Goal: Information Seeking & Learning: Check status

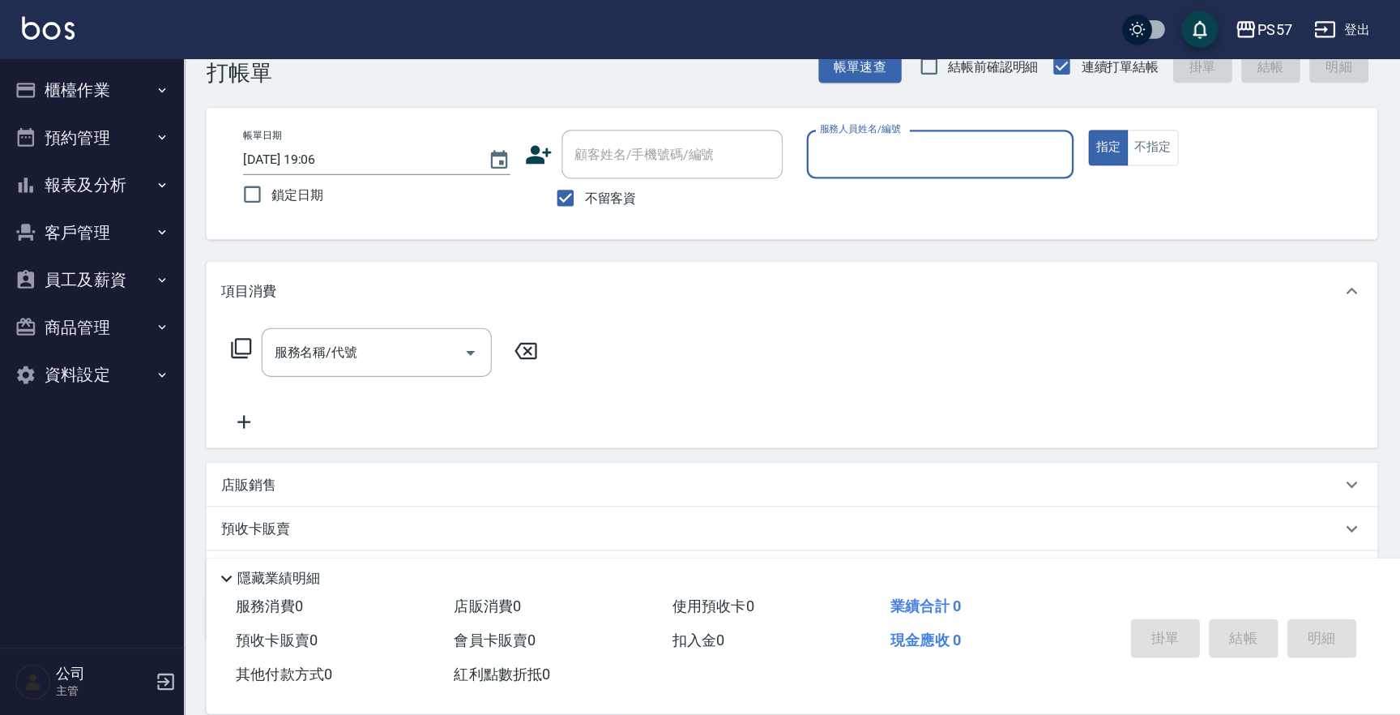
scroll to position [36, 0]
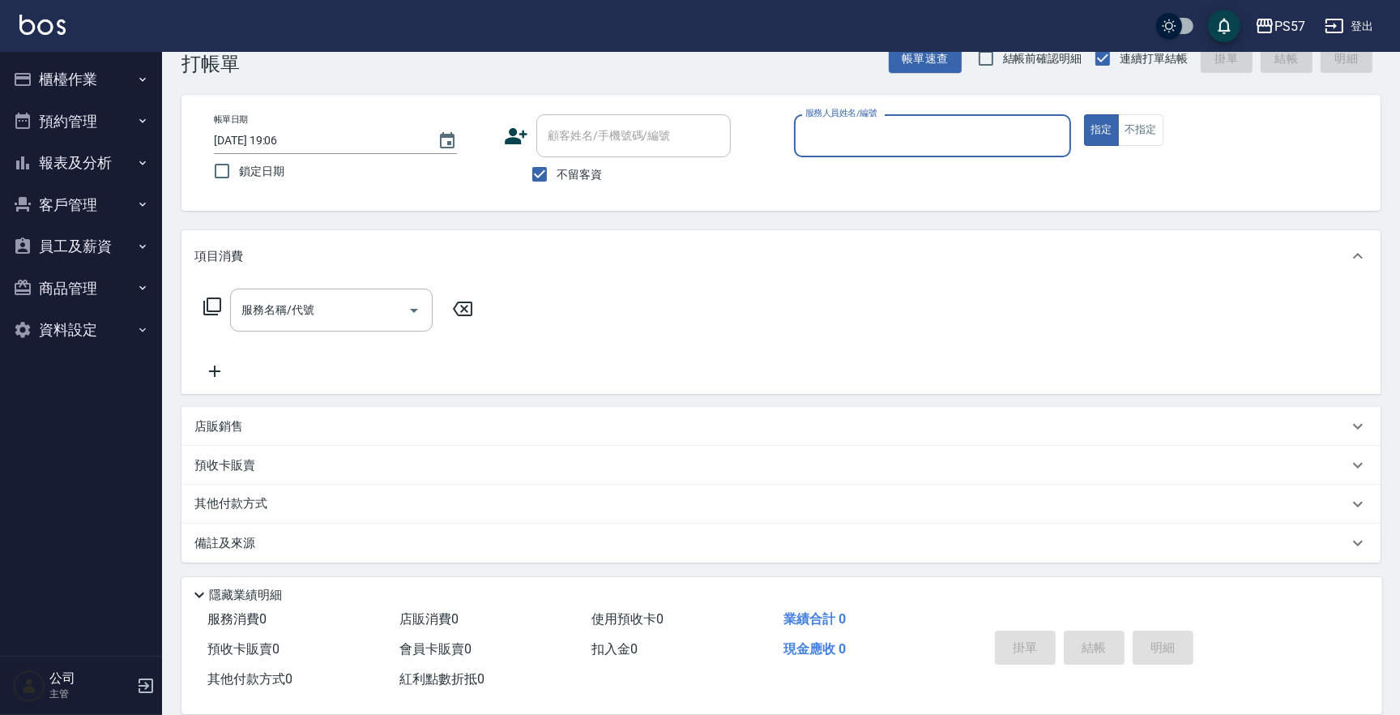
click at [819, 140] on input "服務人員姓名/編號" at bounding box center [933, 136] width 263 height 28
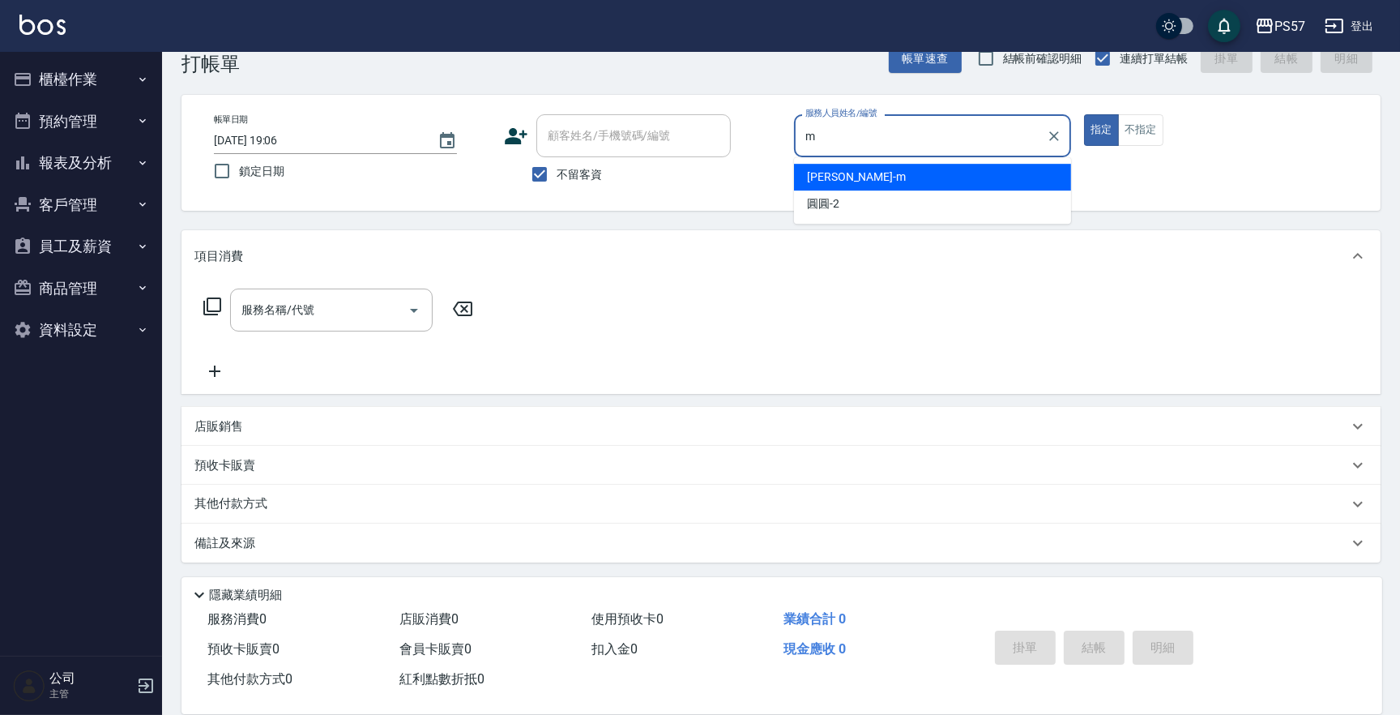
type input "[PERSON_NAME]-m"
type button "true"
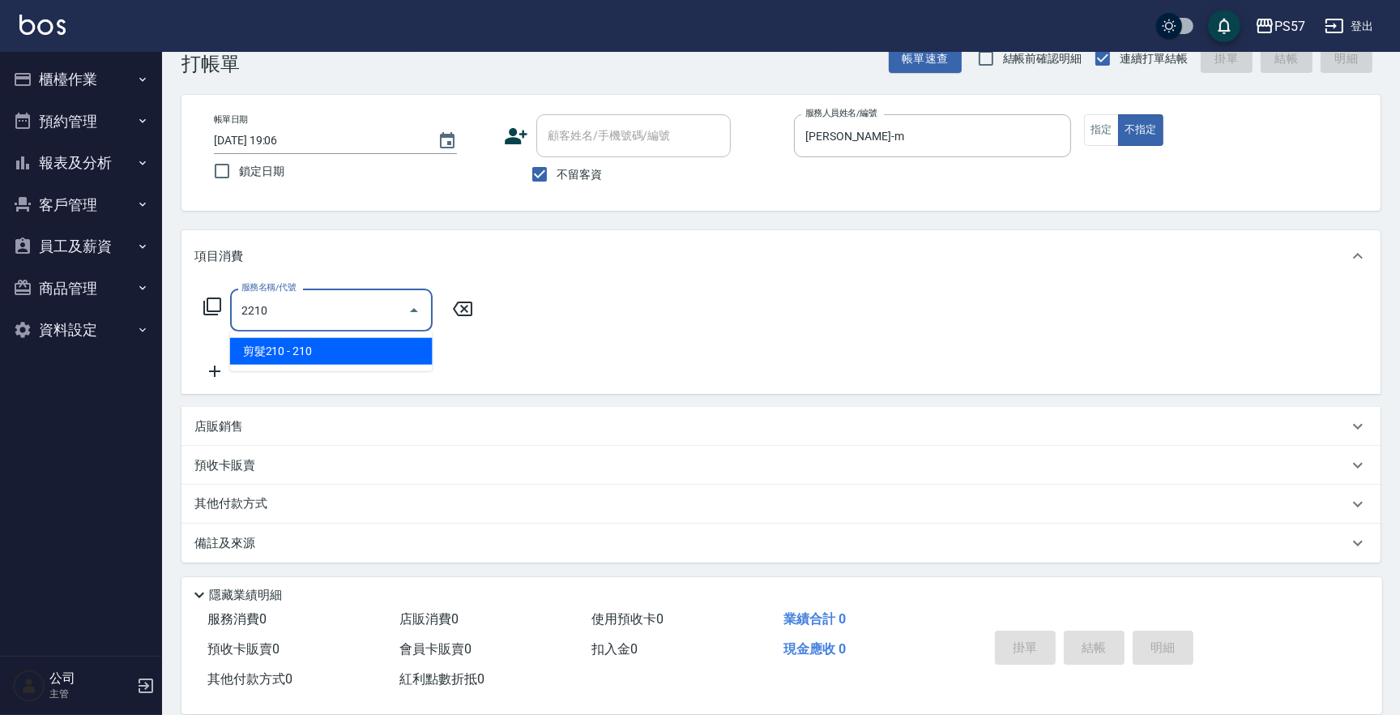
type input "剪髮210(2210)"
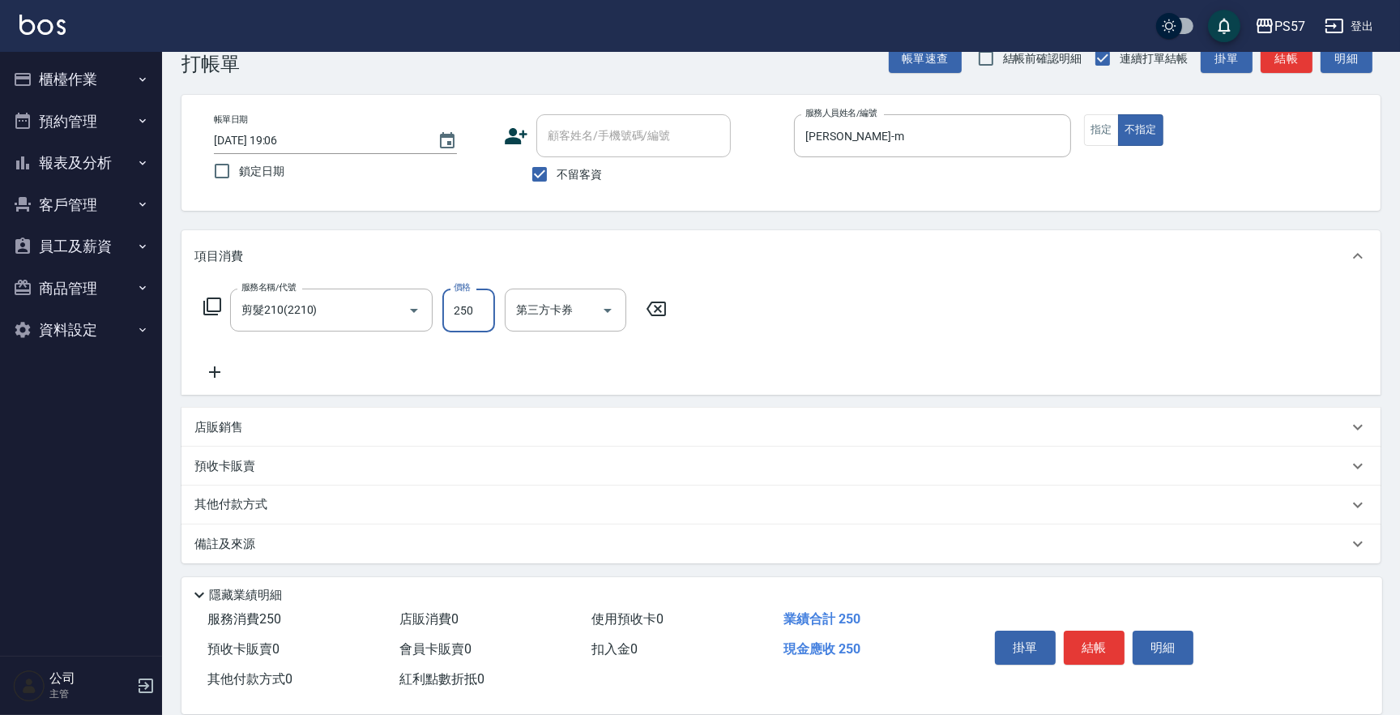
type input "250"
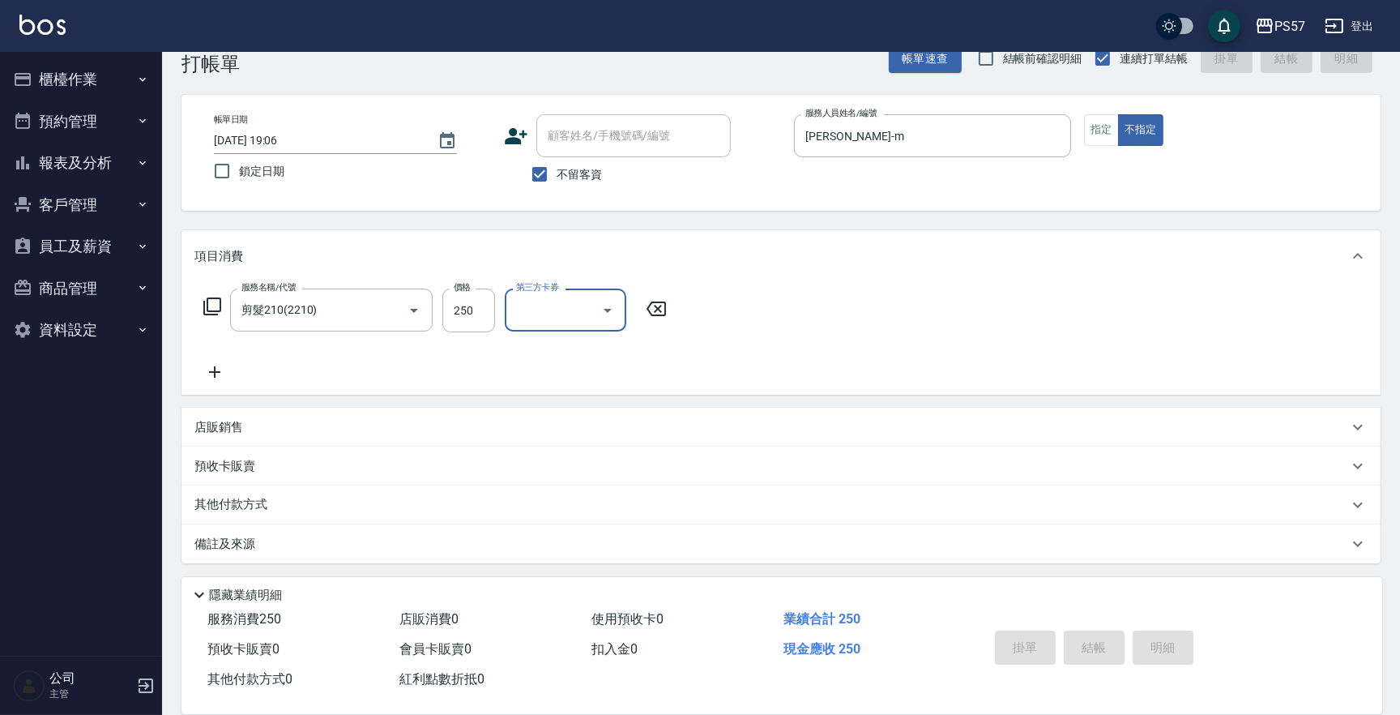
type input "[DATE] 19:09"
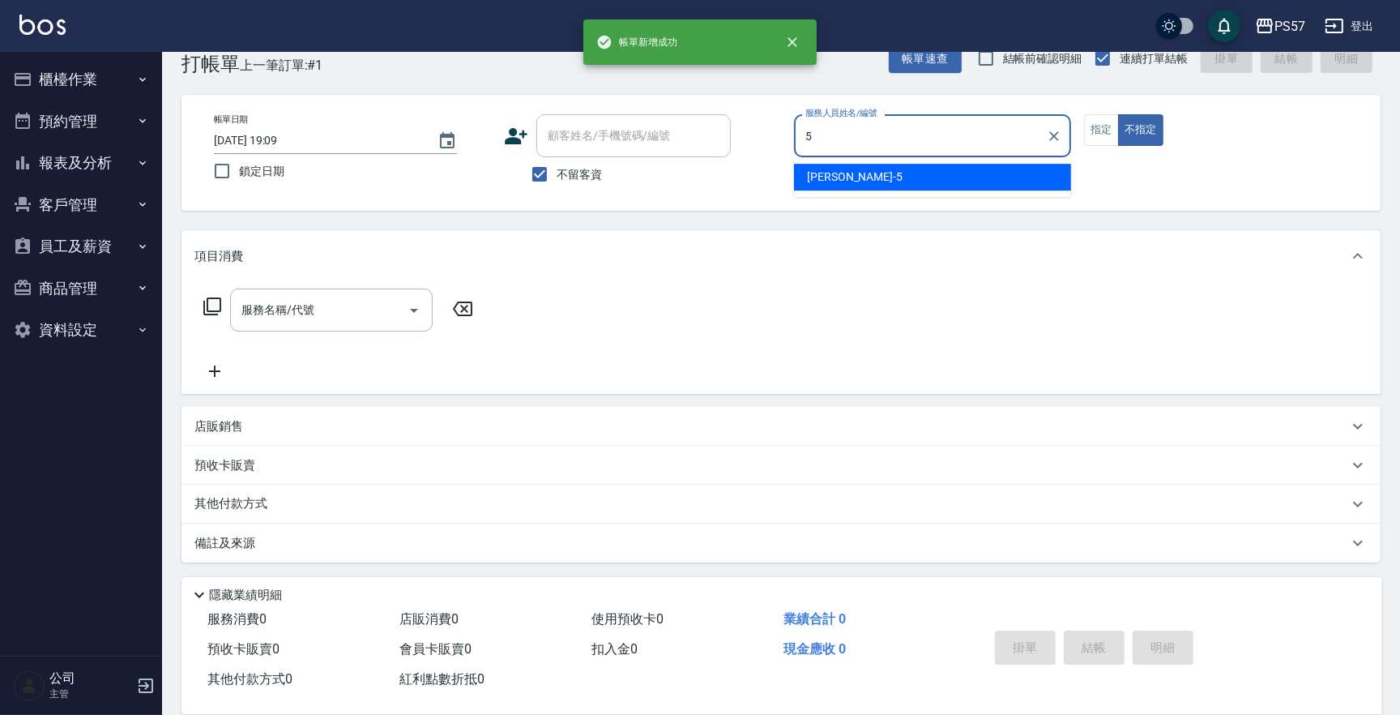
type input "[PERSON_NAME]5"
type button "false"
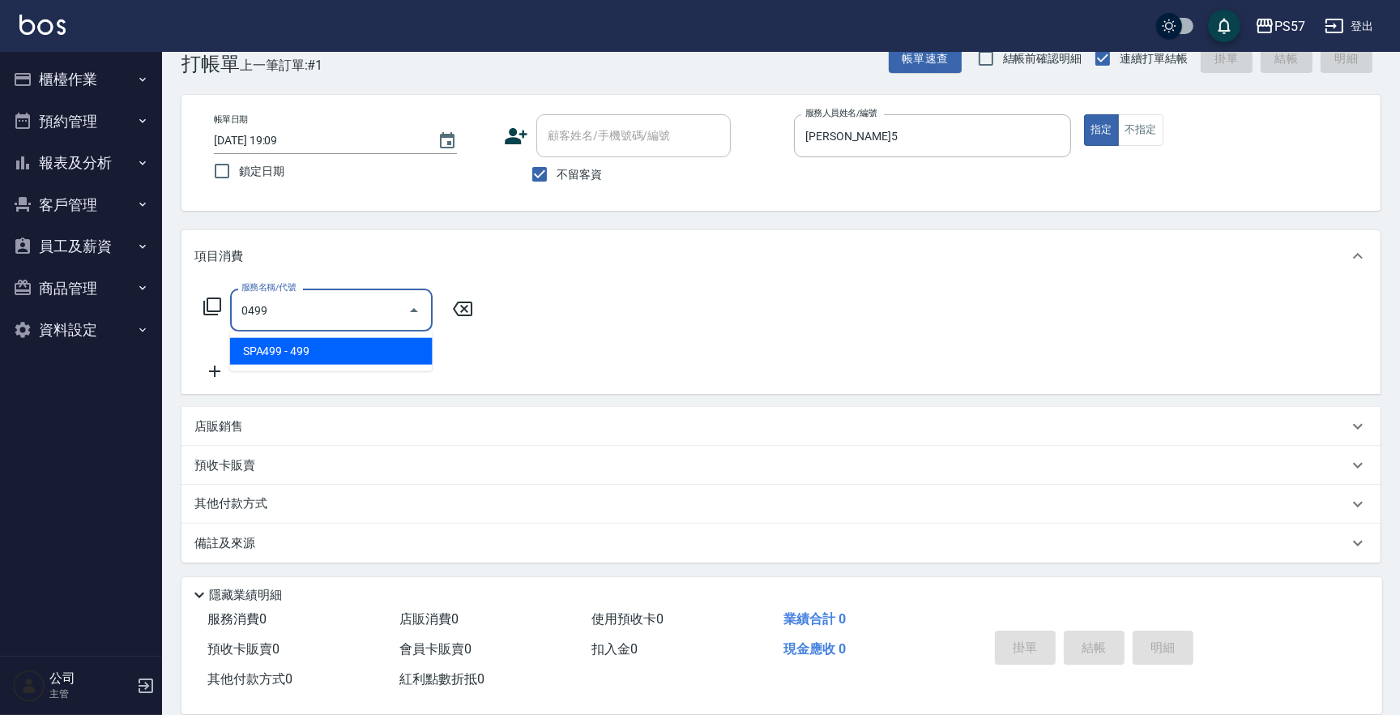
type input "SPA499(0499)"
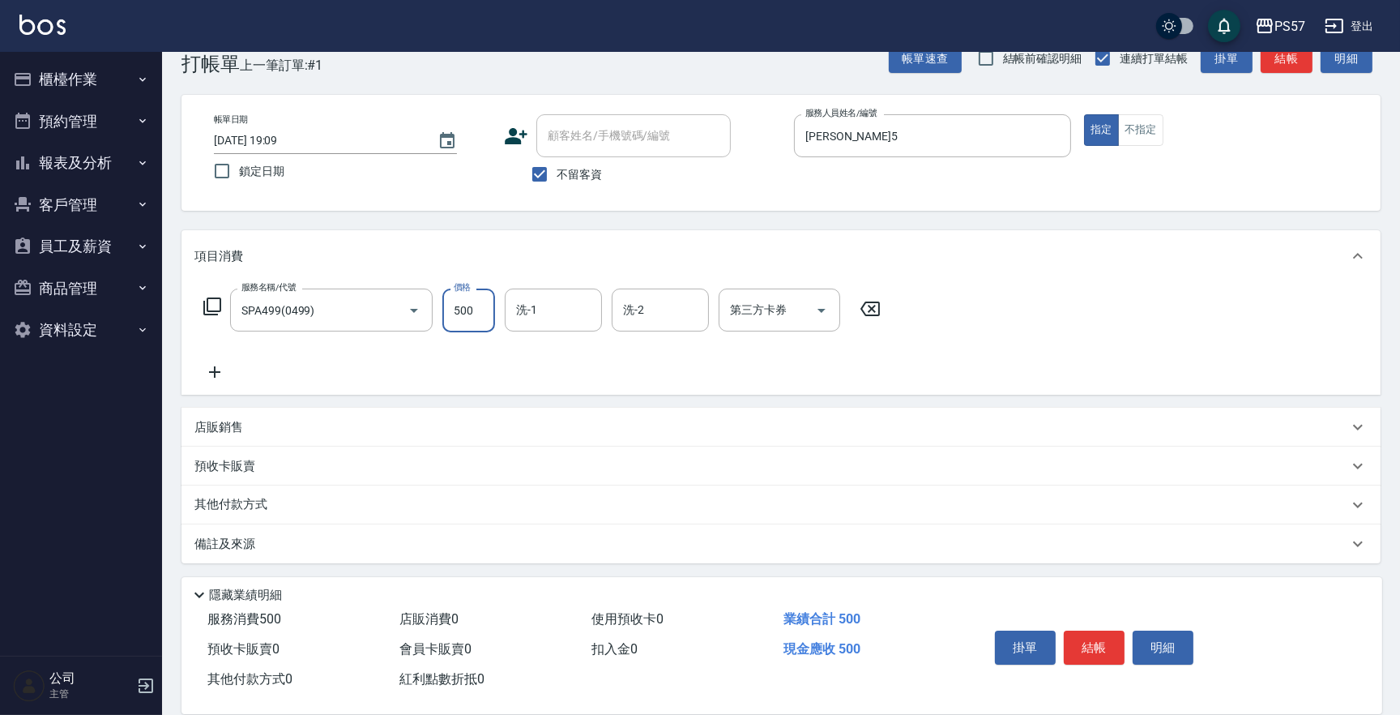
type input "500"
type input "[PERSON_NAME]5"
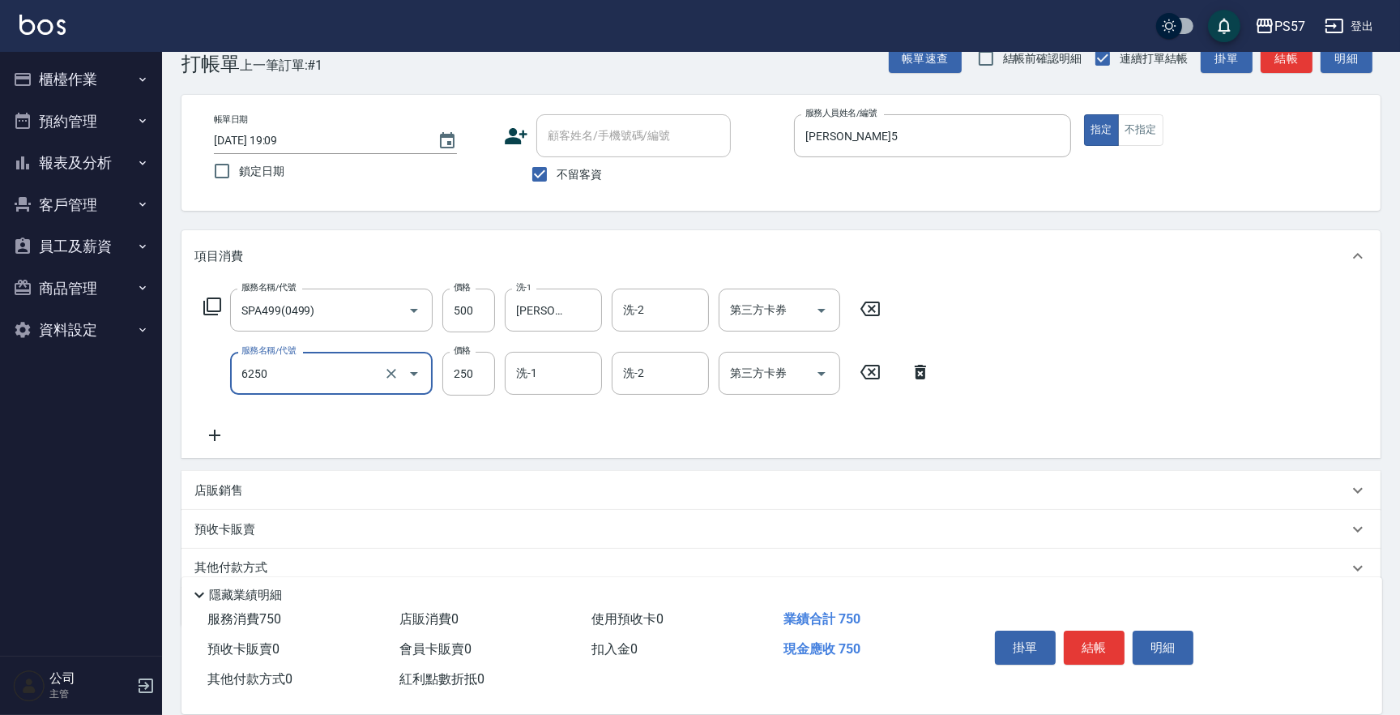
type input "刮痧(6250)"
type input "300"
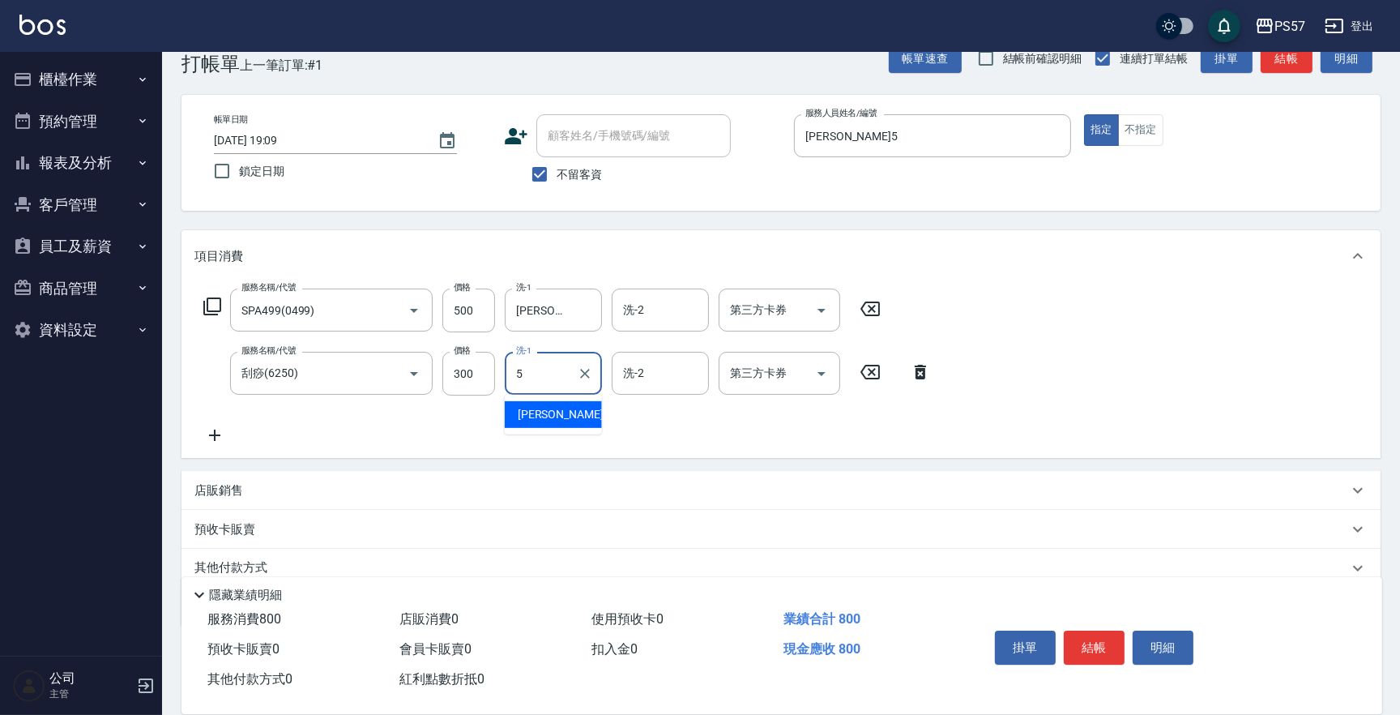
type input "[PERSON_NAME]5"
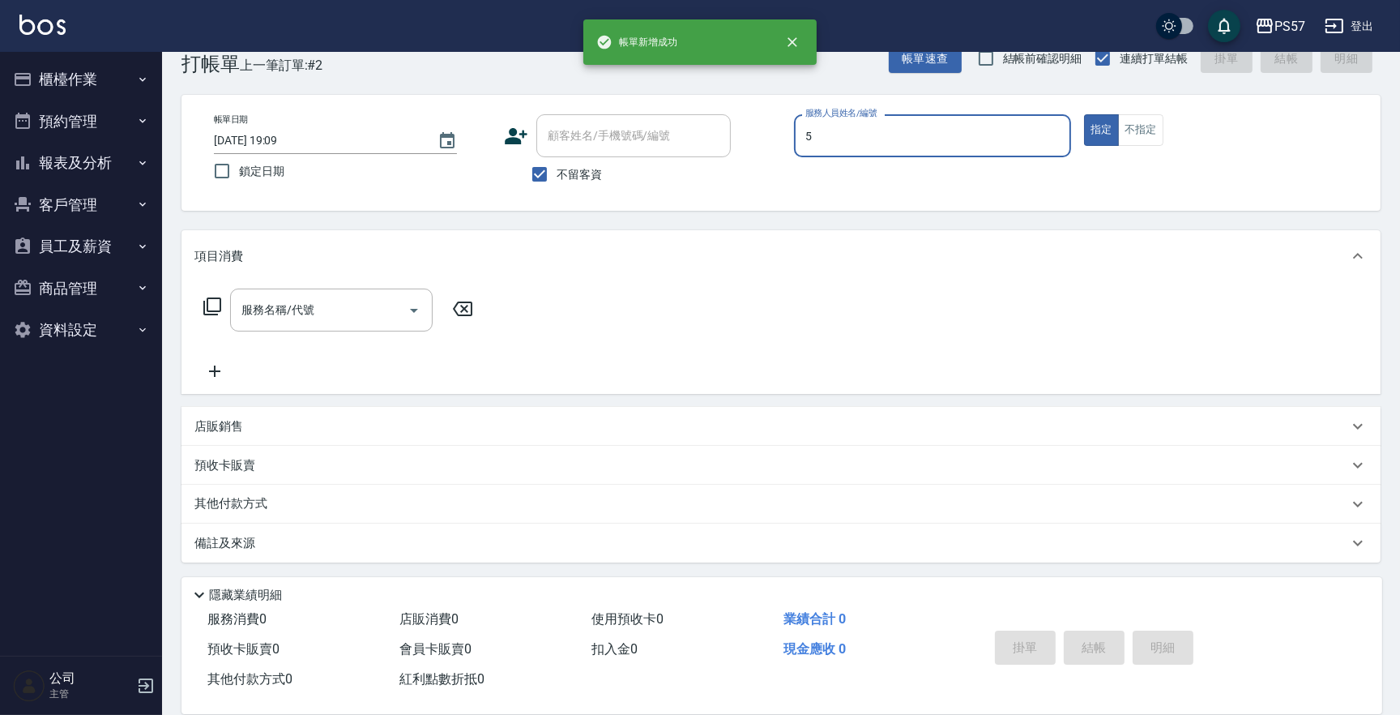
type input "[PERSON_NAME]5"
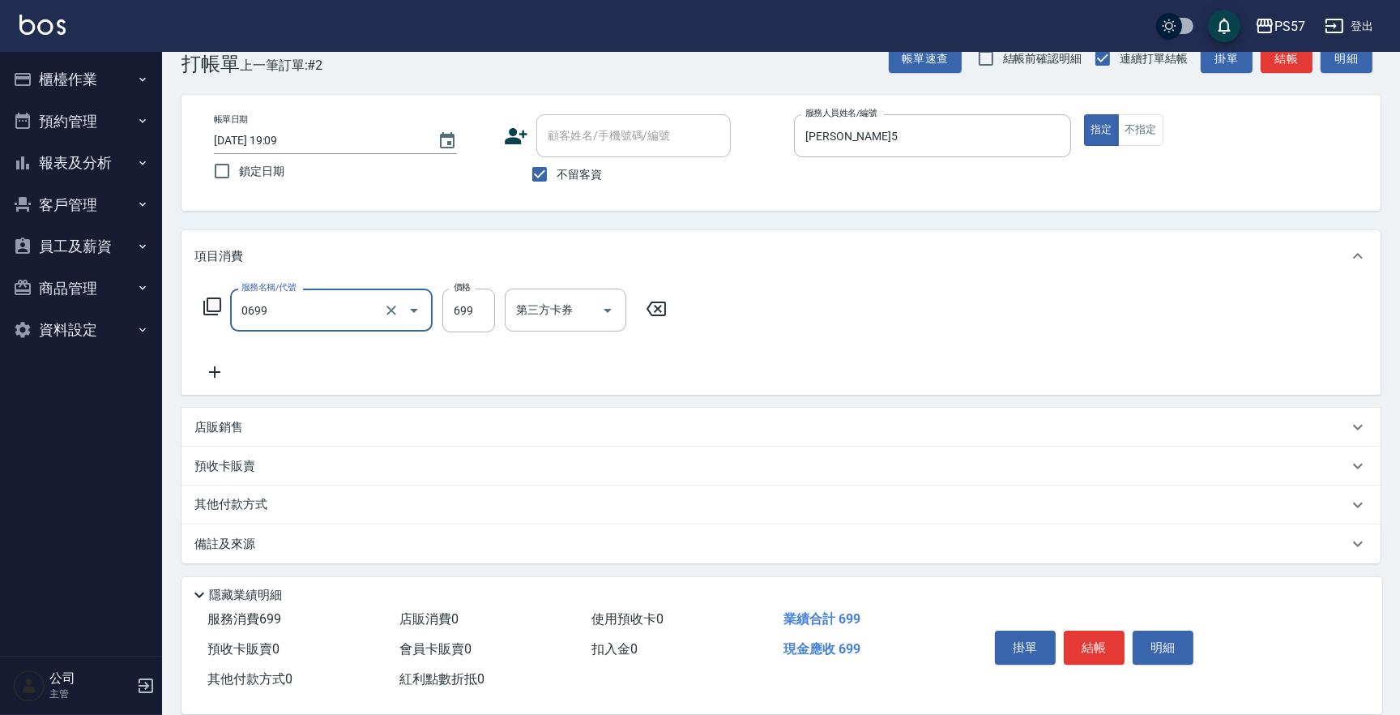
type input "SPA699(0699)"
type input "700"
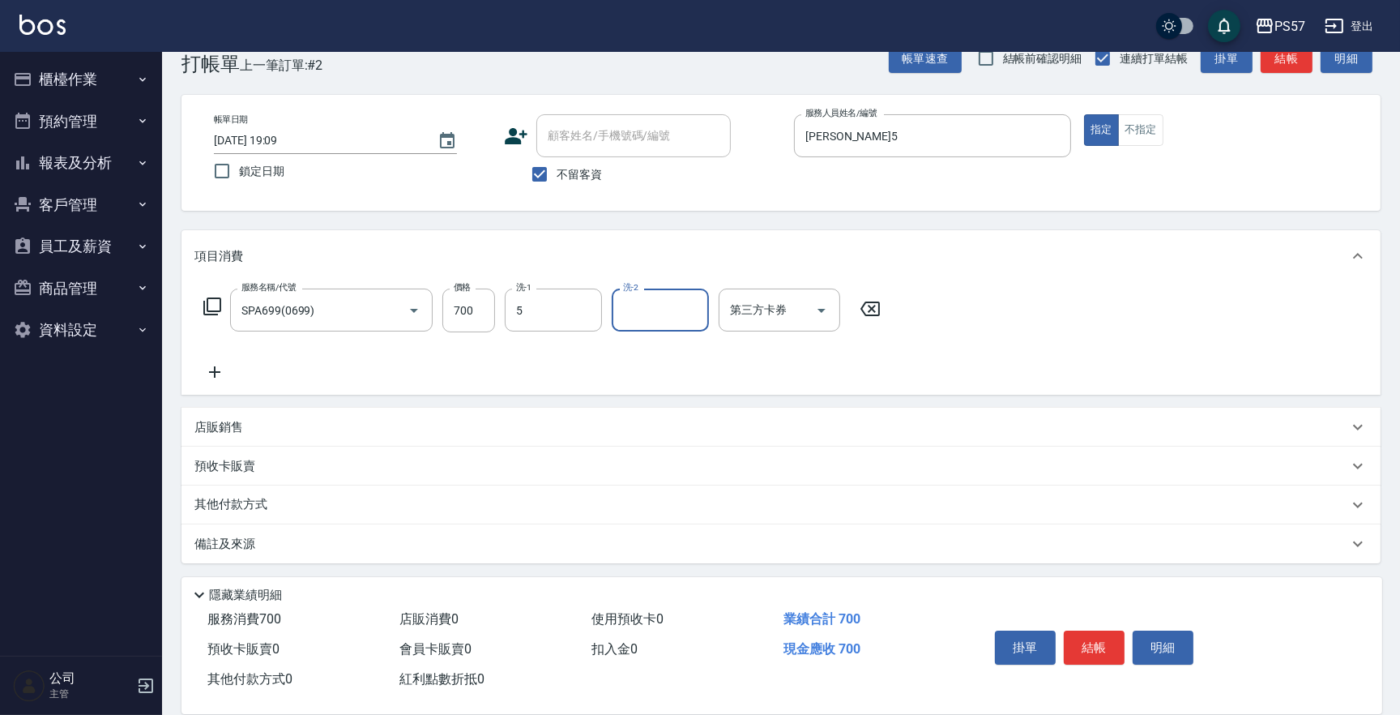
type input "[PERSON_NAME]5"
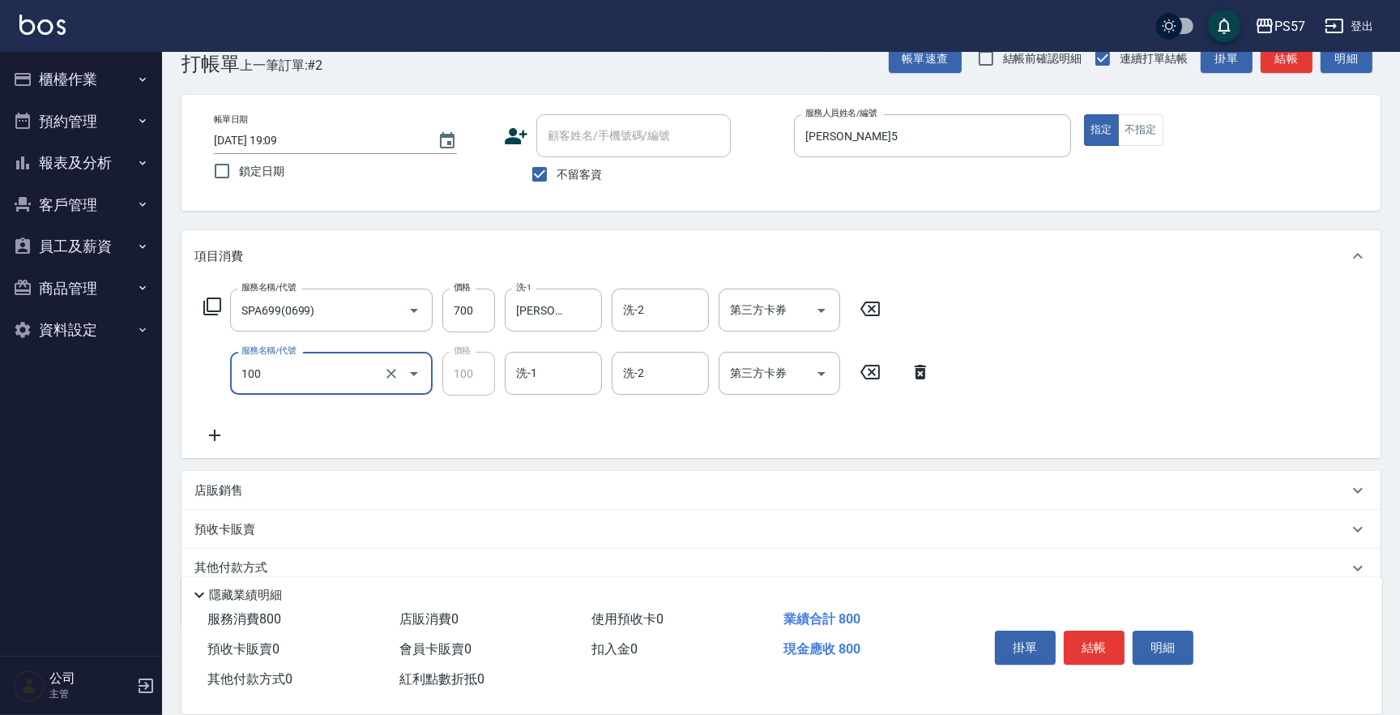
type input "深層洗(100)"
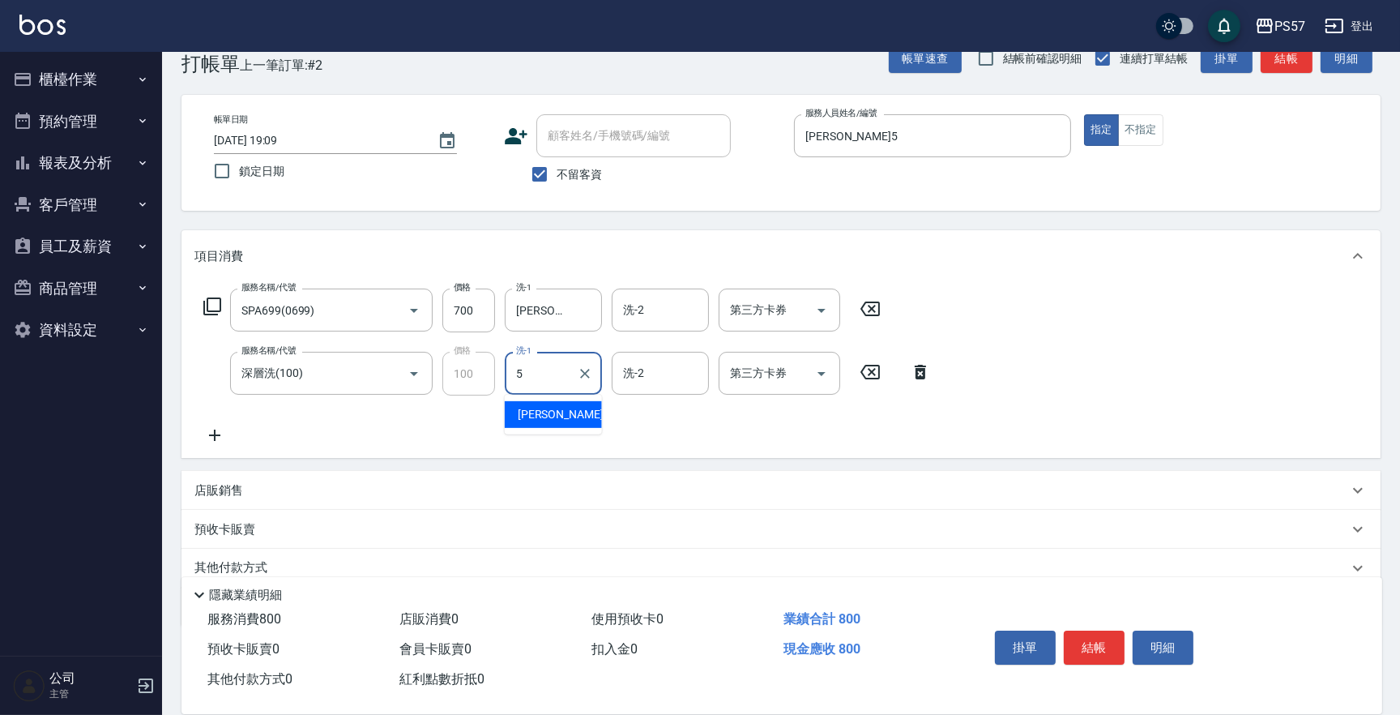
type input "[PERSON_NAME]5"
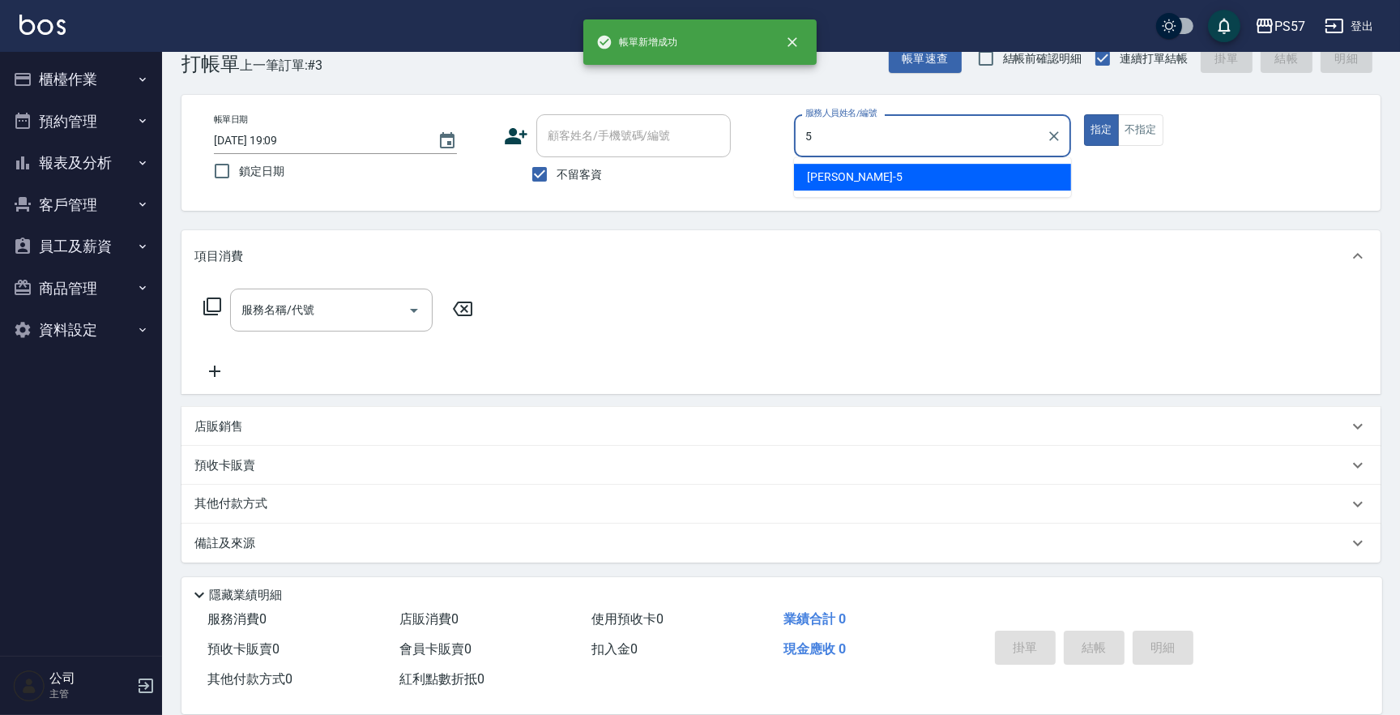
type input "[PERSON_NAME]5"
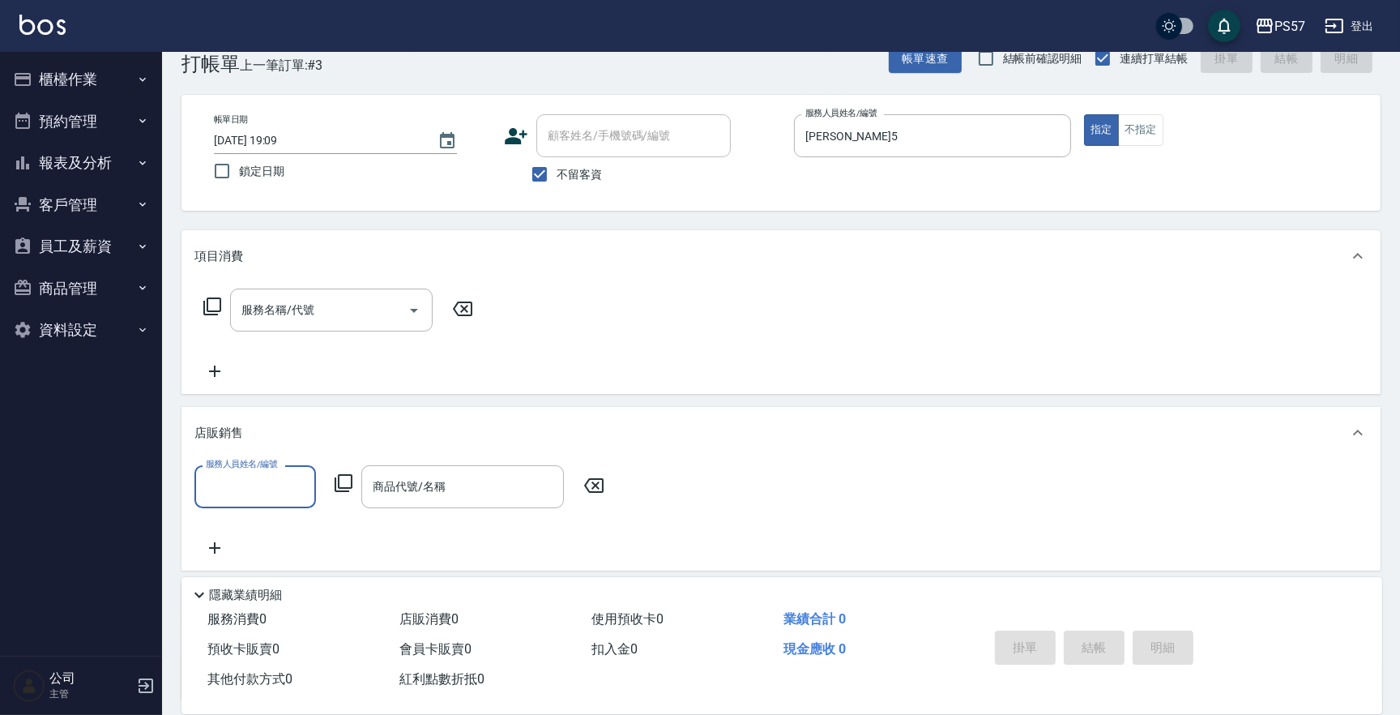
scroll to position [0, 0]
type input "[PERSON_NAME]5"
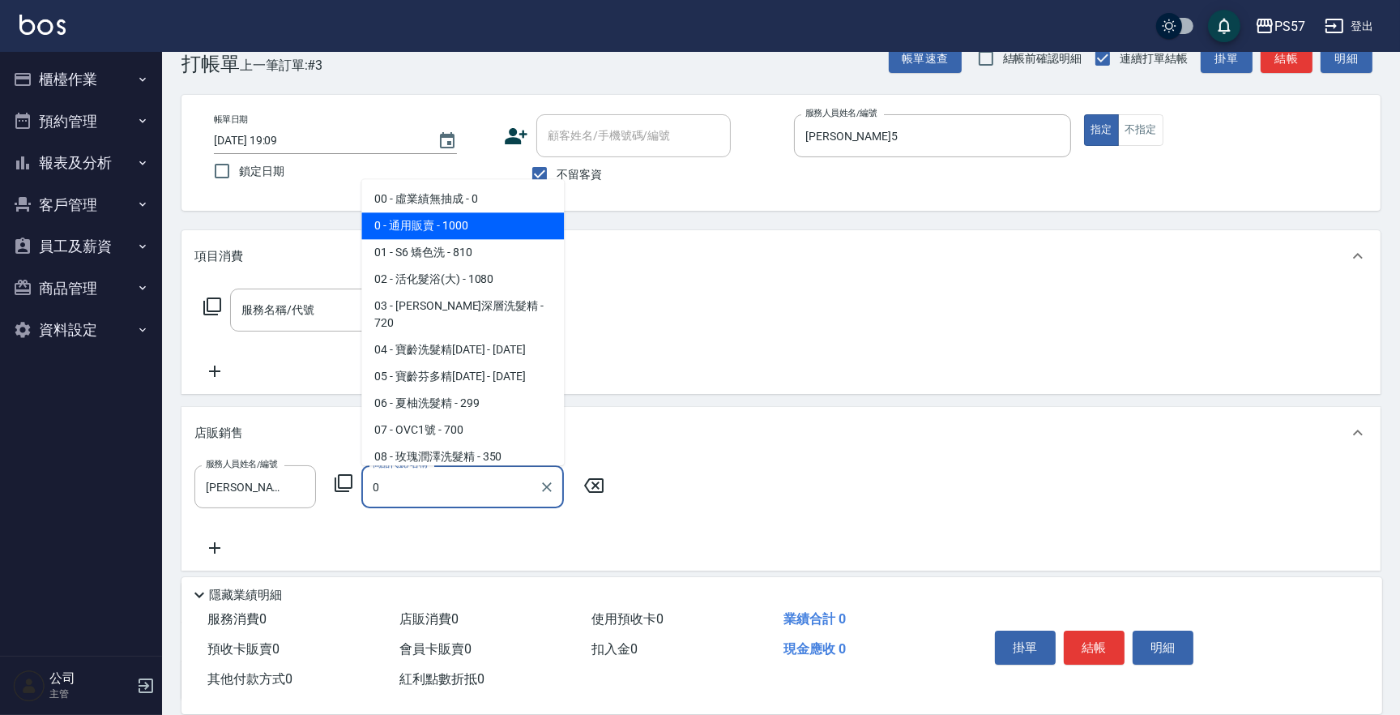
type input "通用販賣"
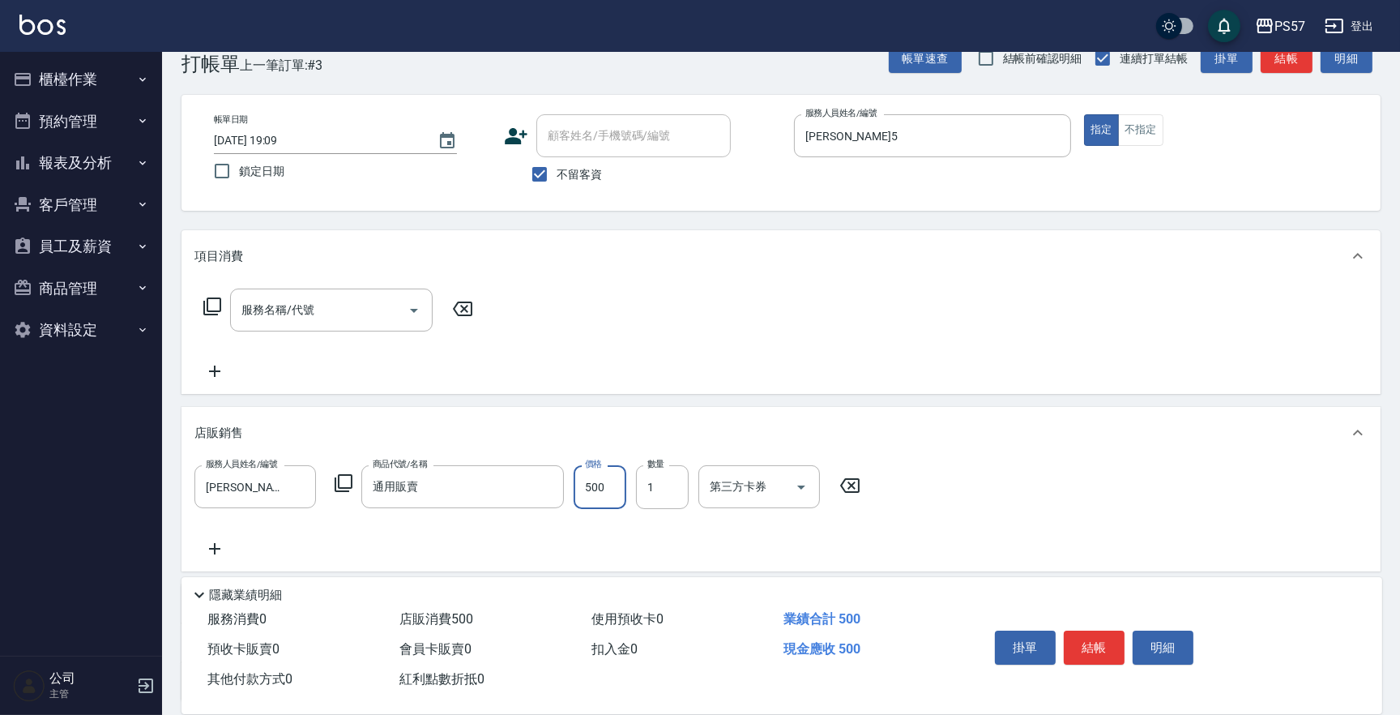
type input "500"
type input "2"
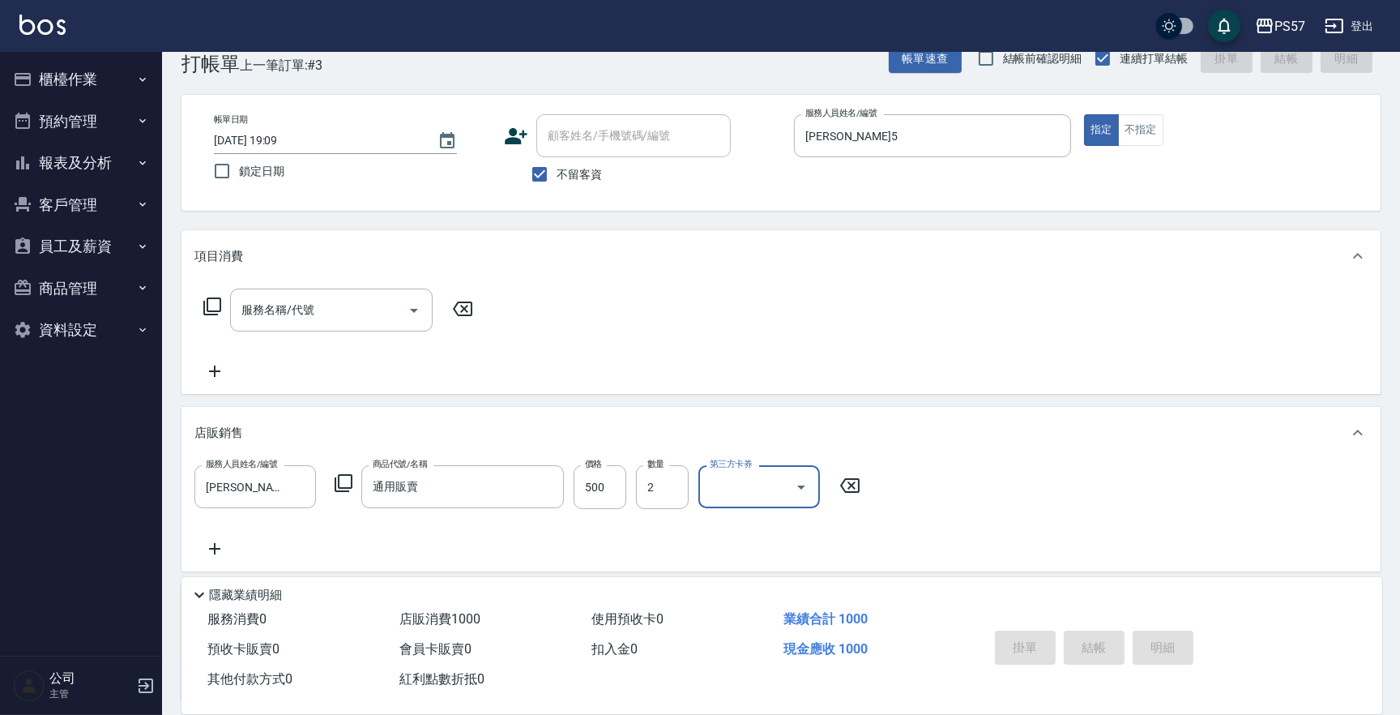
type input "[DATE] 19:10"
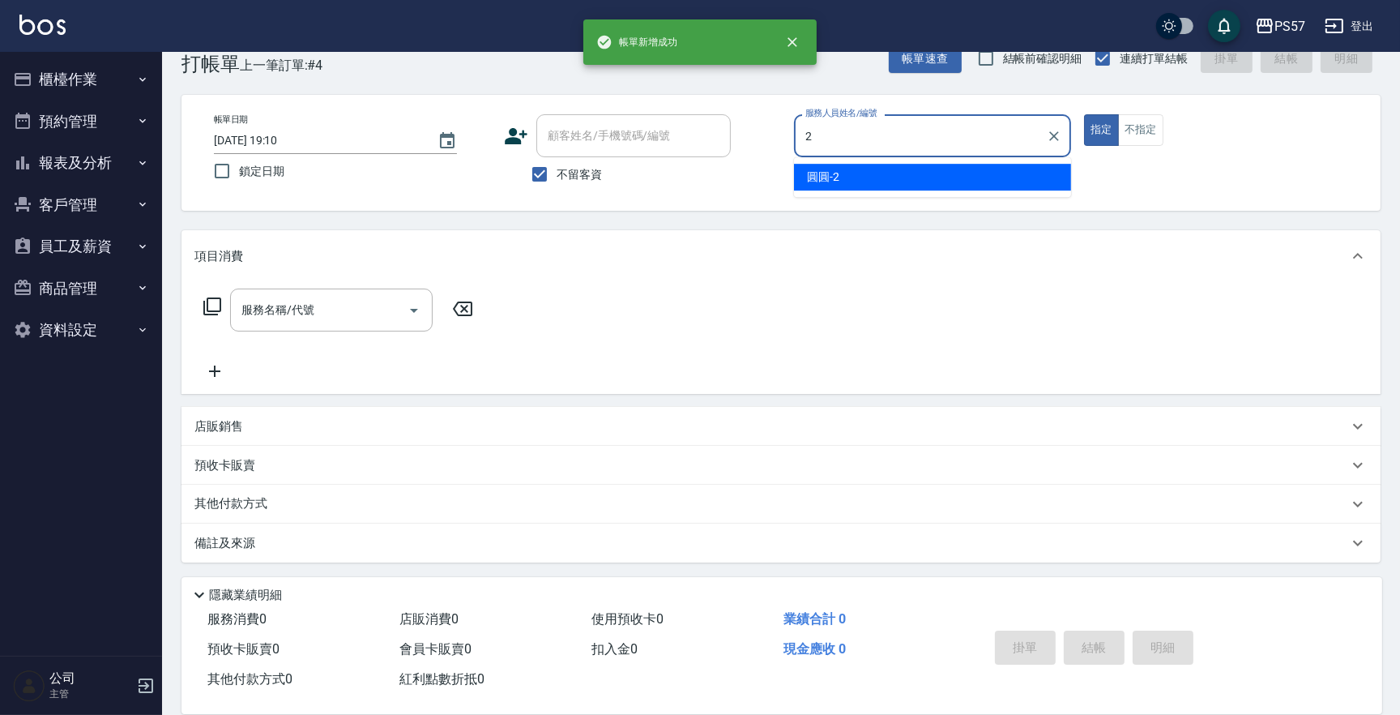
type input "圓圓-2"
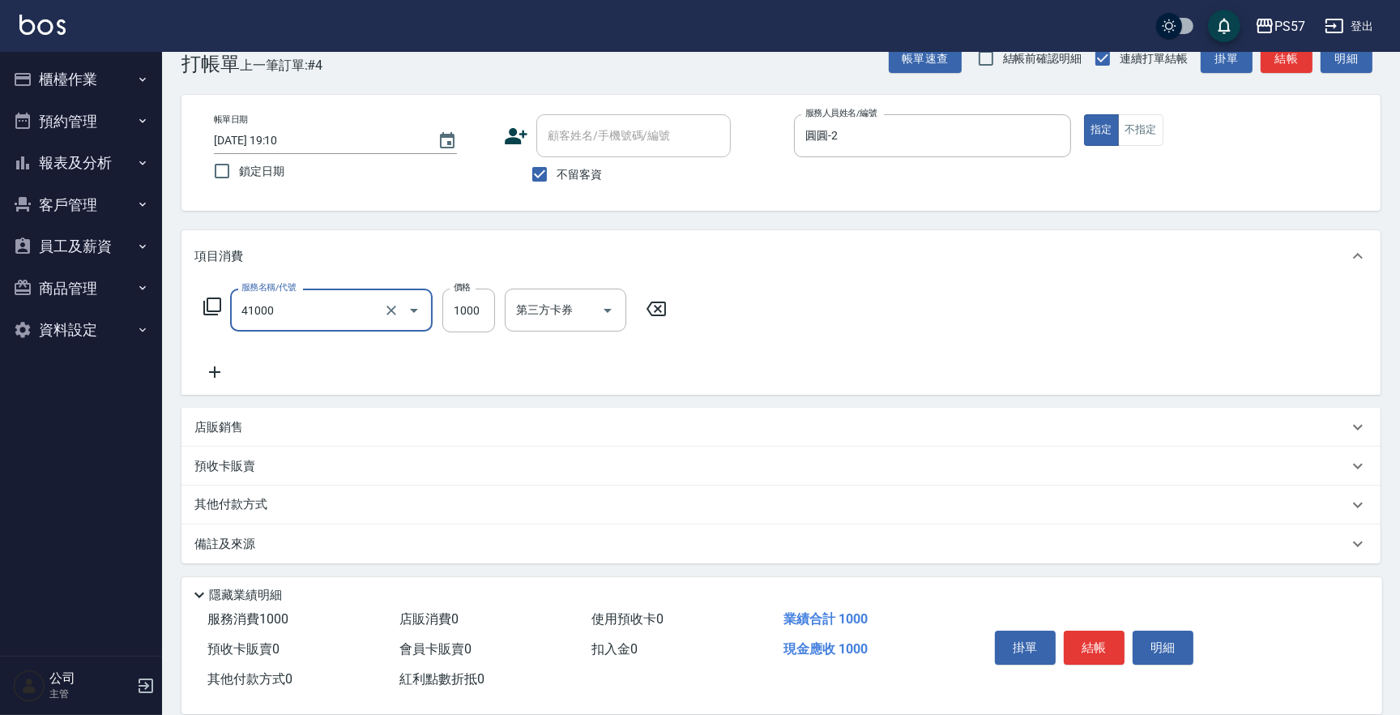
type input "任義金額燙髮(41000)"
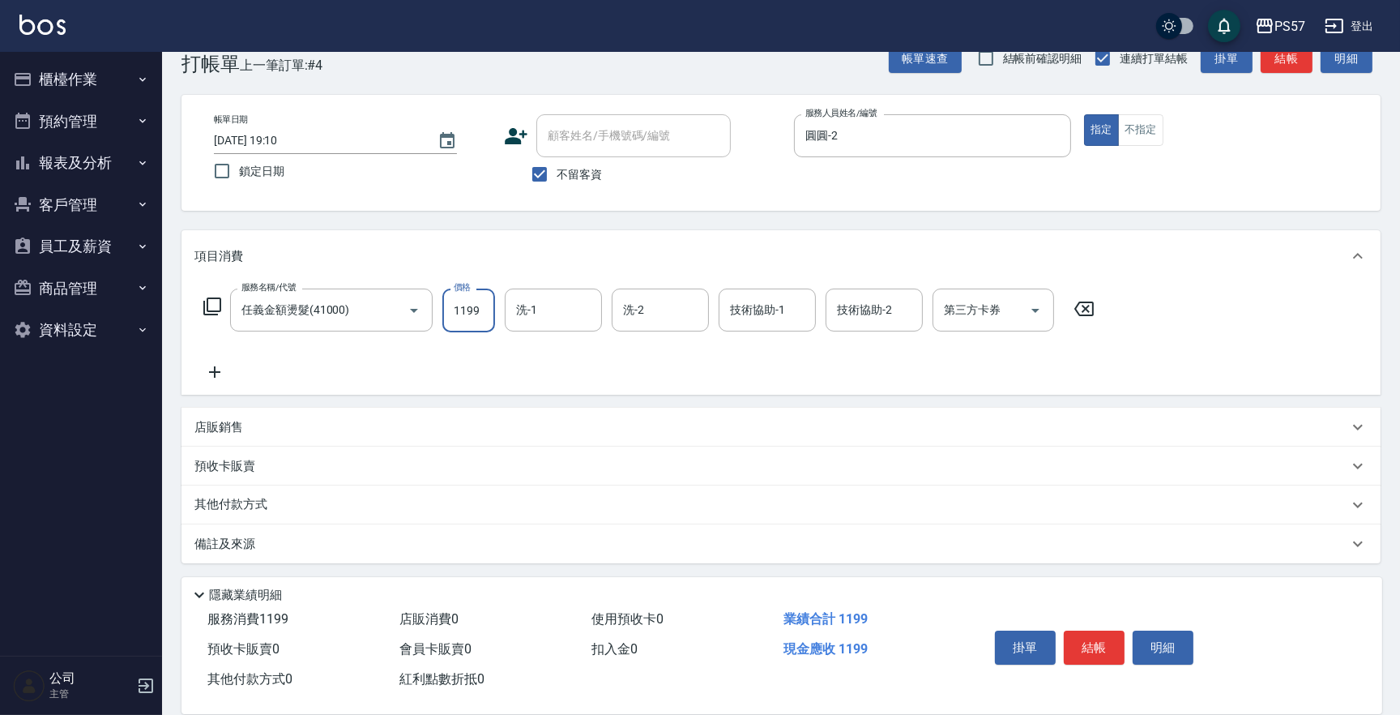
type input "1199"
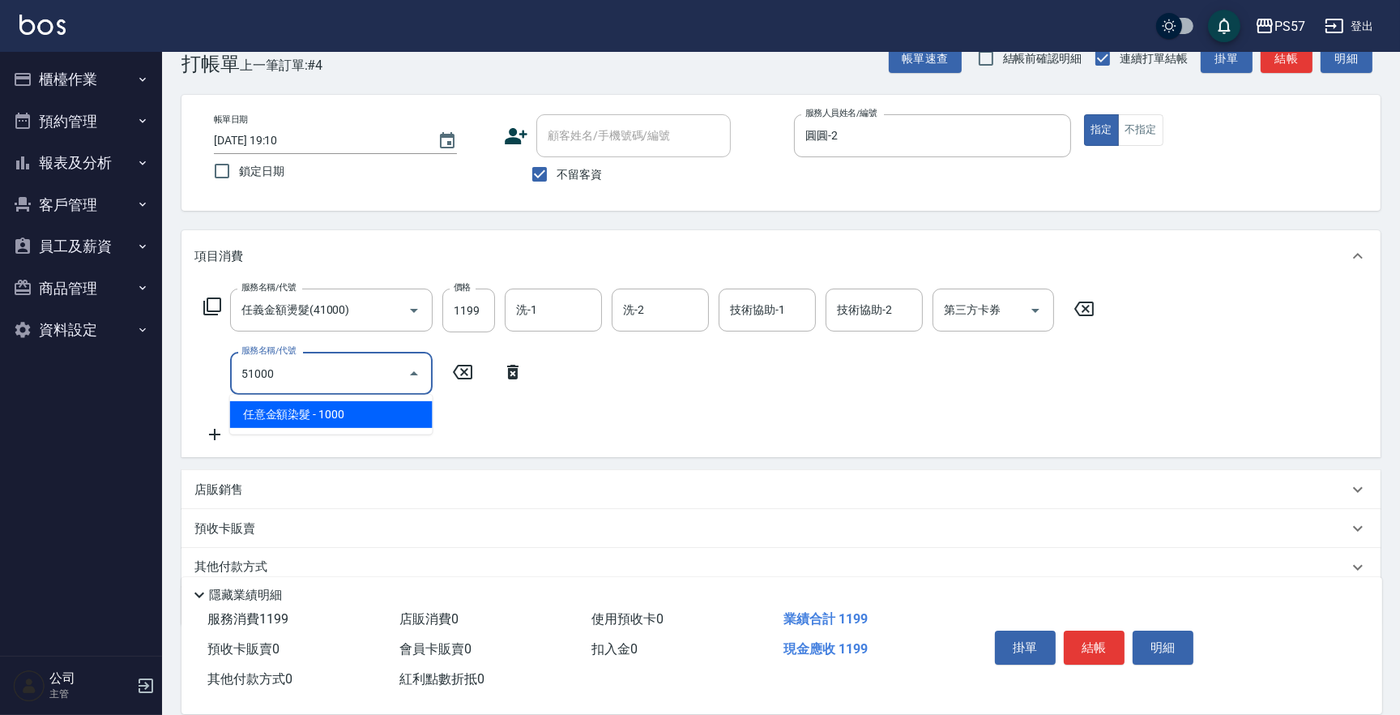
type input "任意金額染髮(51000)"
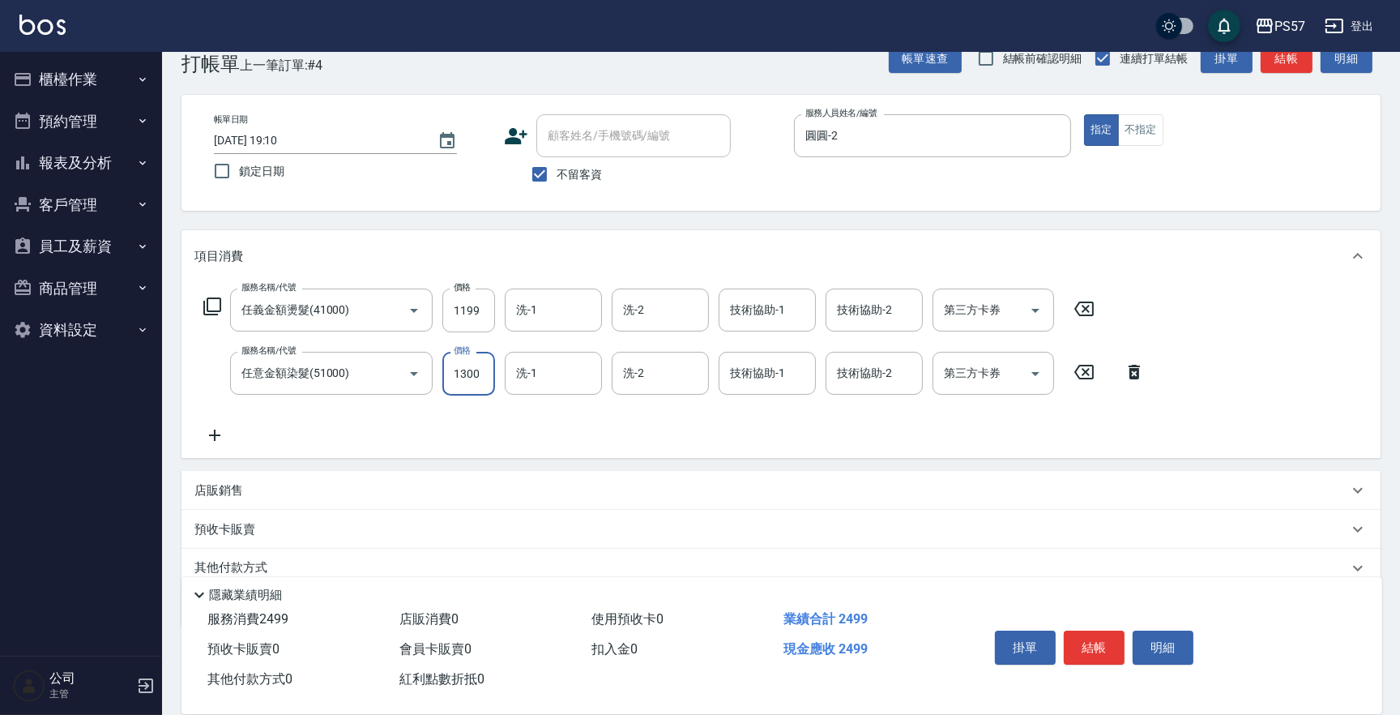
type input "1300"
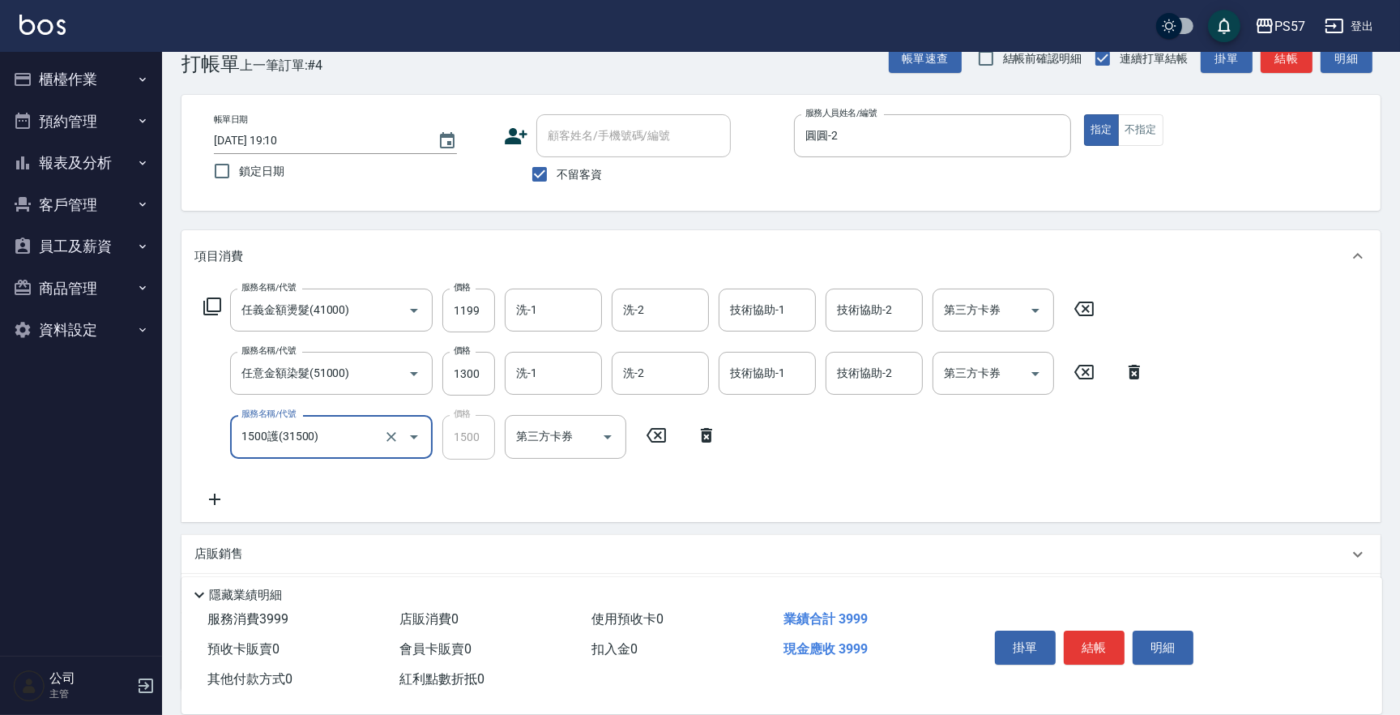
type input "1500護(31500)"
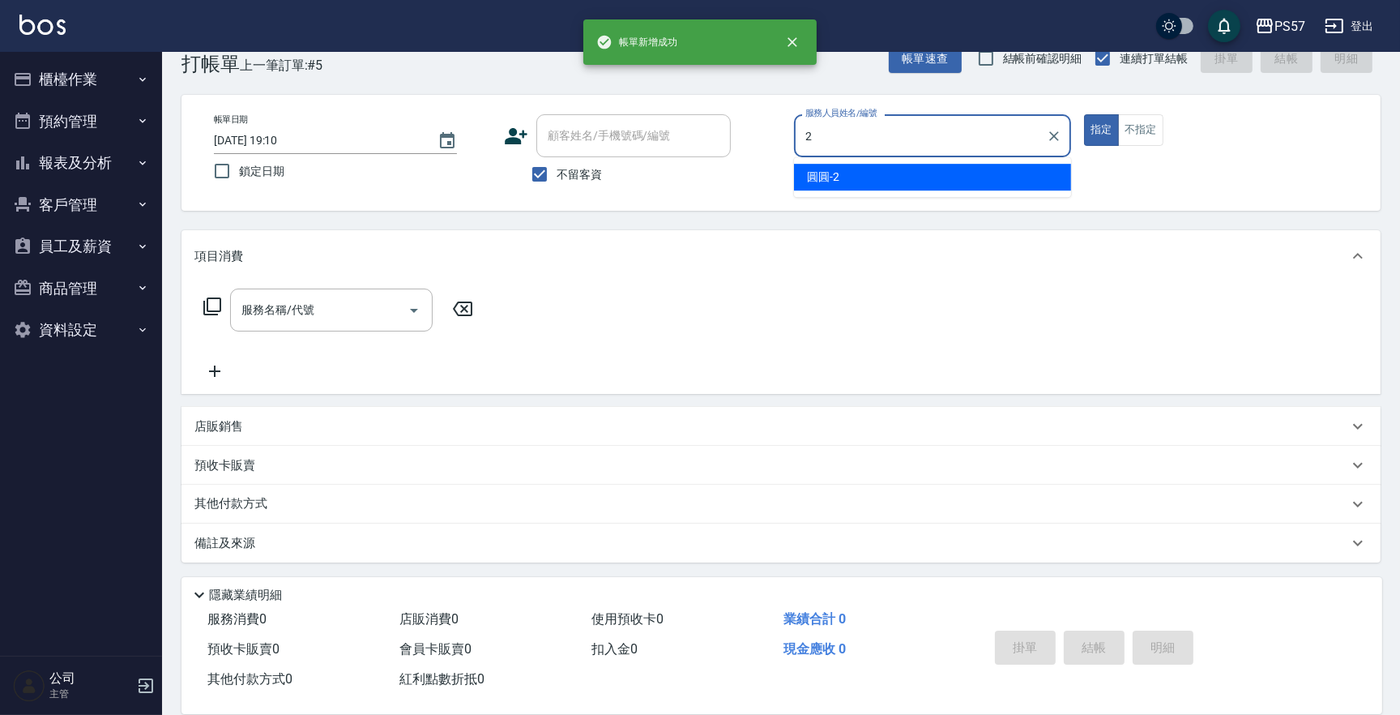
type input "圓圓-2"
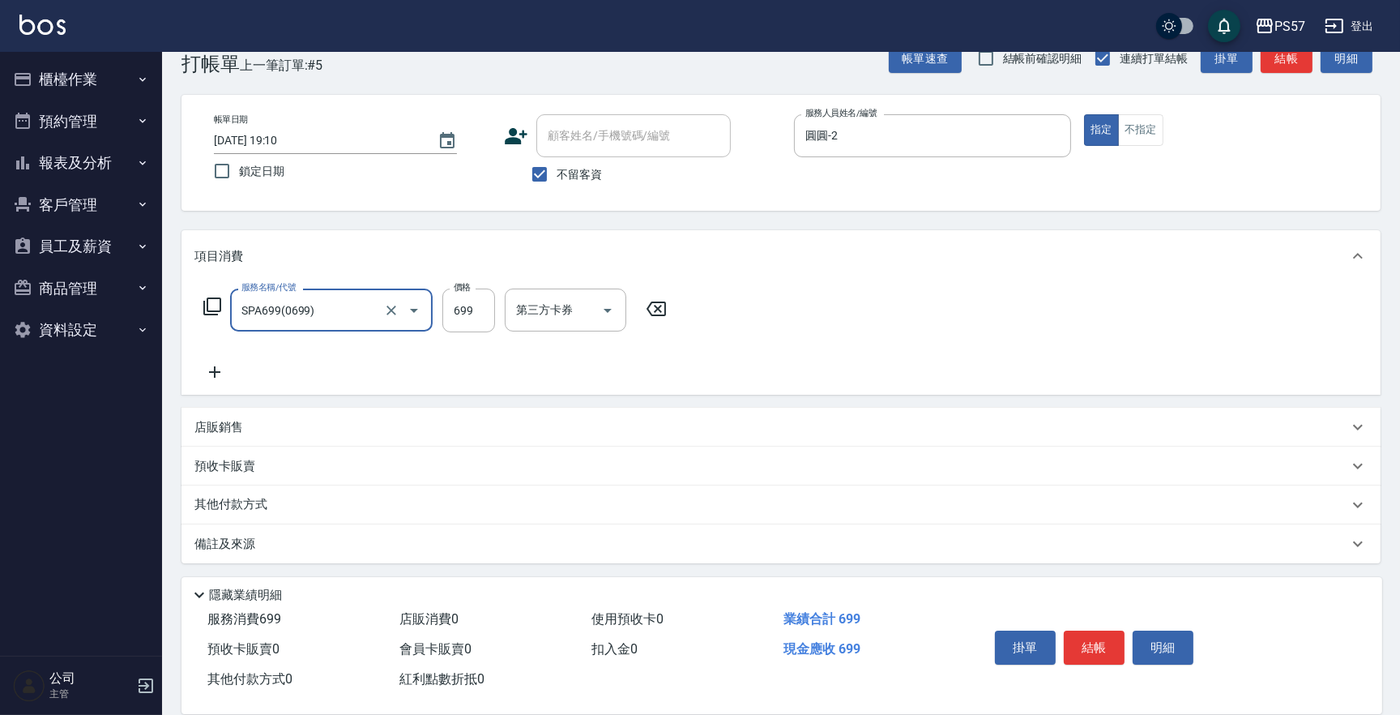
type input "SPA699(0699)"
type input "700"
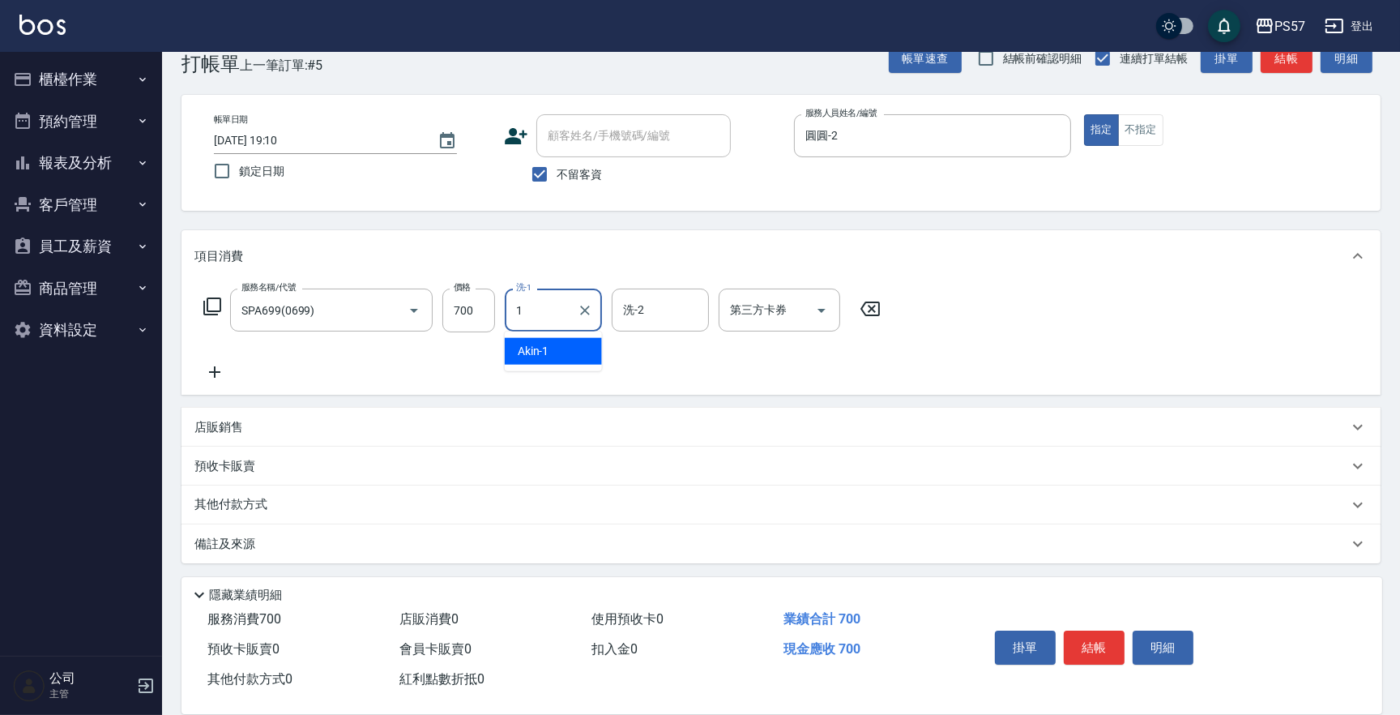
type input "Akin-1"
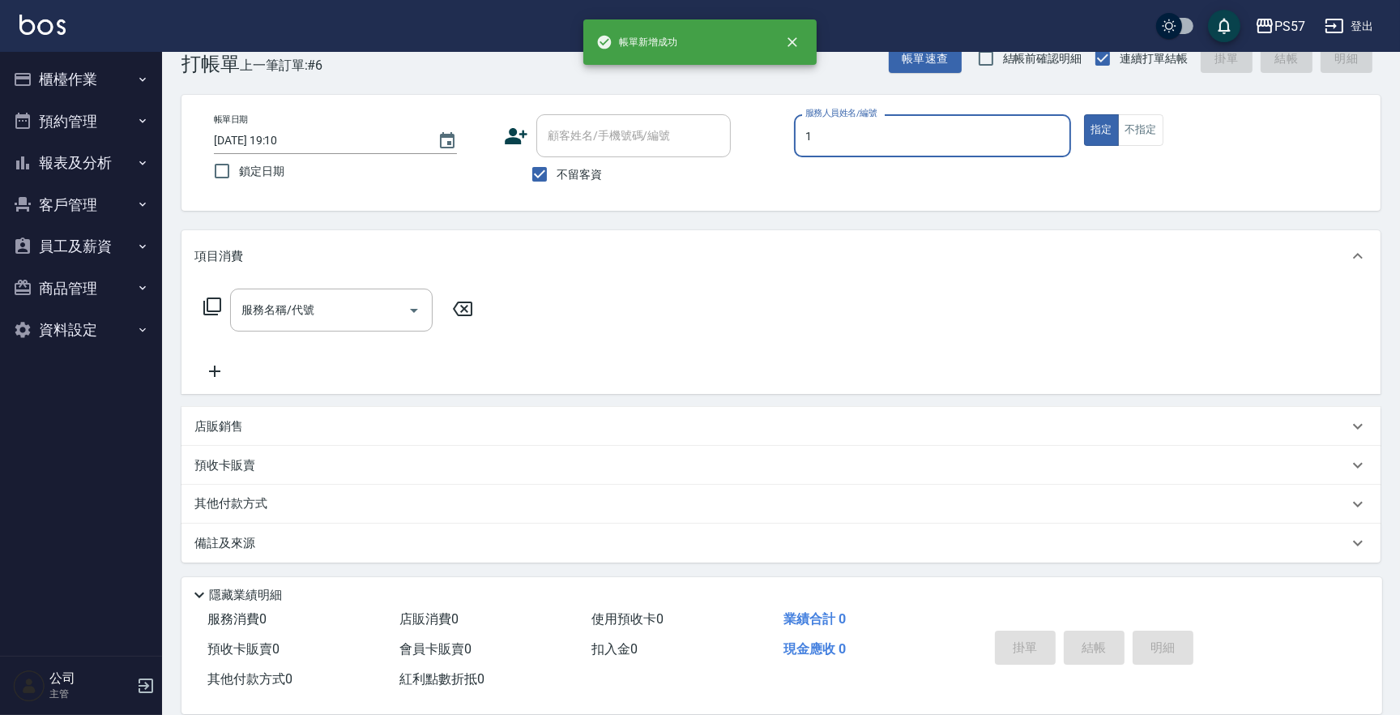
type input "Akin-1"
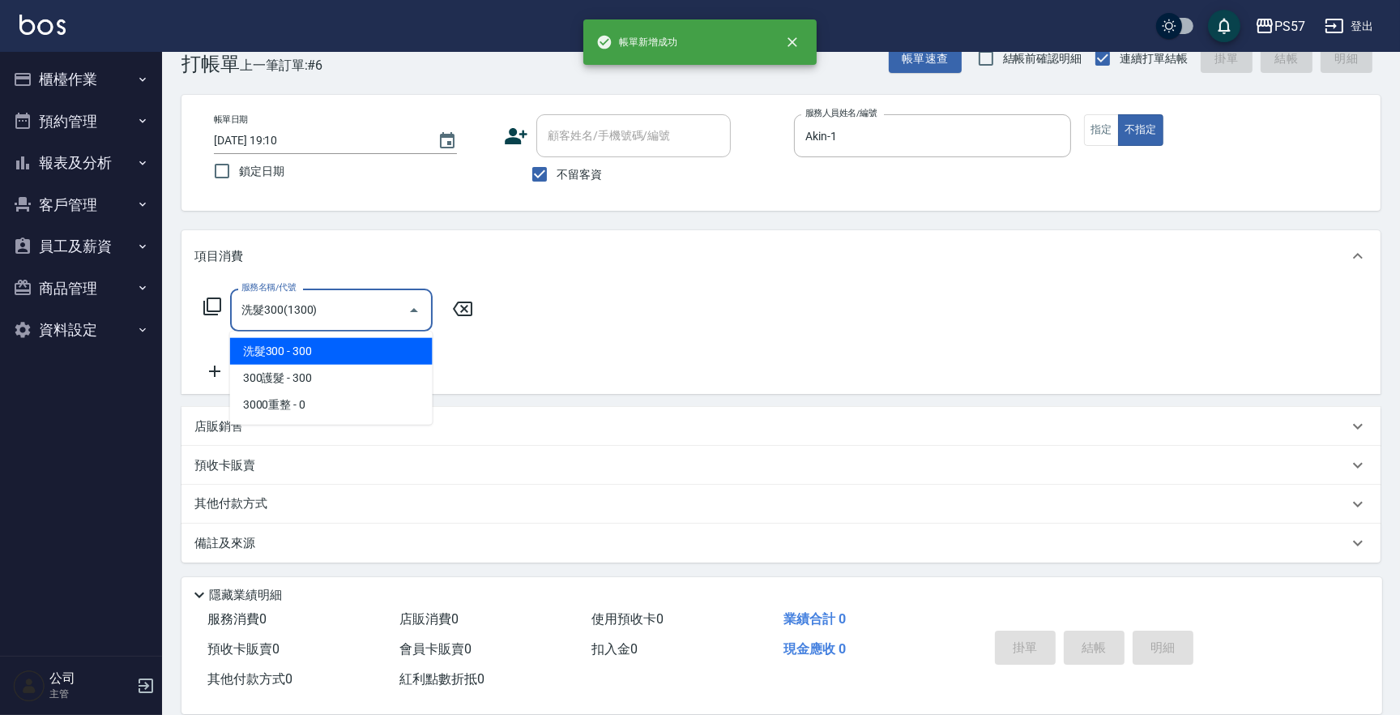
type input "洗髮300(1300)"
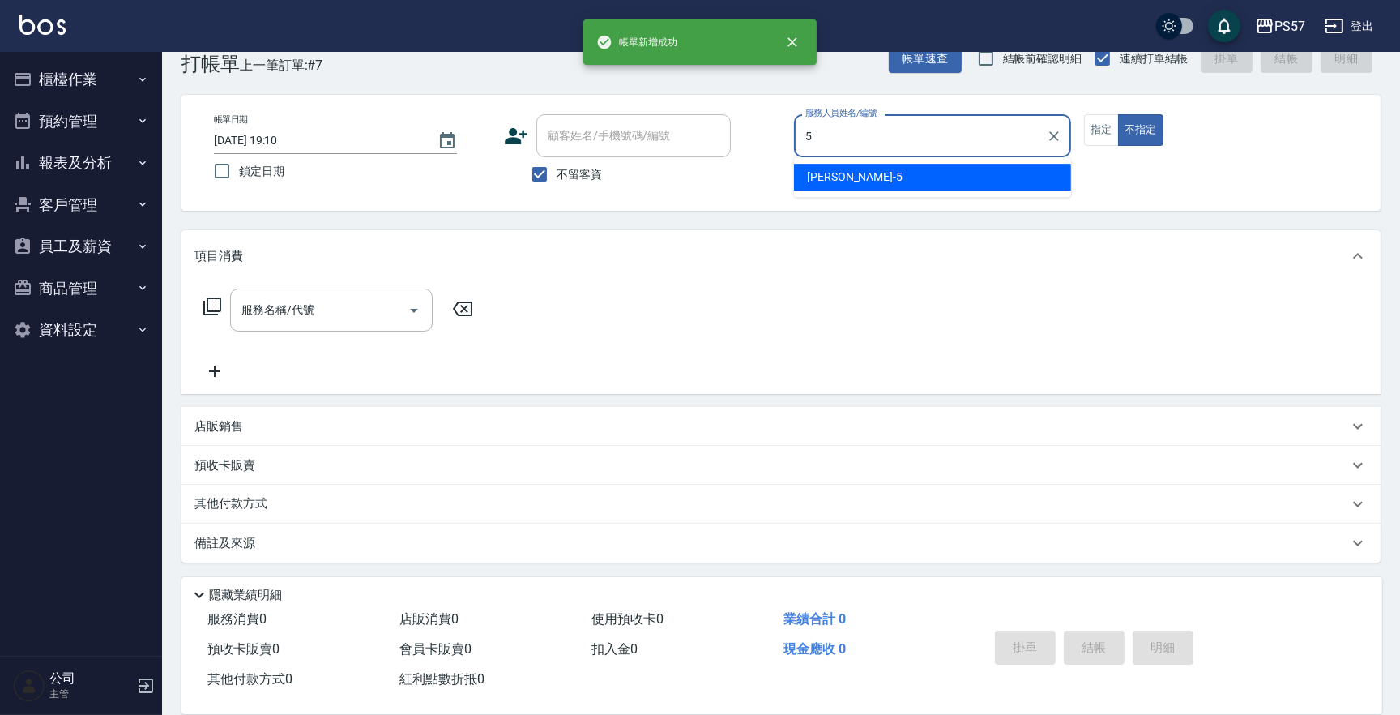
type input "[PERSON_NAME]5"
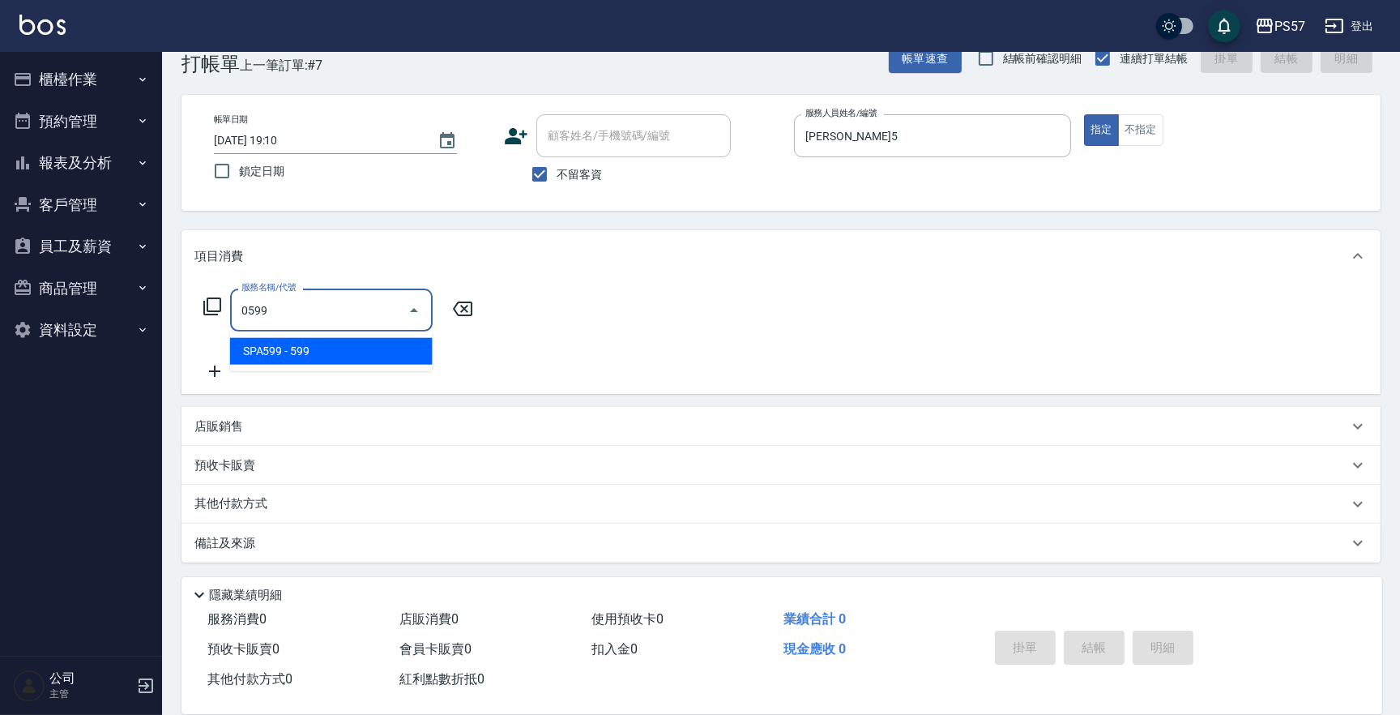
type input "SPA599(0599)"
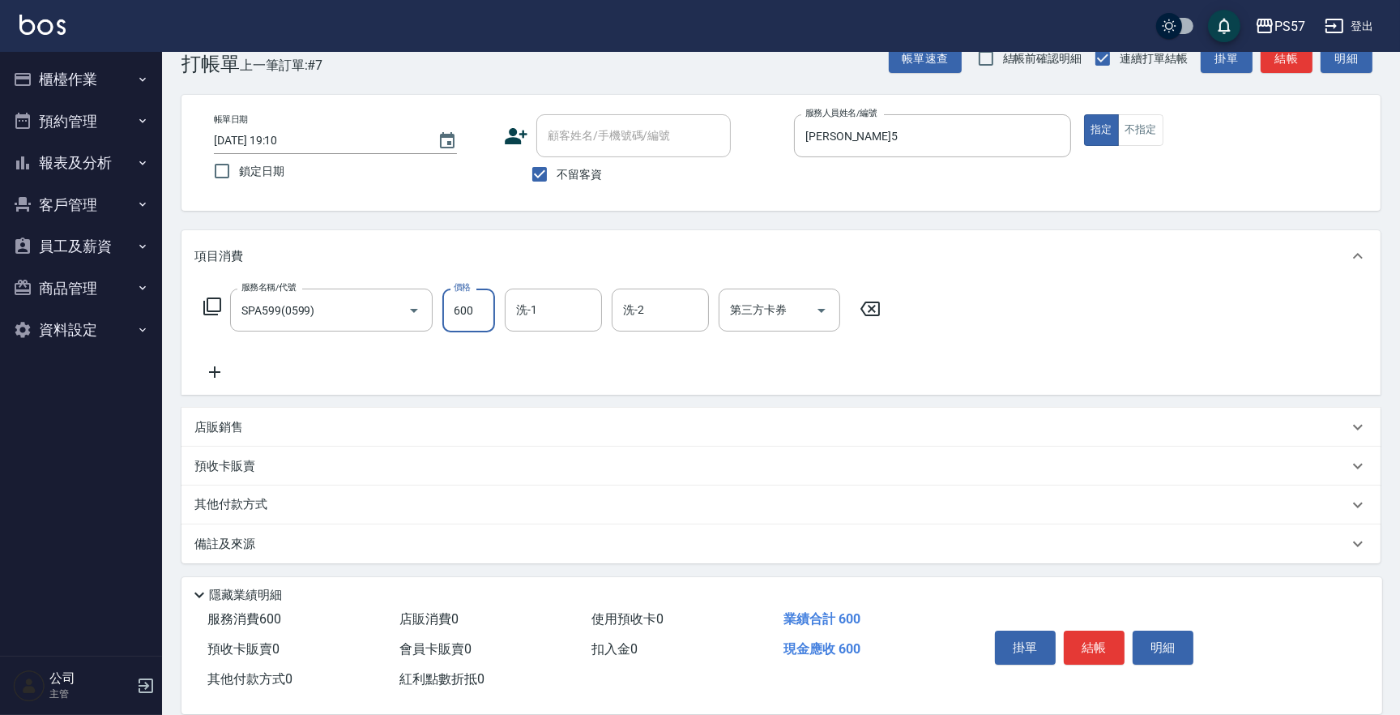
type input "600"
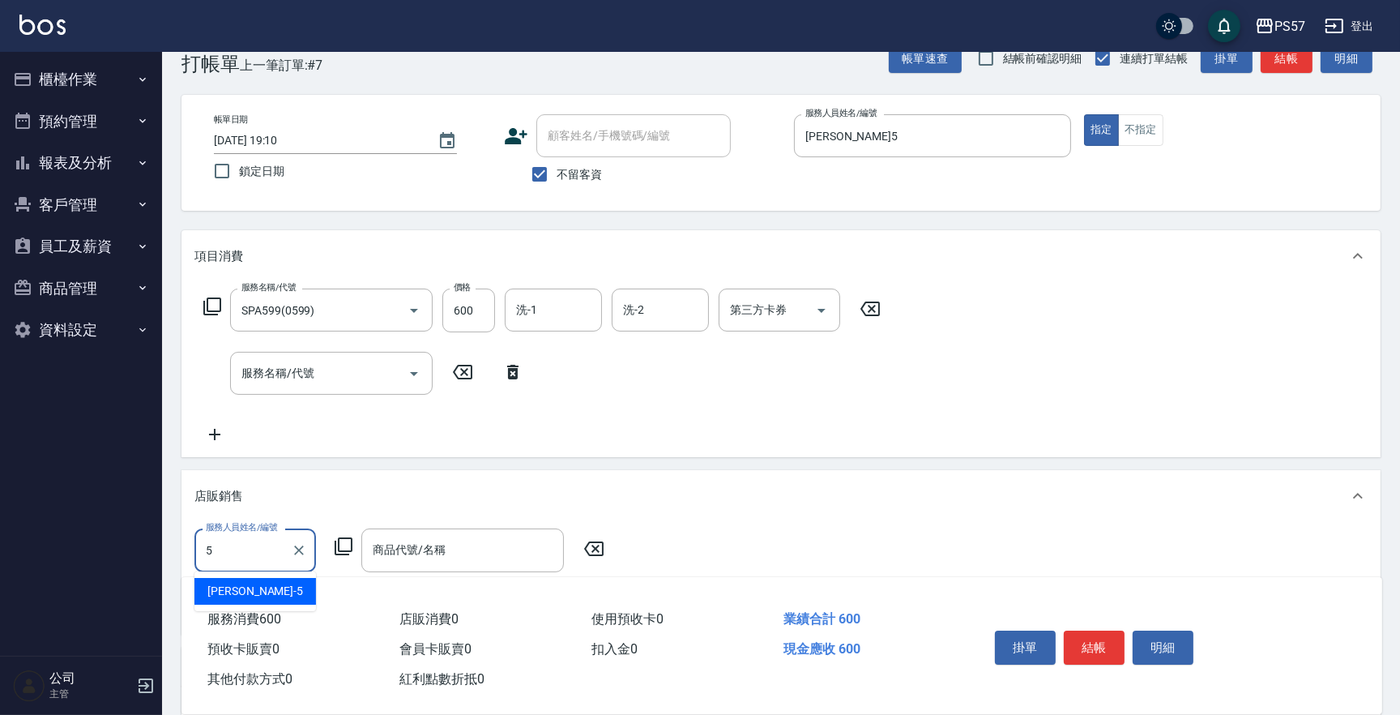
type input "[PERSON_NAME]5"
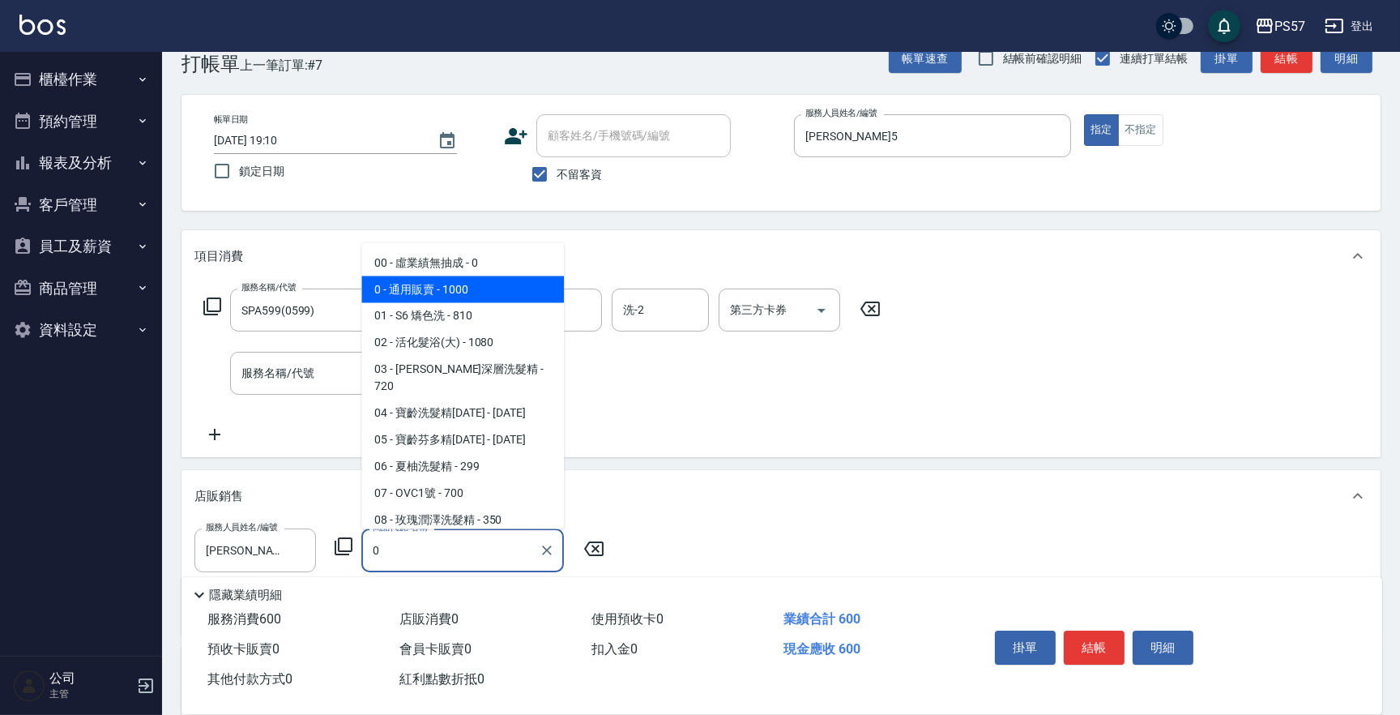
type input "通用販賣"
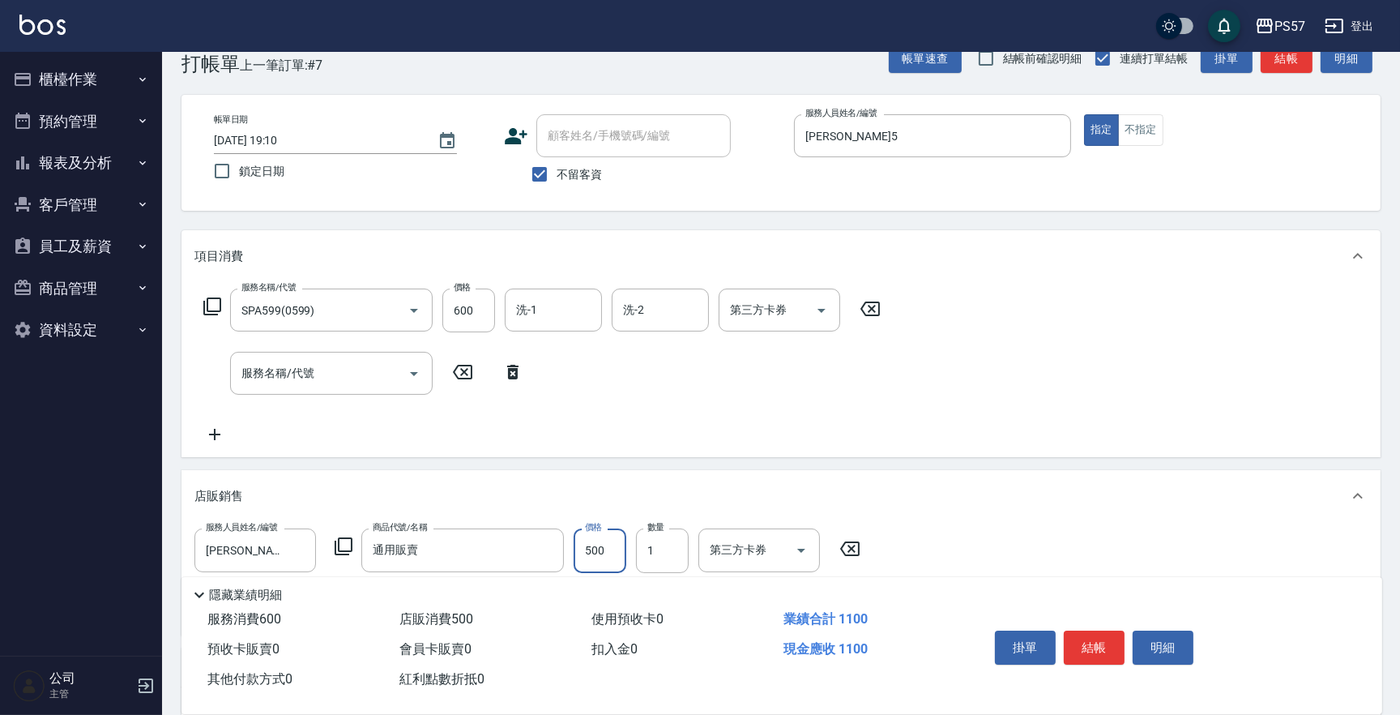
type input "500"
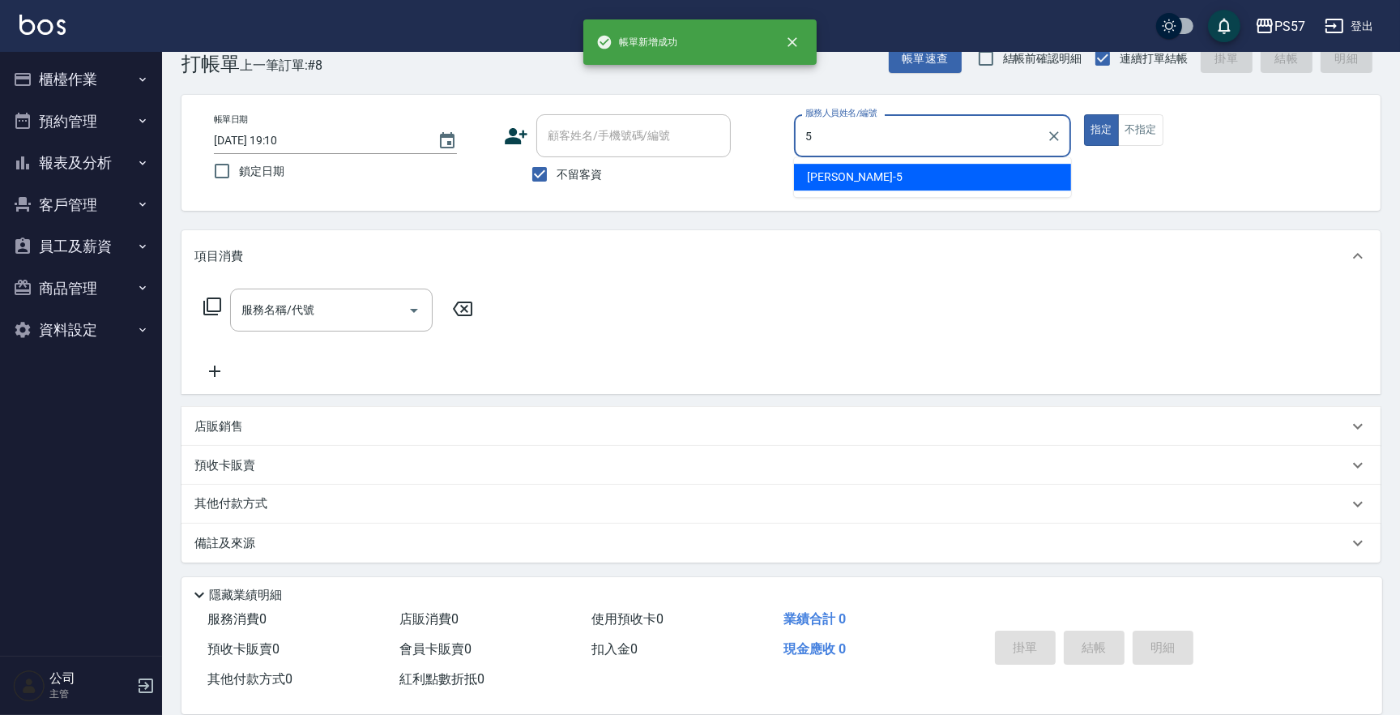
type input "[PERSON_NAME]5"
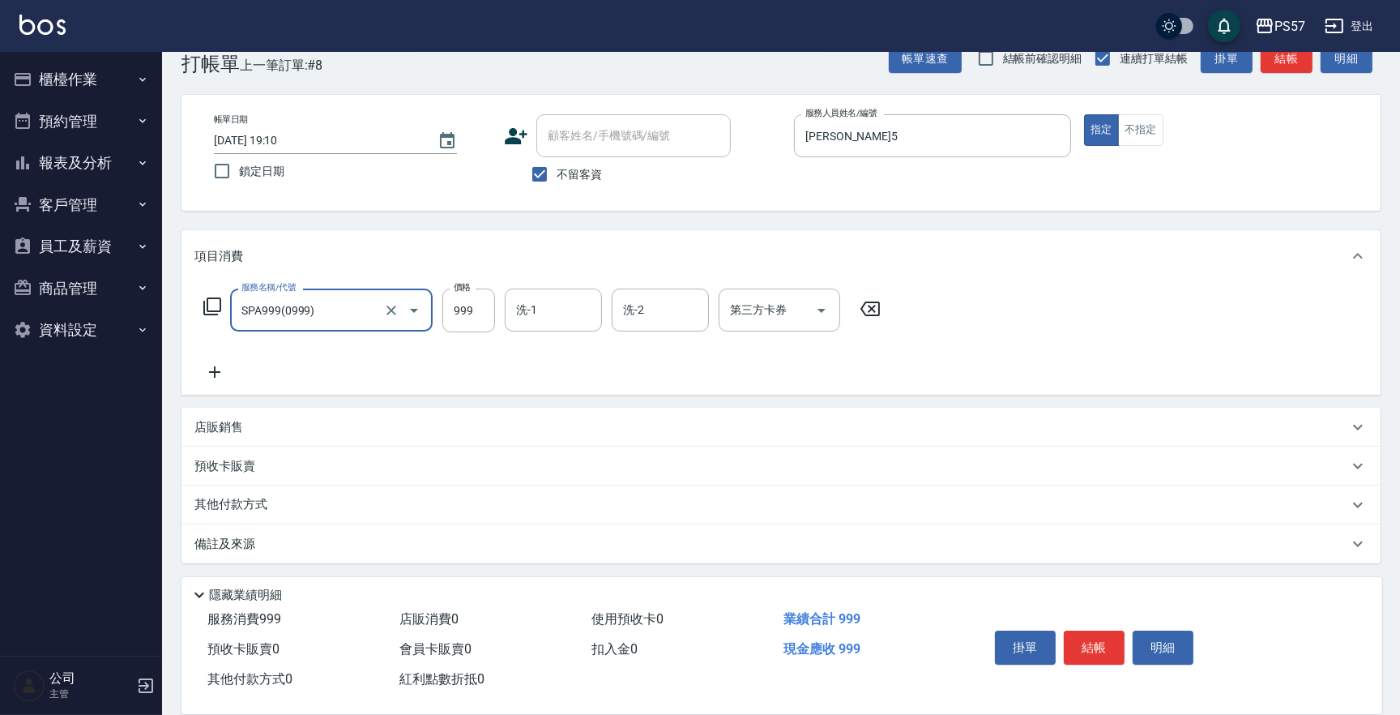
type input "SPA999(0999)"
type input "1000"
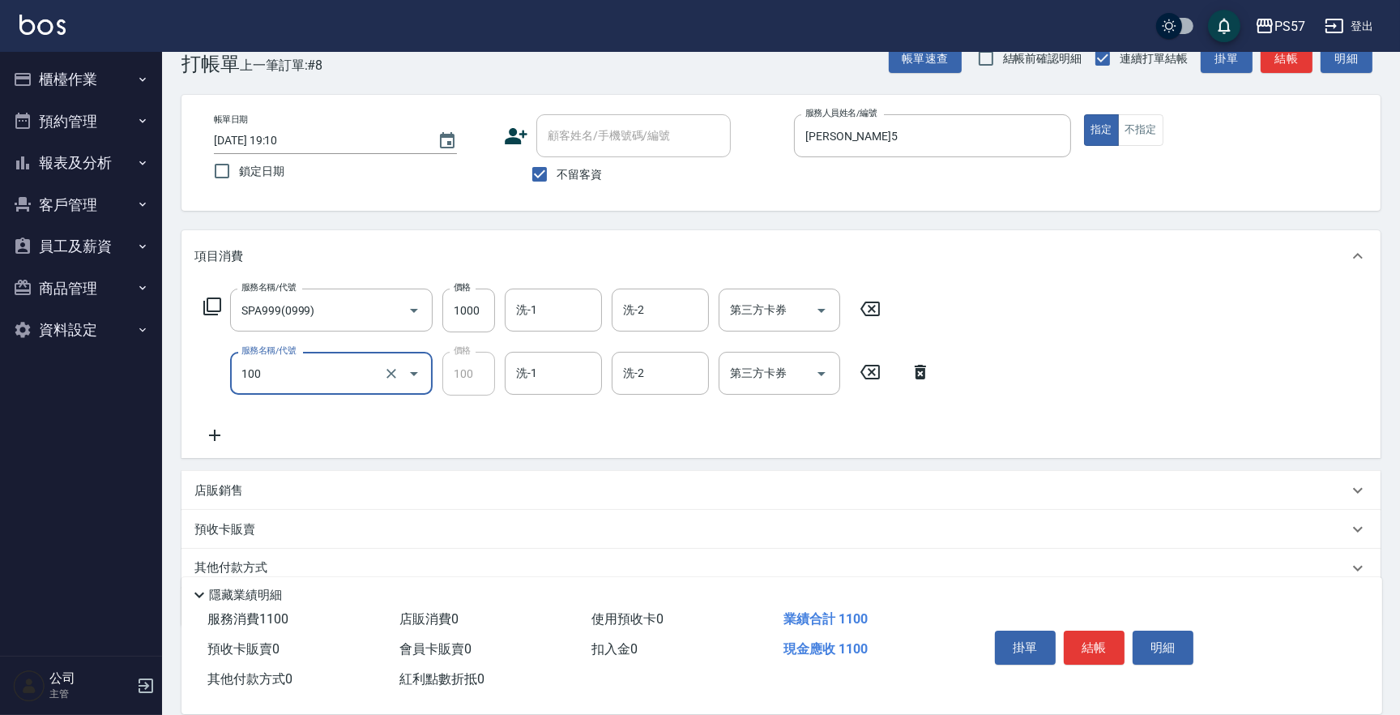
type input "深層洗(100)"
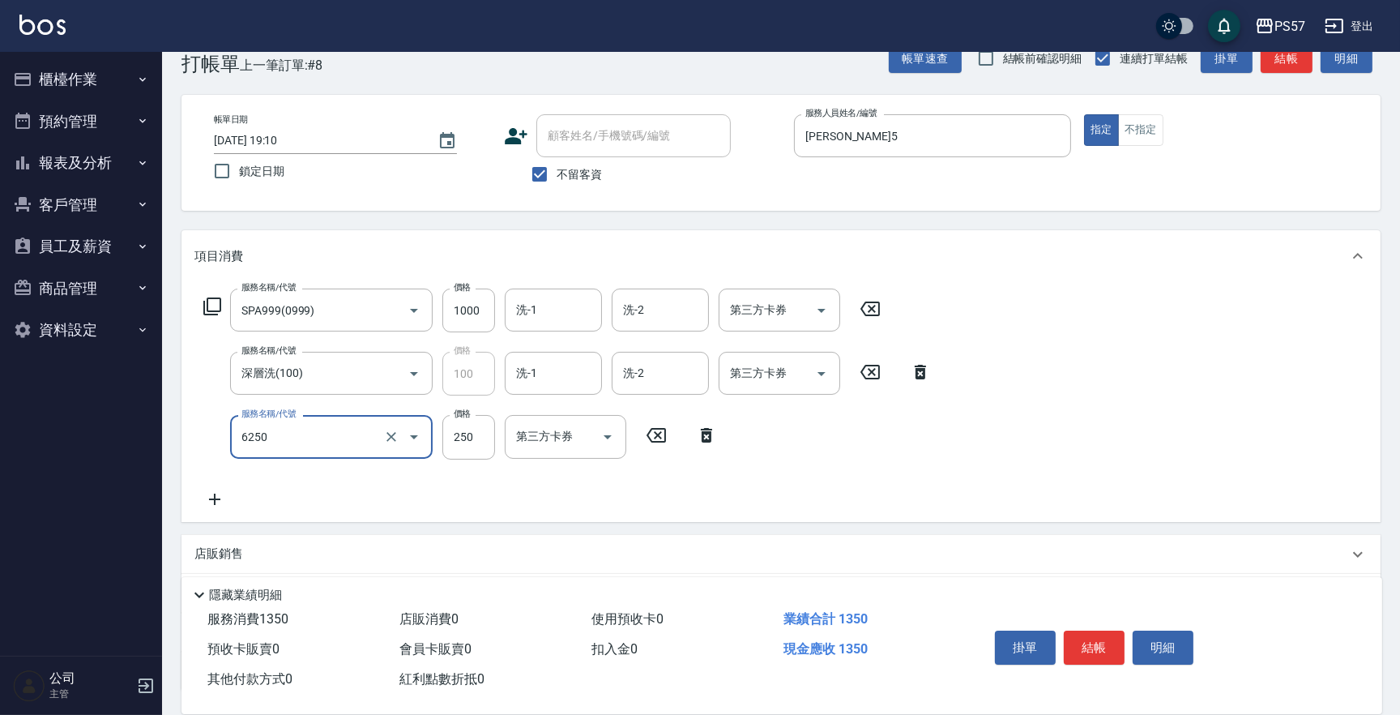
type input "刮痧(6250)"
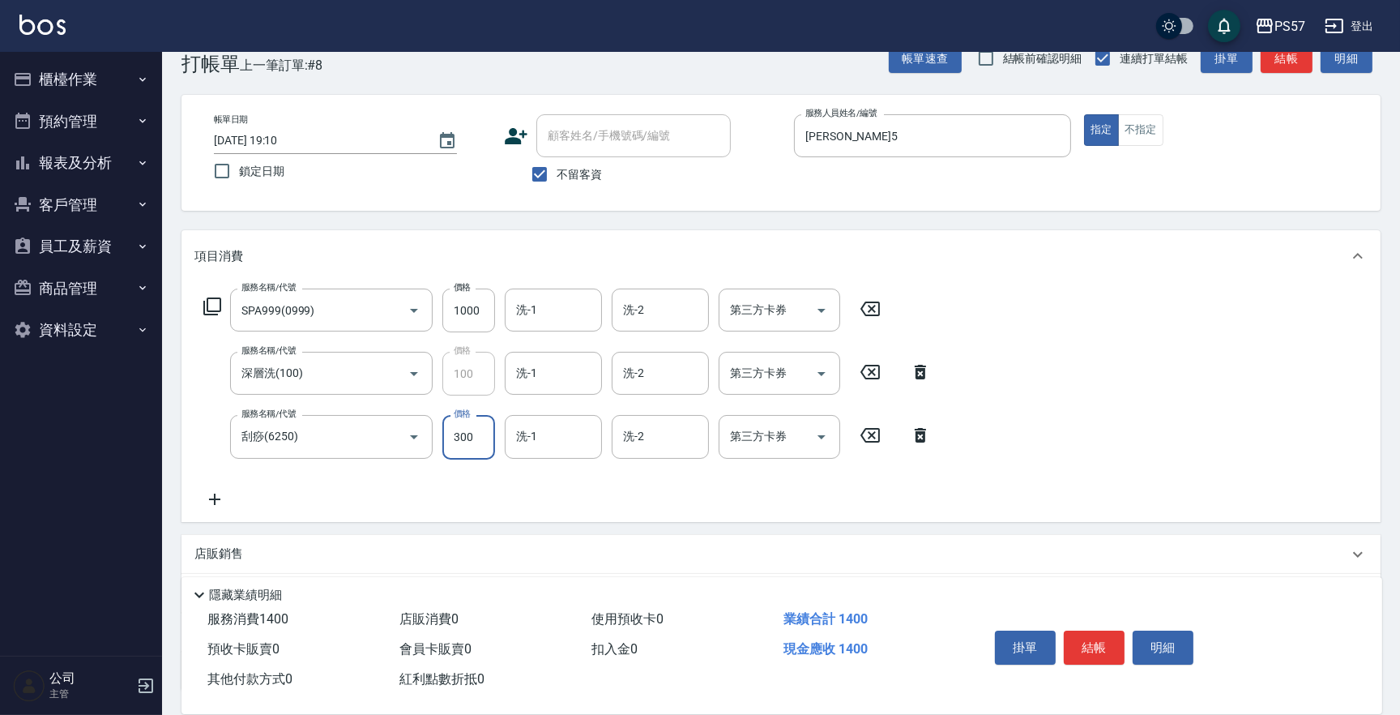
type input "300"
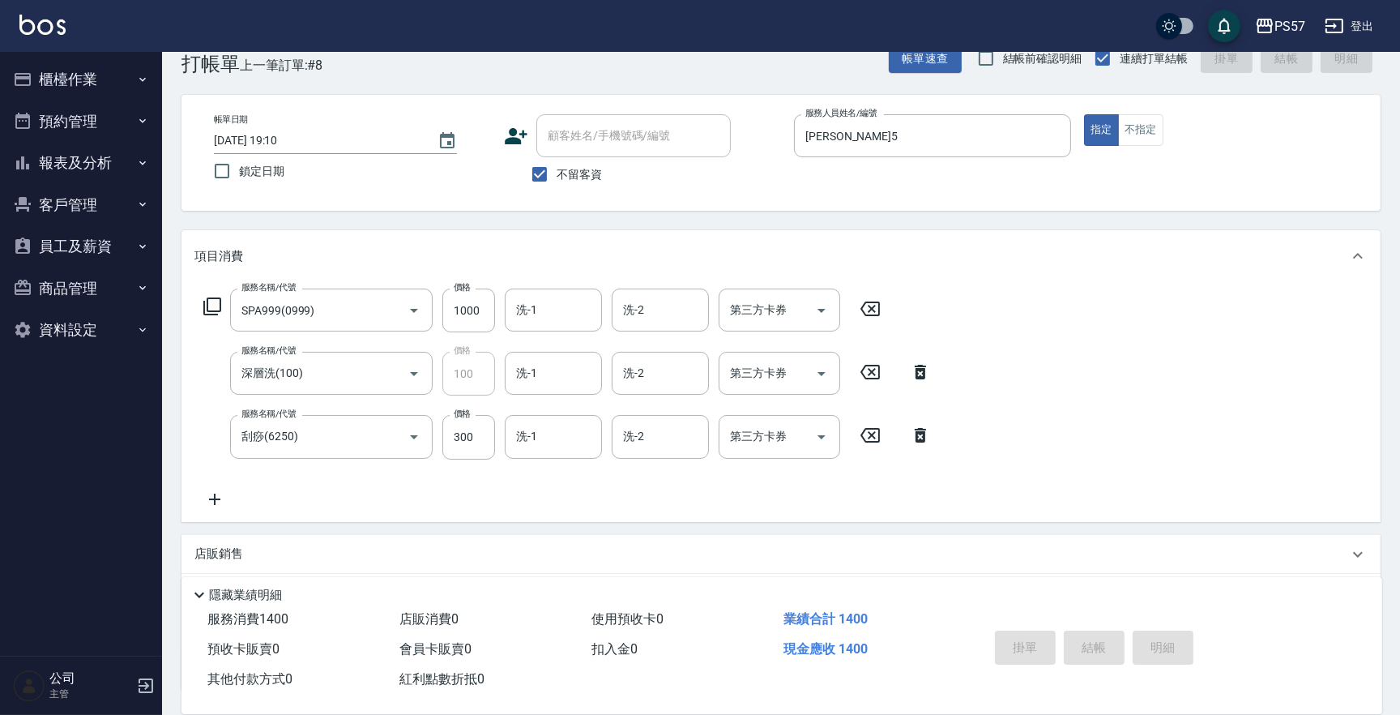
type input "[DATE] 19:11"
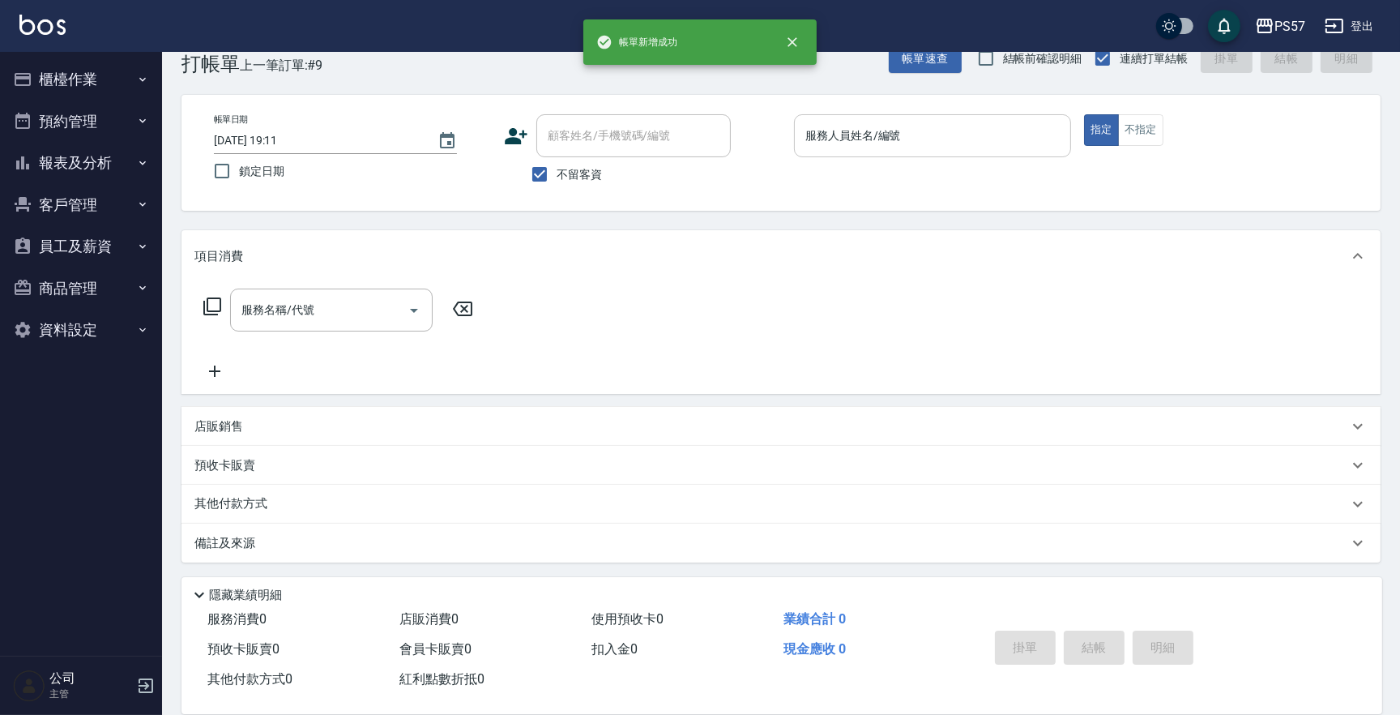
click at [883, 143] on input "服務人員姓名/編號" at bounding box center [933, 136] width 263 height 28
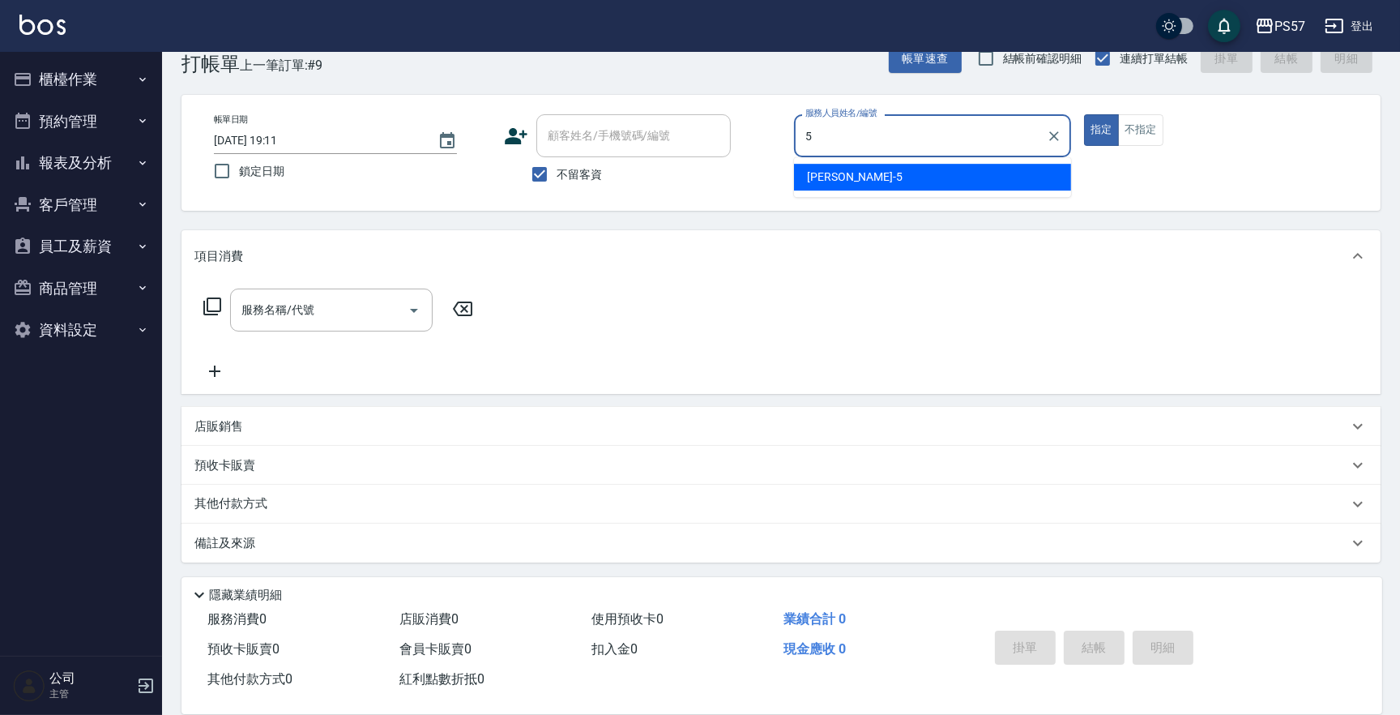
type input "[PERSON_NAME]5"
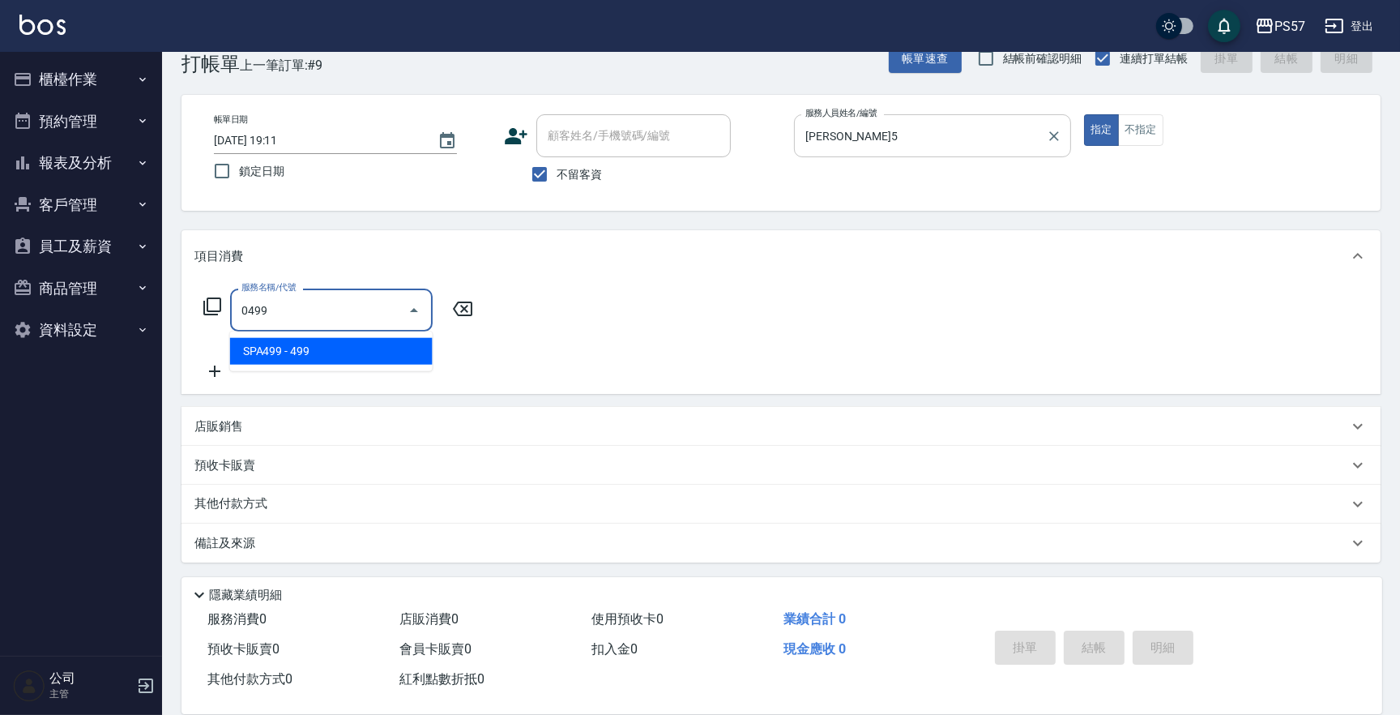
type input "SPA499(0499)"
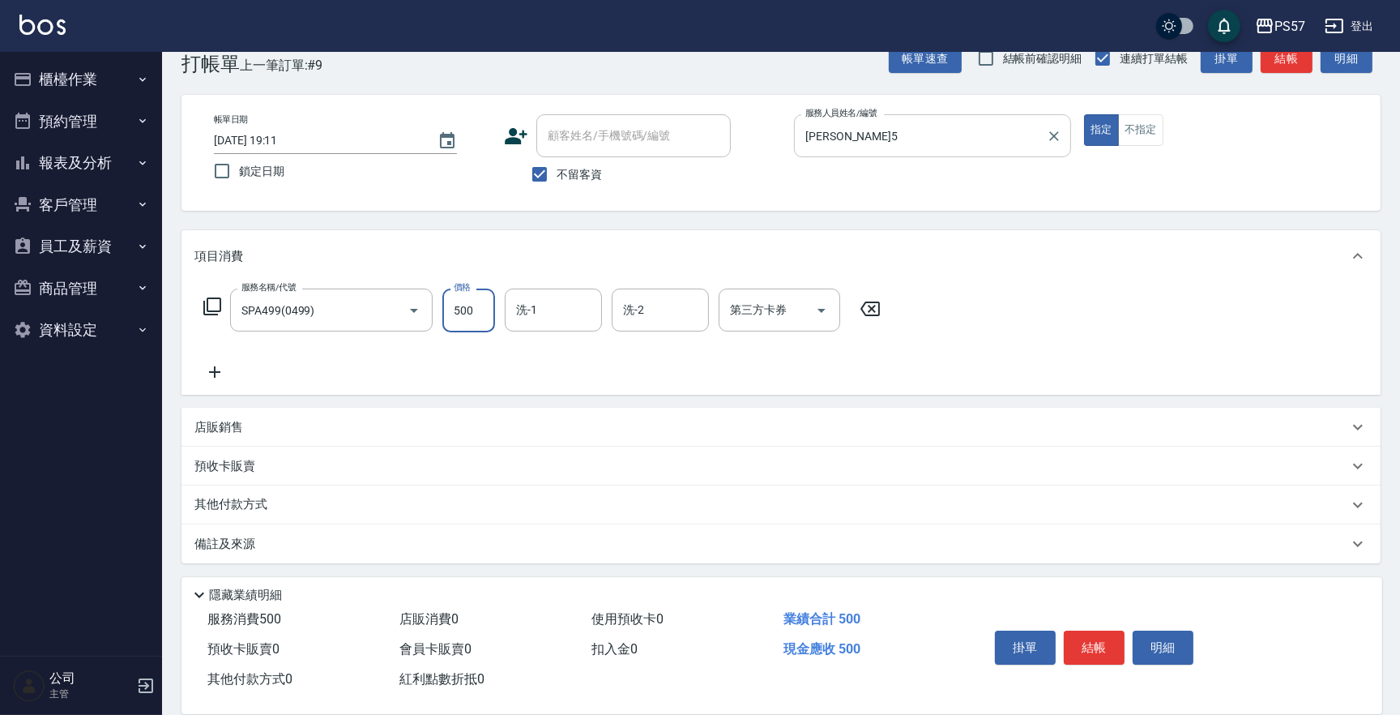
type input "500"
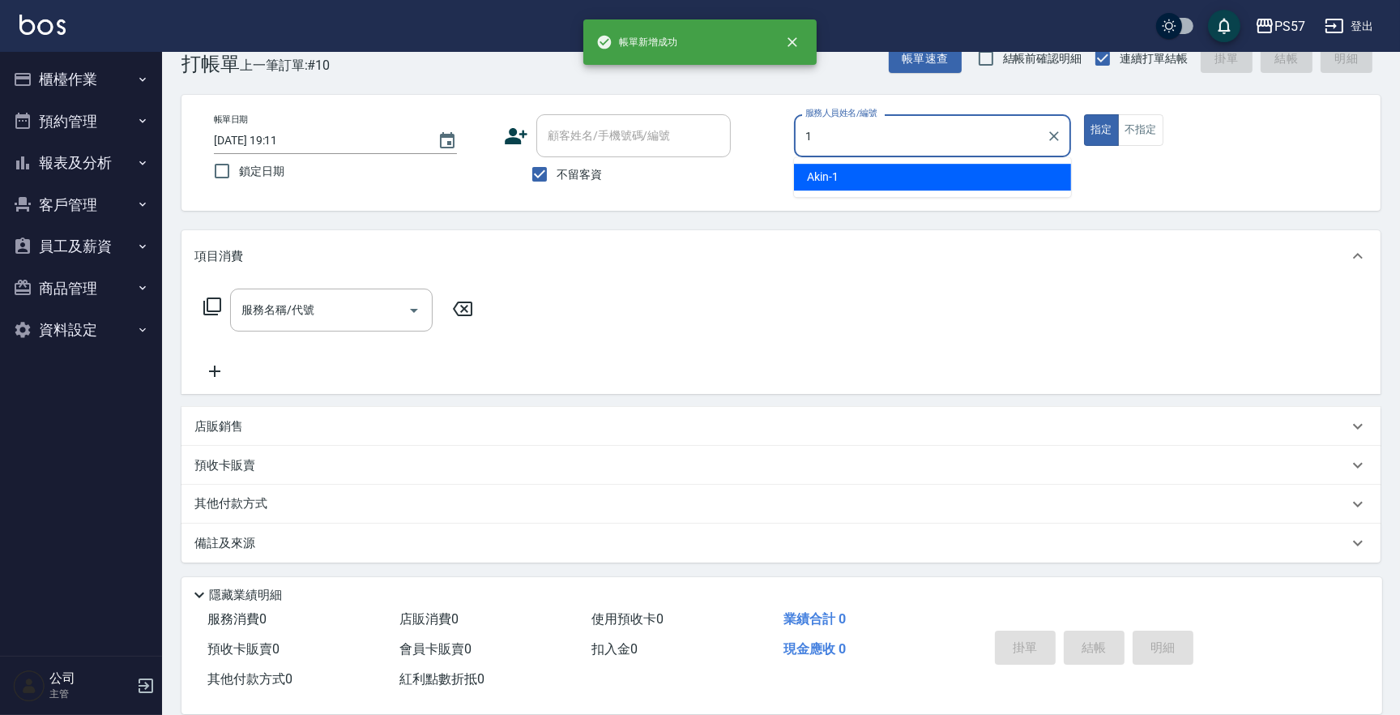
type input "Akin-1"
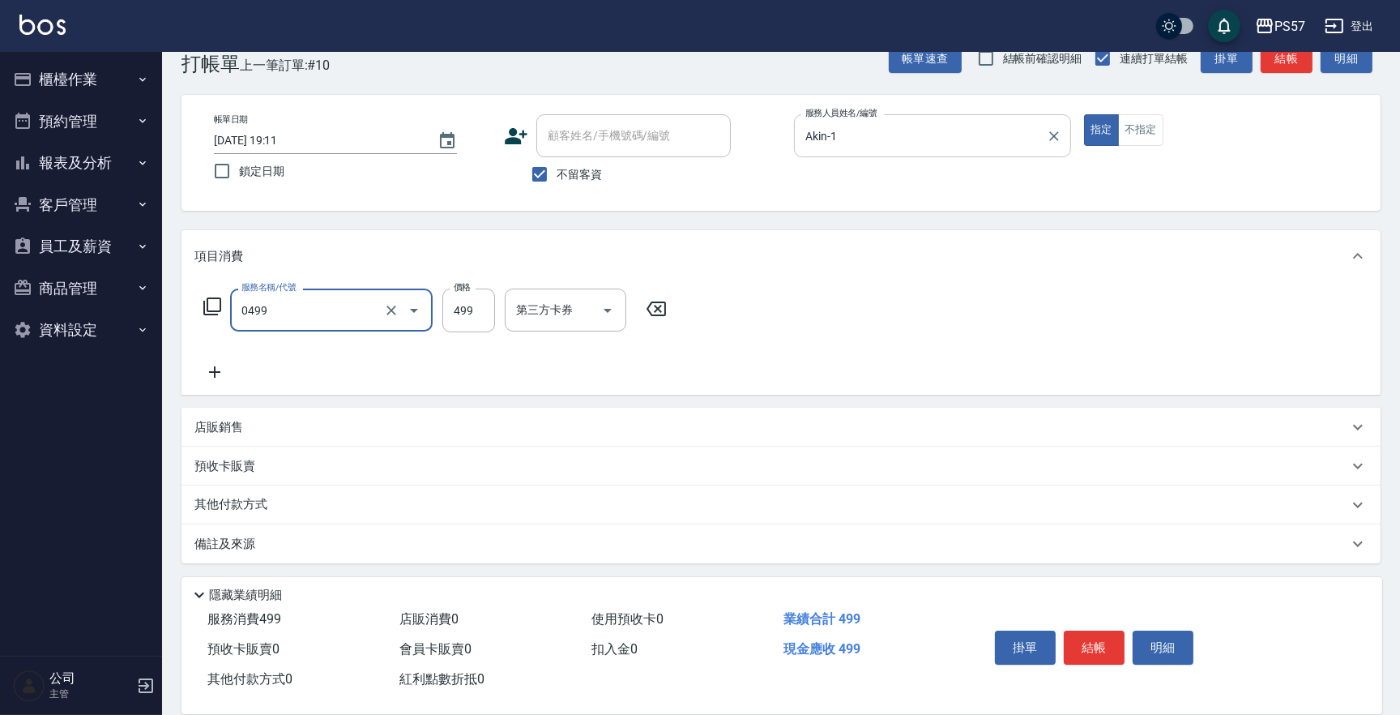
type input "SPA499(0499)"
type input "500"
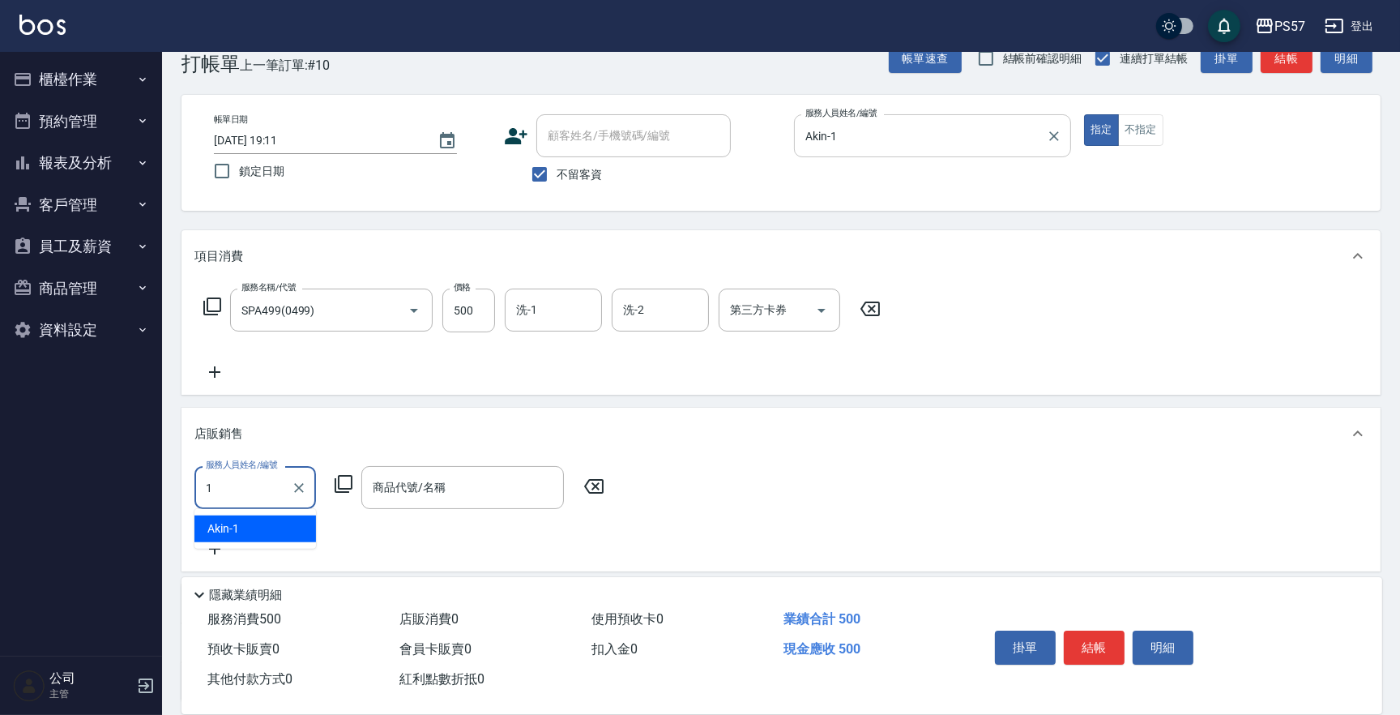
type input "Akin-1"
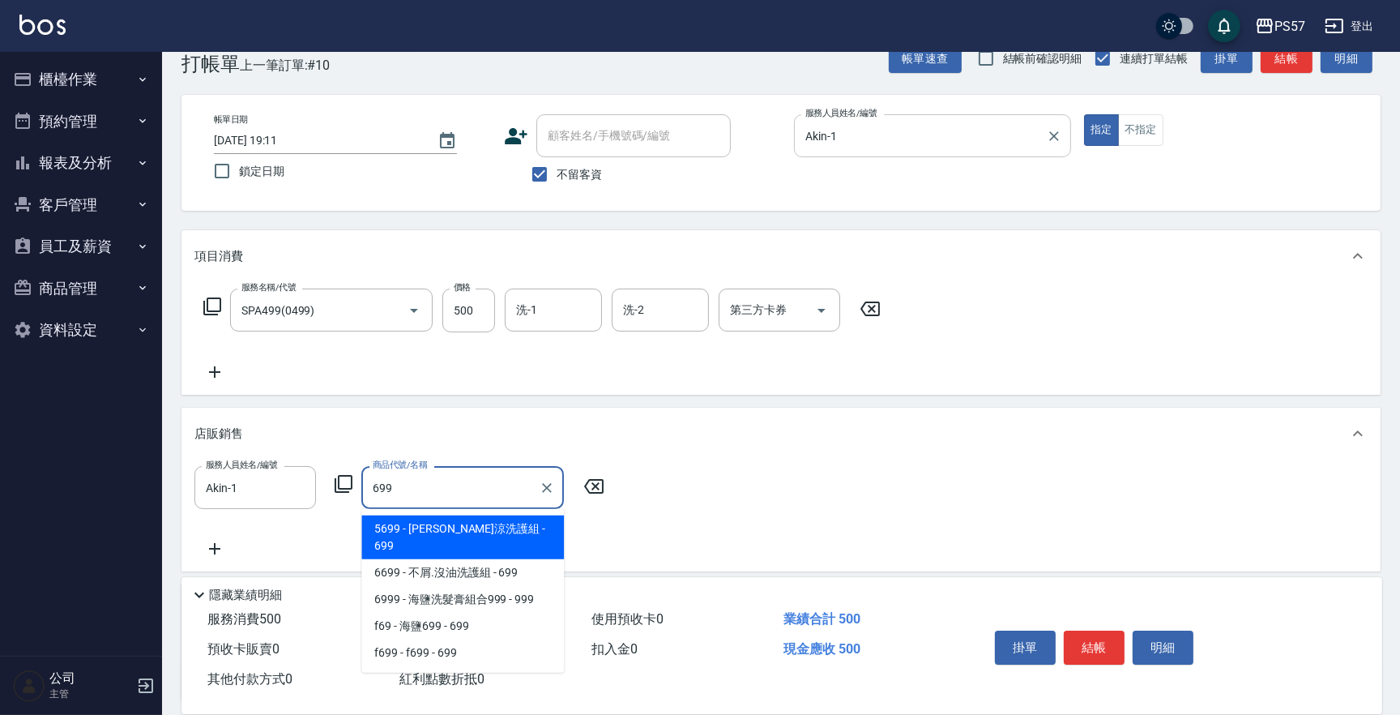
type input "[PERSON_NAME]涼洗護組"
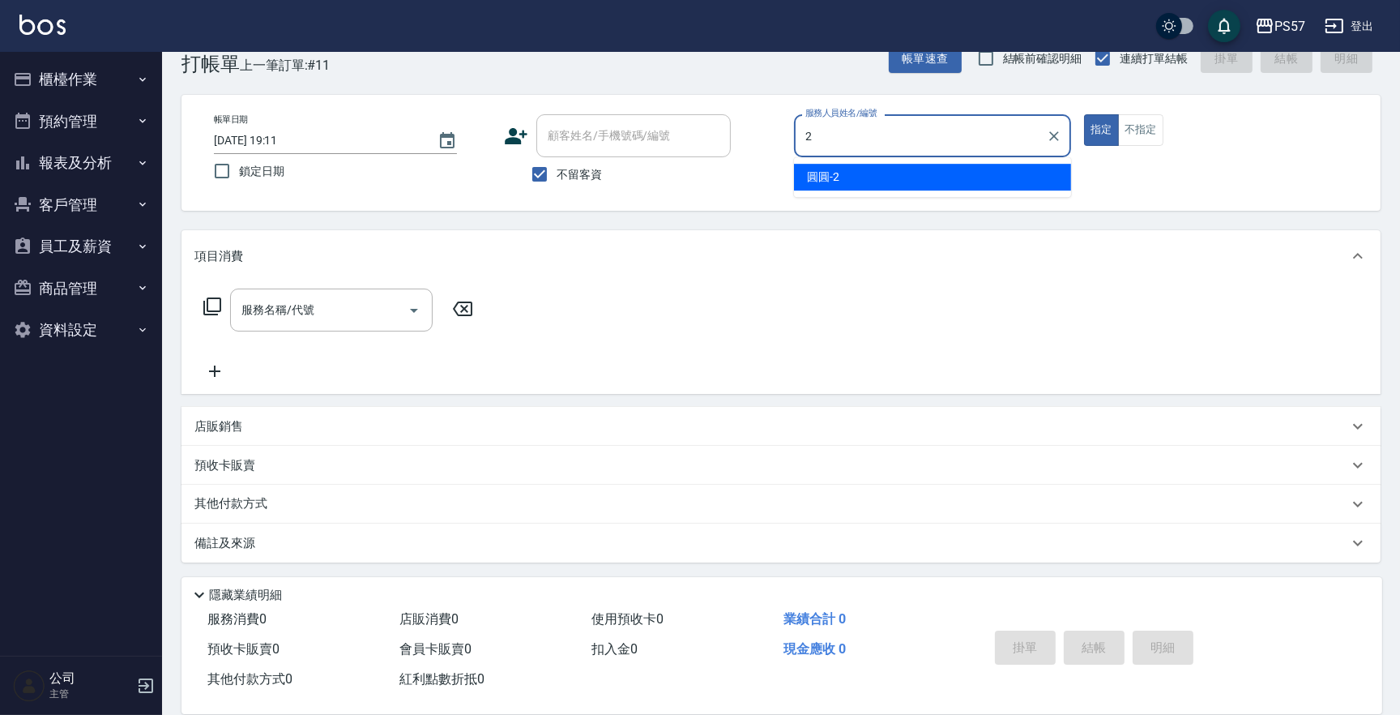
type input "圓圓-2"
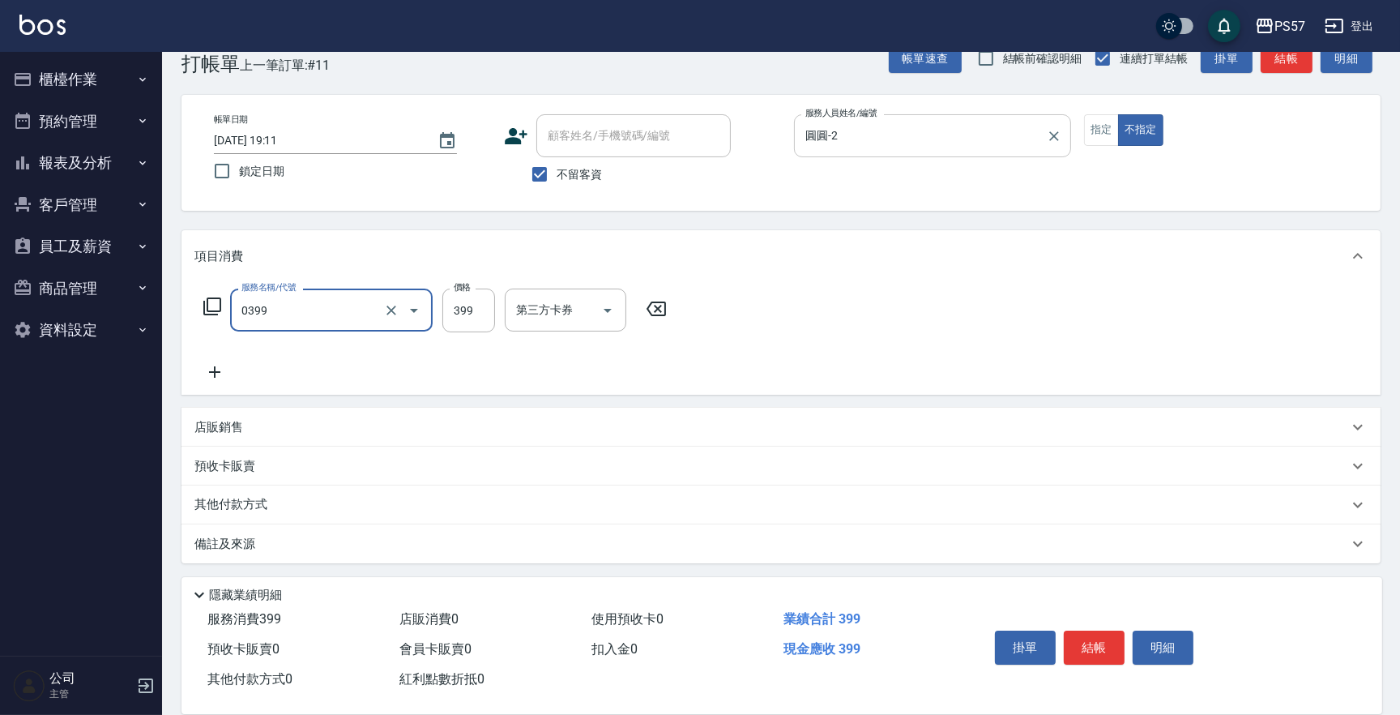
type input "SPA399(0399)"
type input "400"
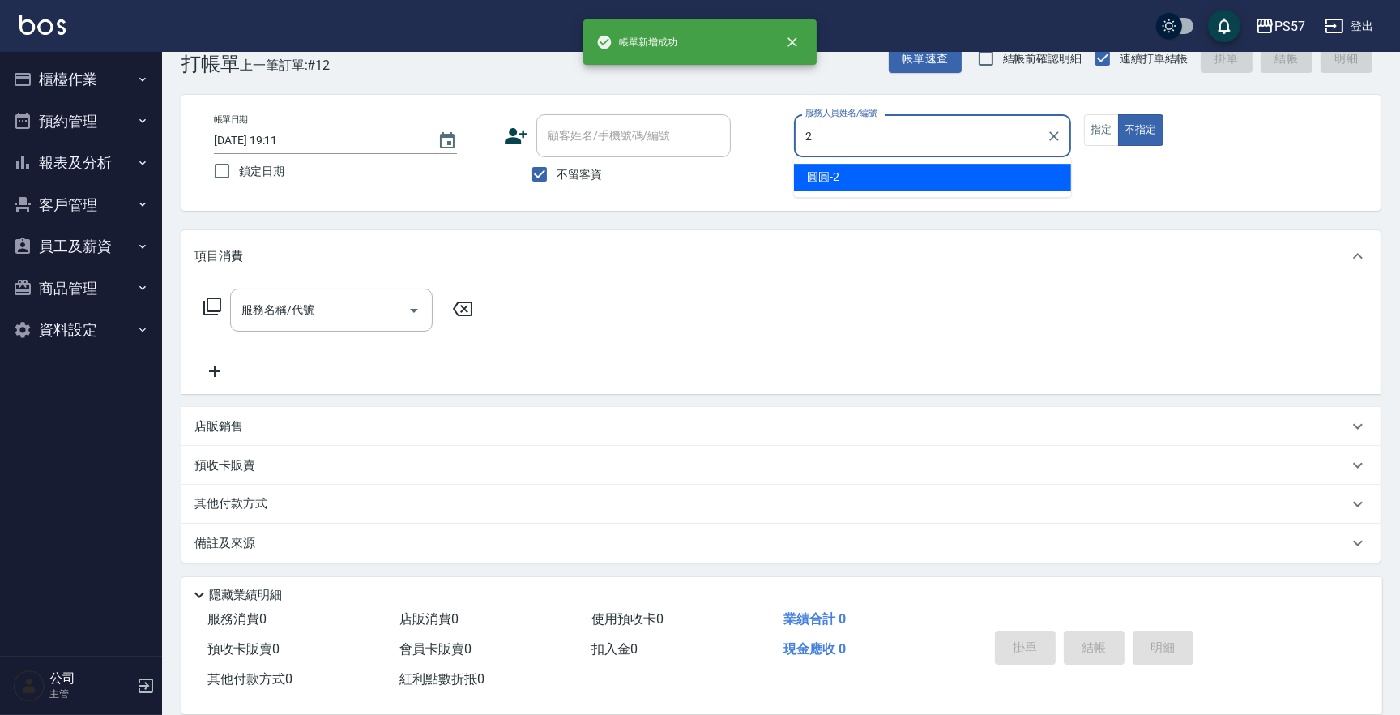
type input "圓圓-2"
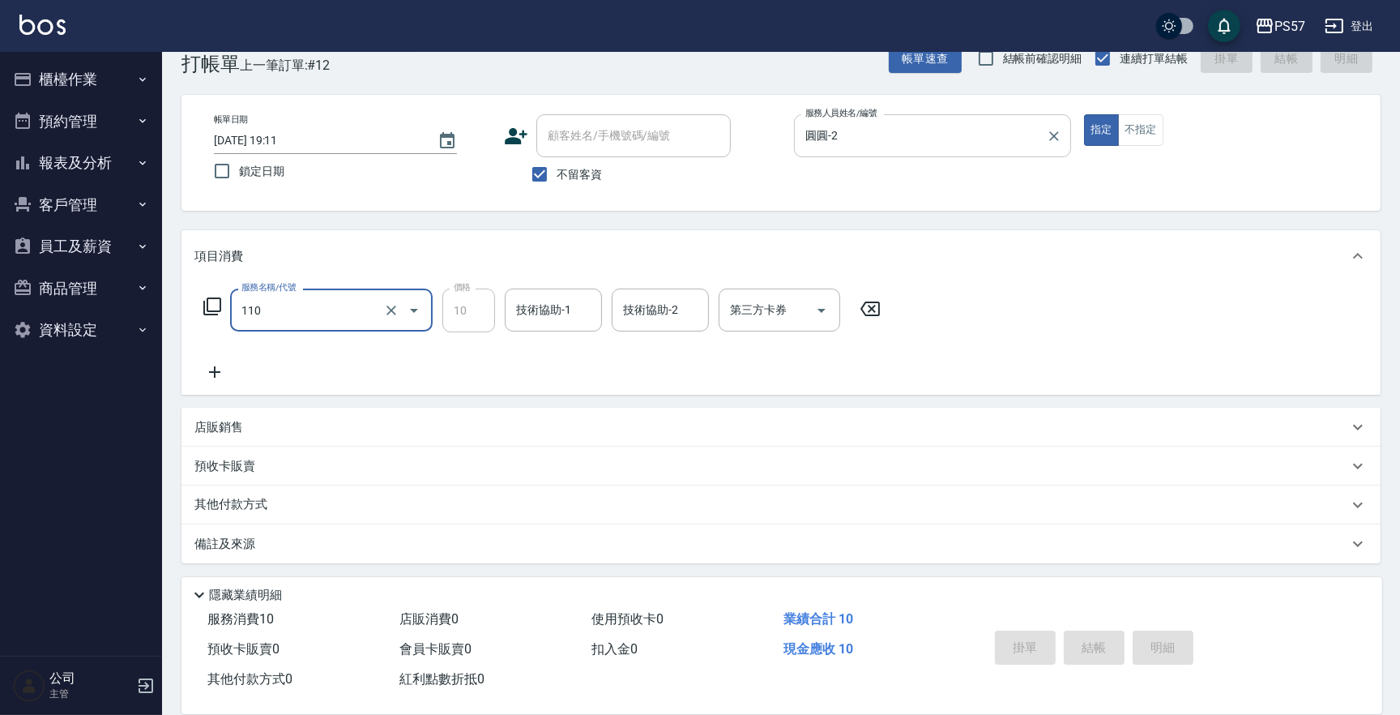
type input "110"
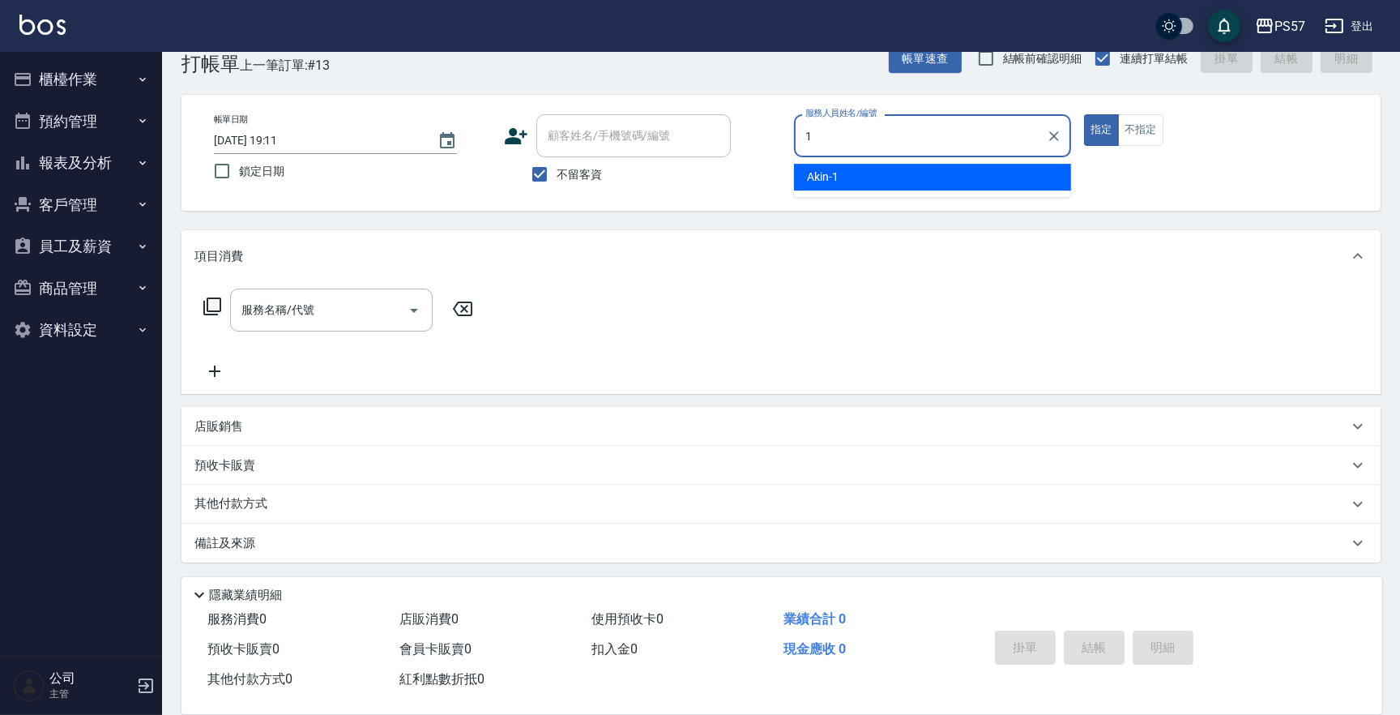
type input "Akin-1"
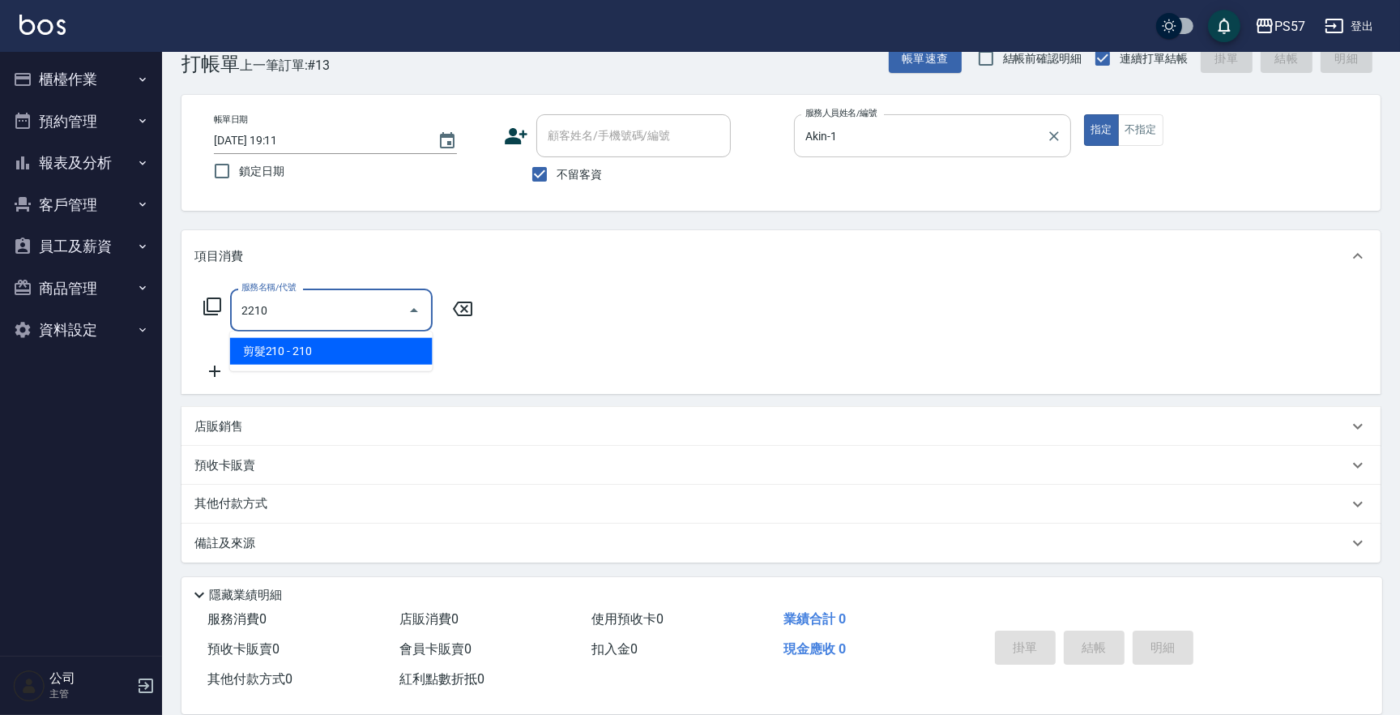
type input "剪髮210(2210)"
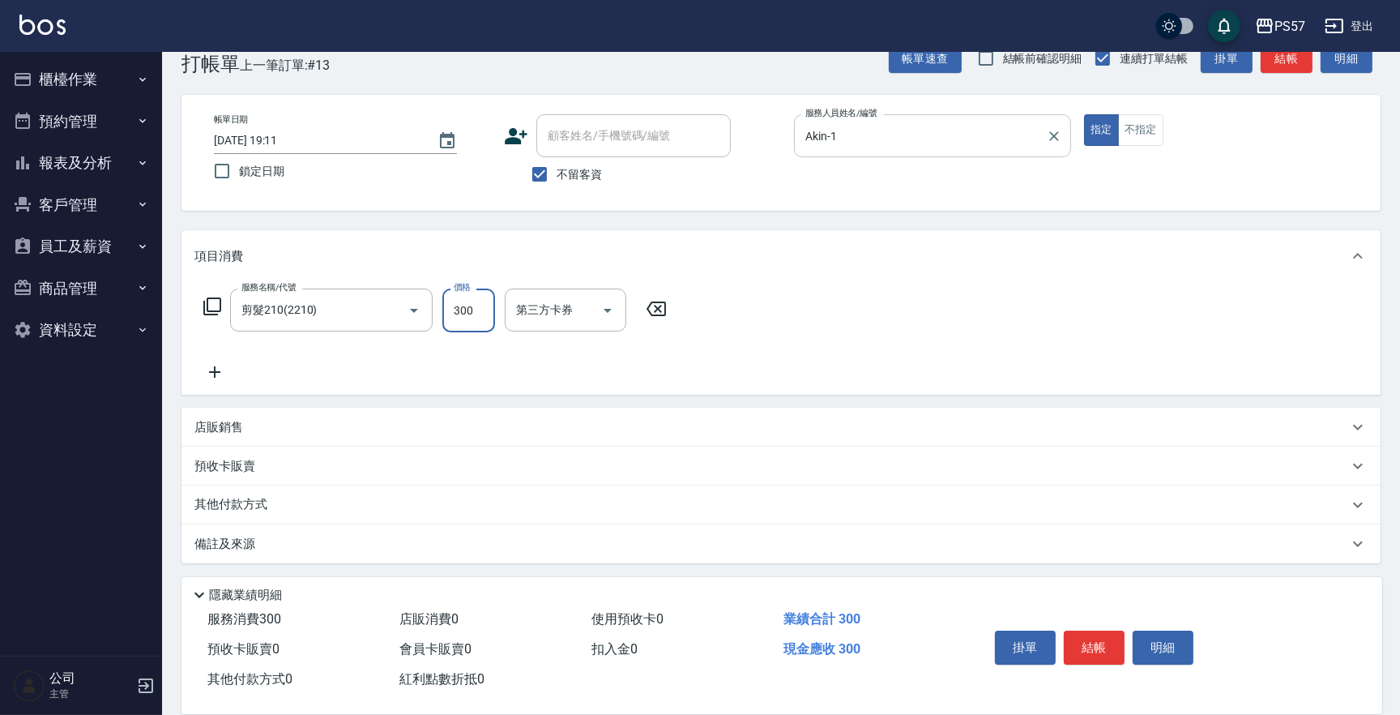
type input "300"
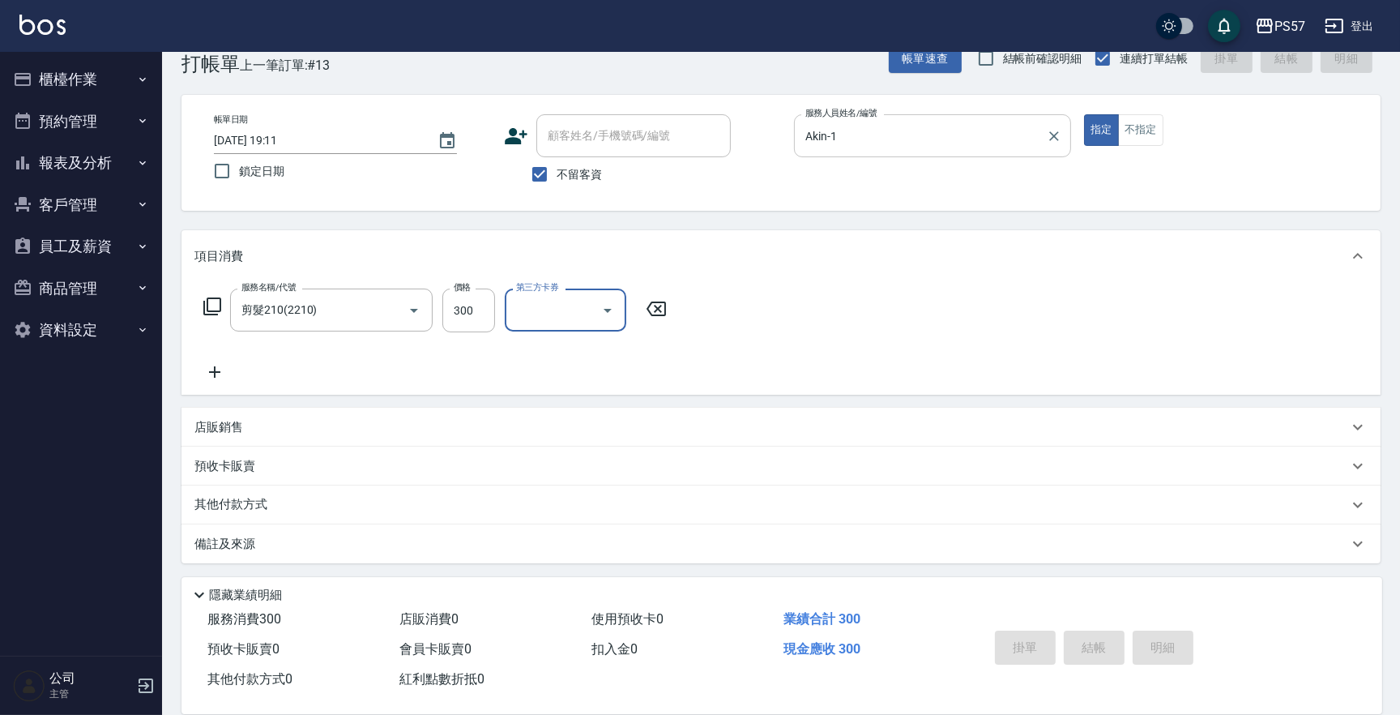
type input "[DATE] 19:12"
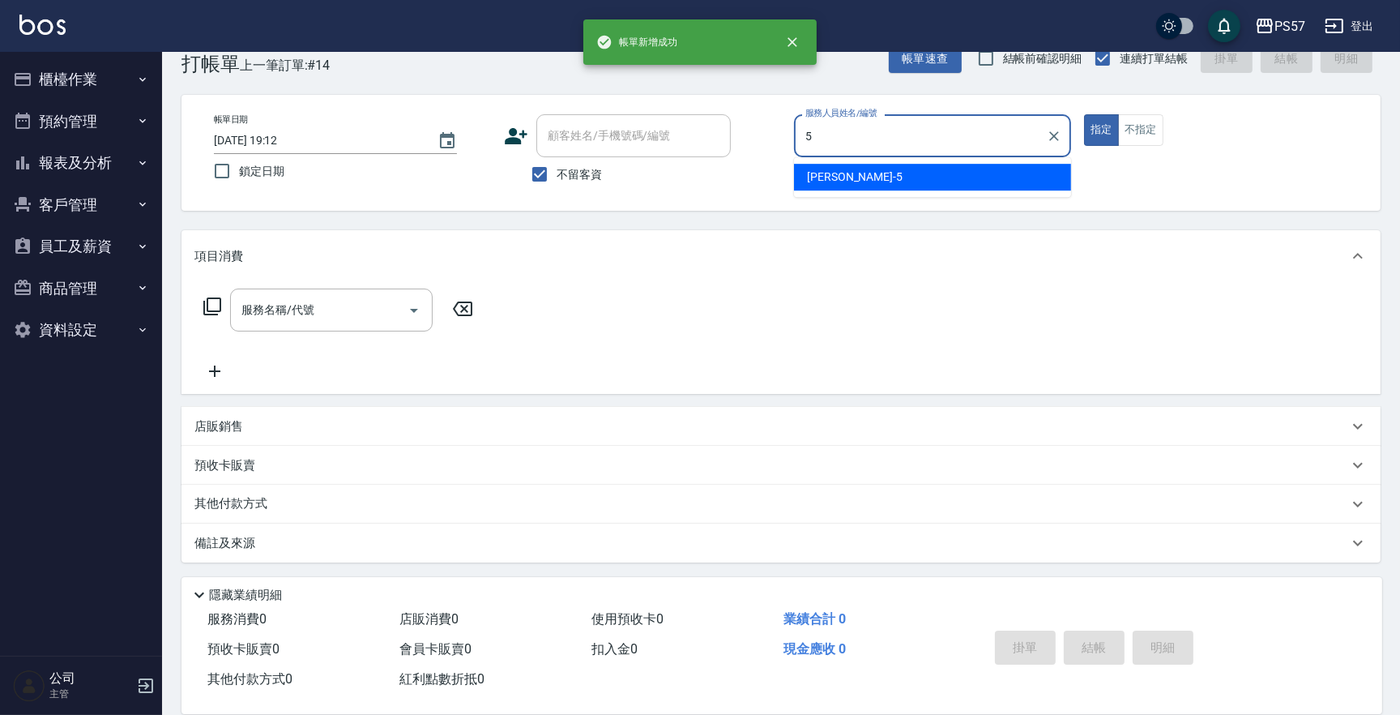
type input "[PERSON_NAME]5"
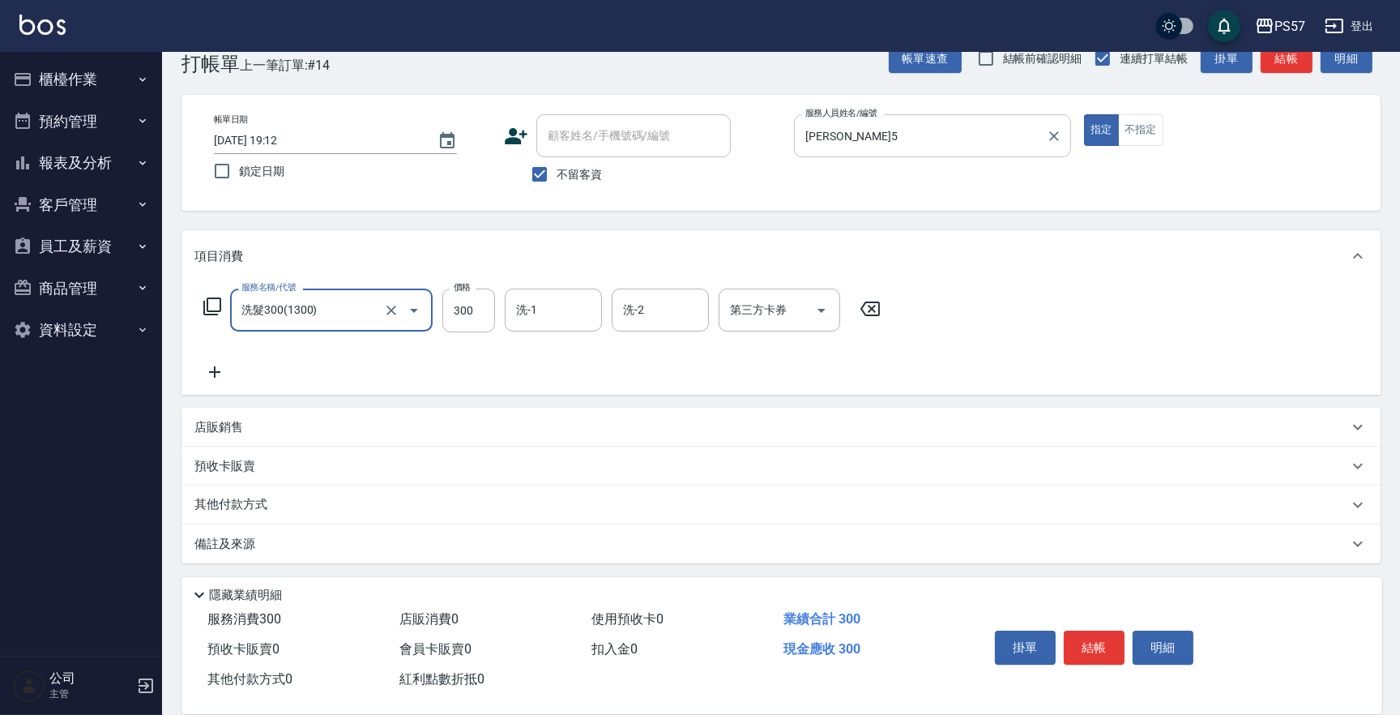
type input "洗髮300(1300)"
type input "200"
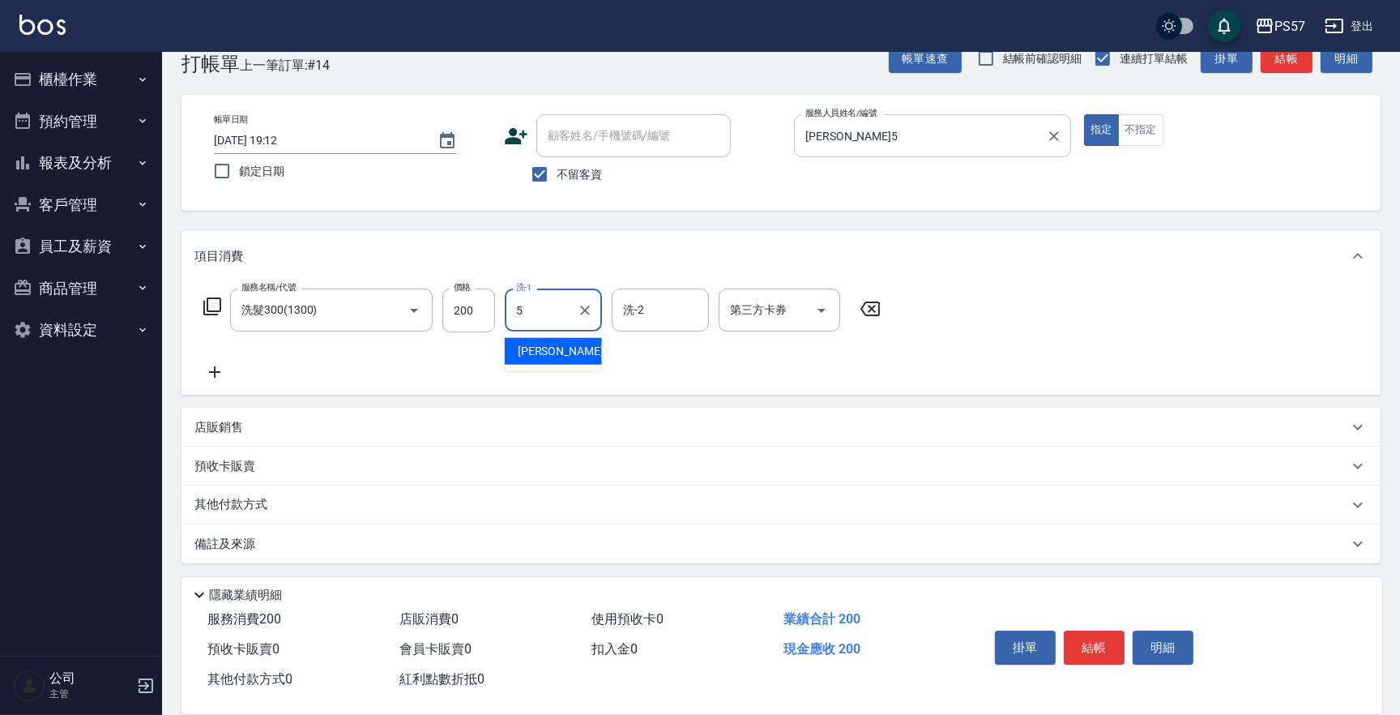
type input "[PERSON_NAME]5"
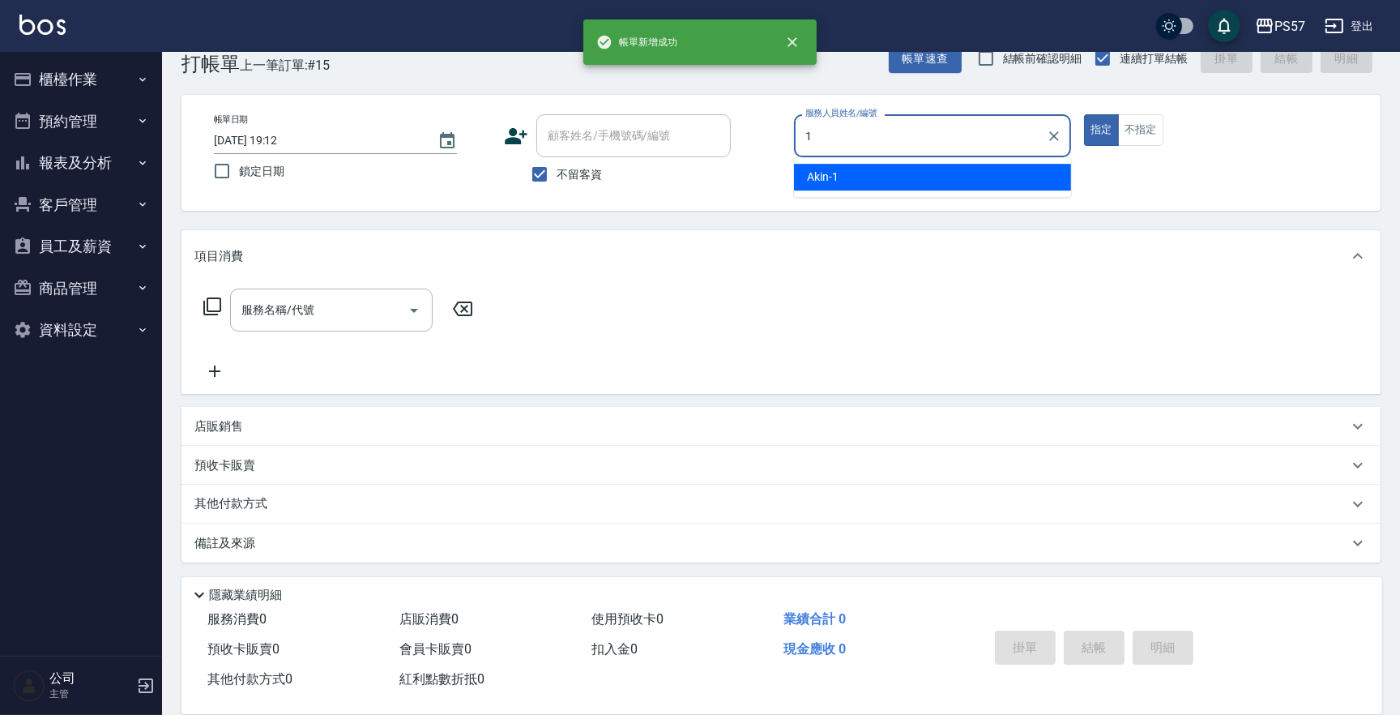
type input "Akin-1"
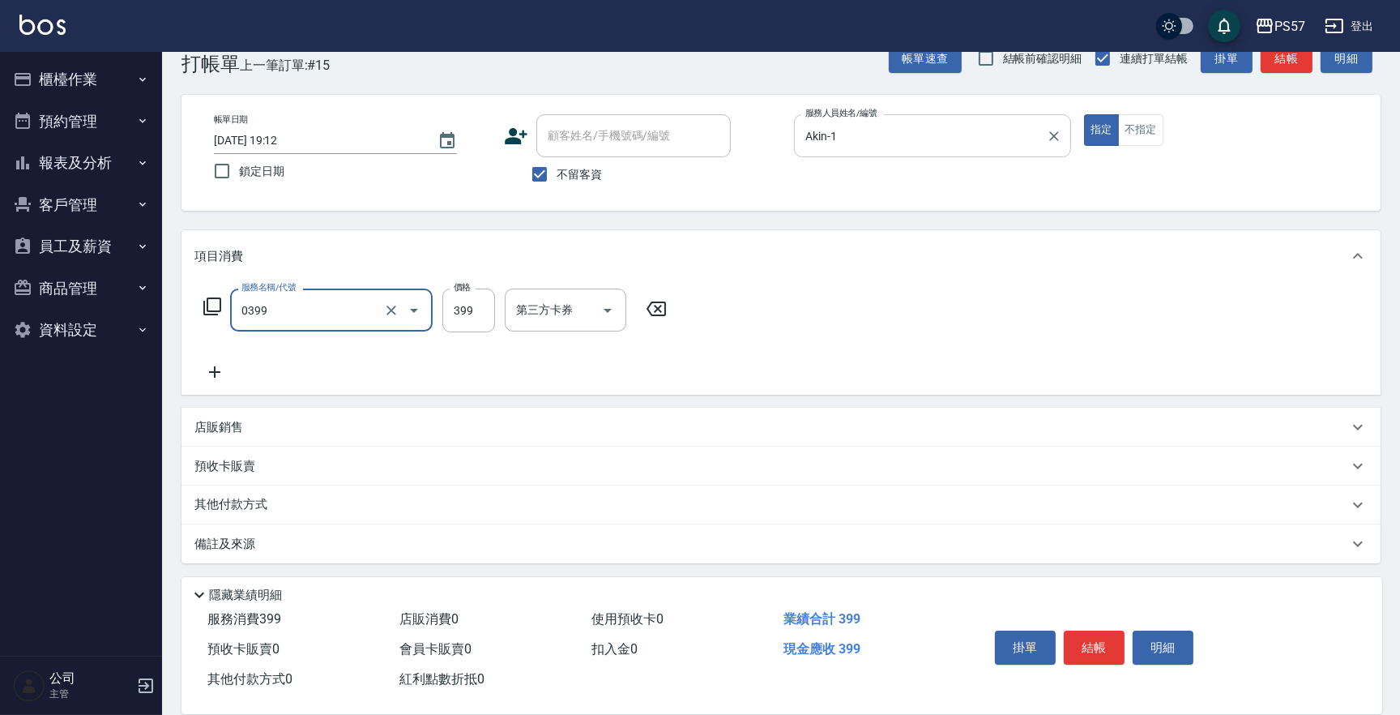
type input "SPA399(0399)"
type input "500"
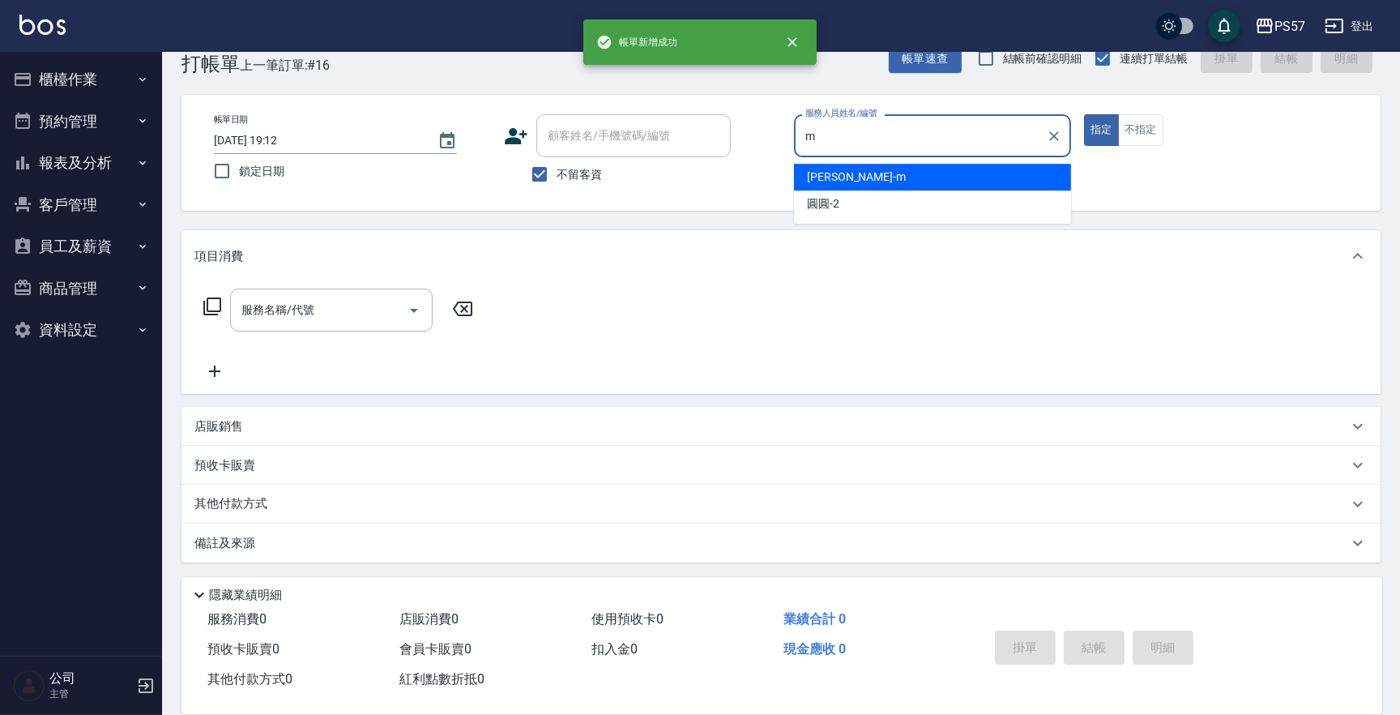
type input "[PERSON_NAME]-m"
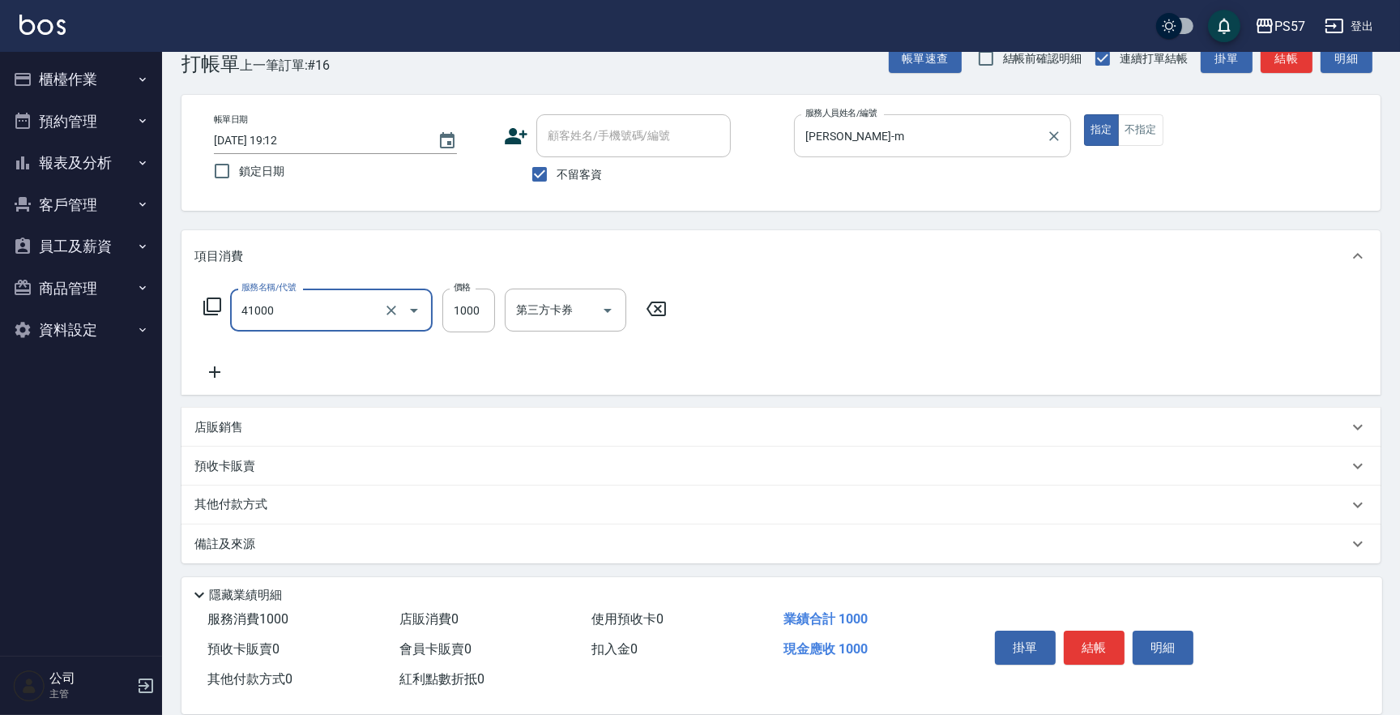
type input "任義金額燙髮(41000)"
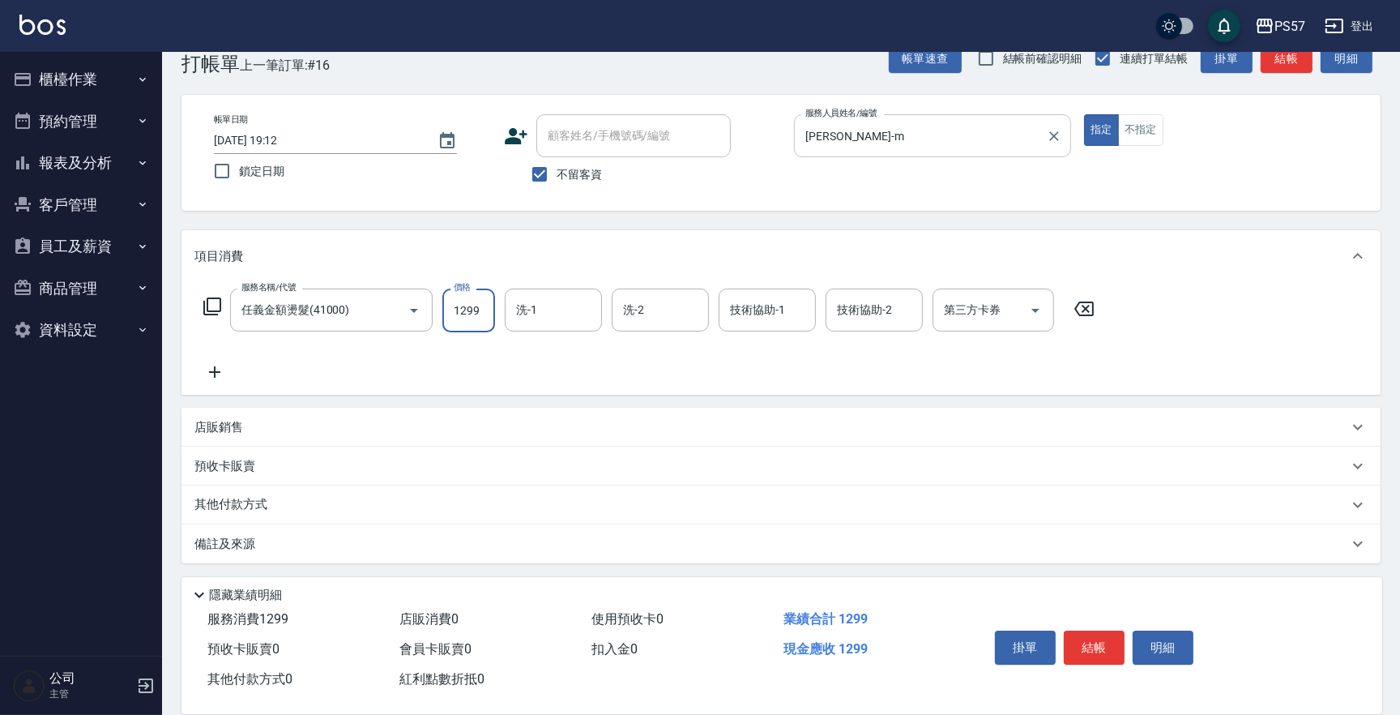
type input "1299"
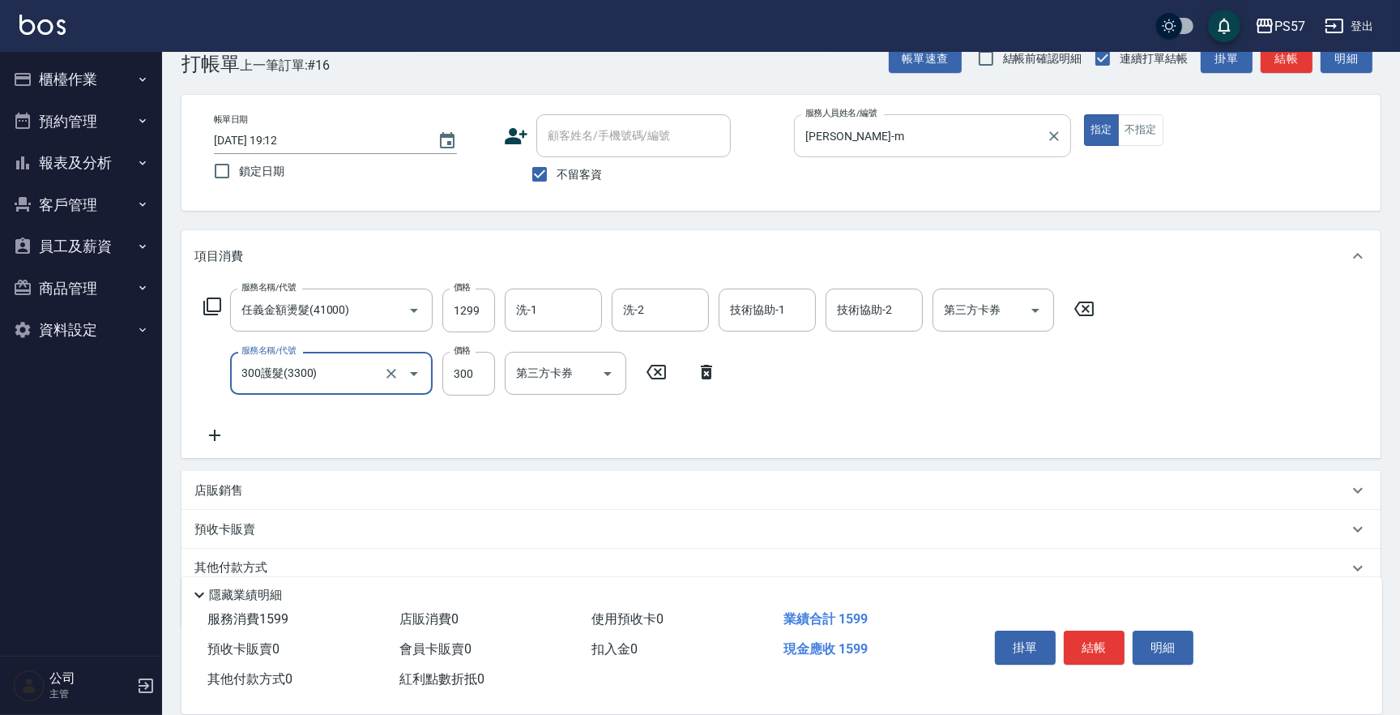
type input "300護髮(3300)"
type input "100"
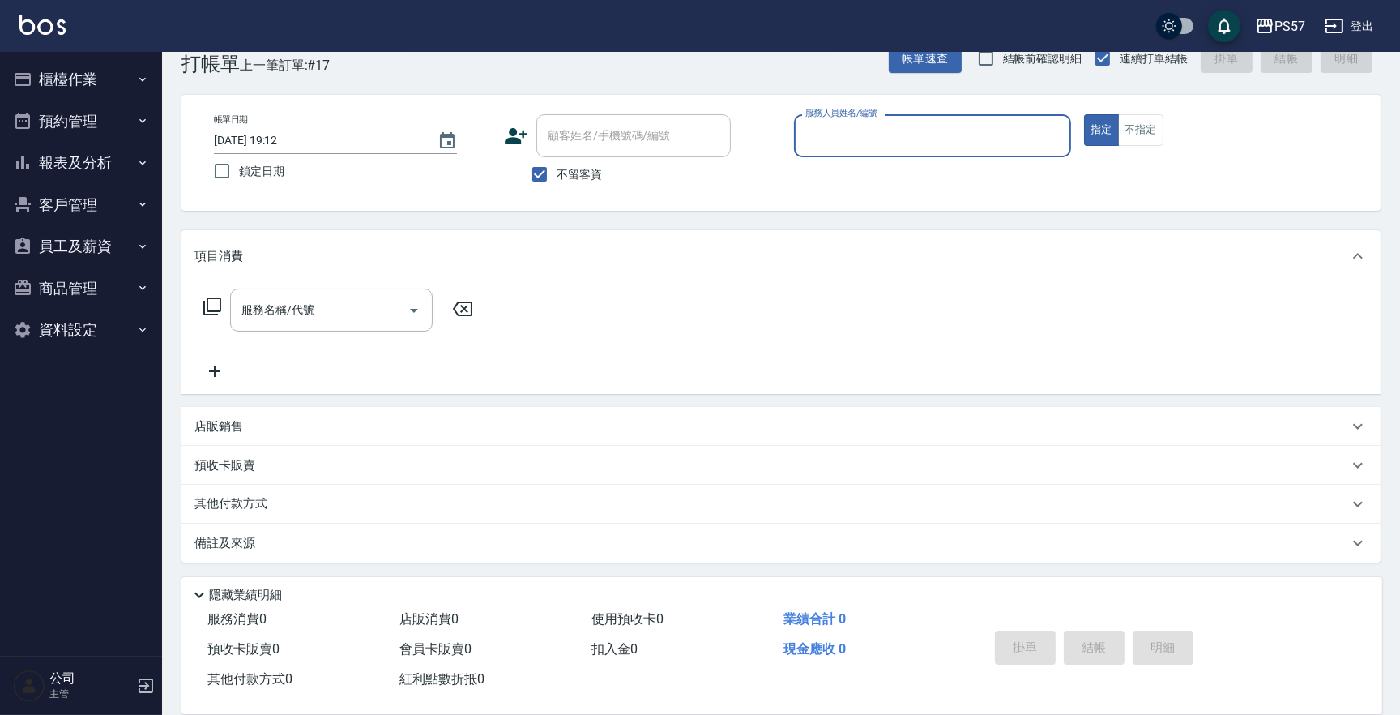
click at [136, 156] on icon "button" at bounding box center [142, 162] width 13 height 13
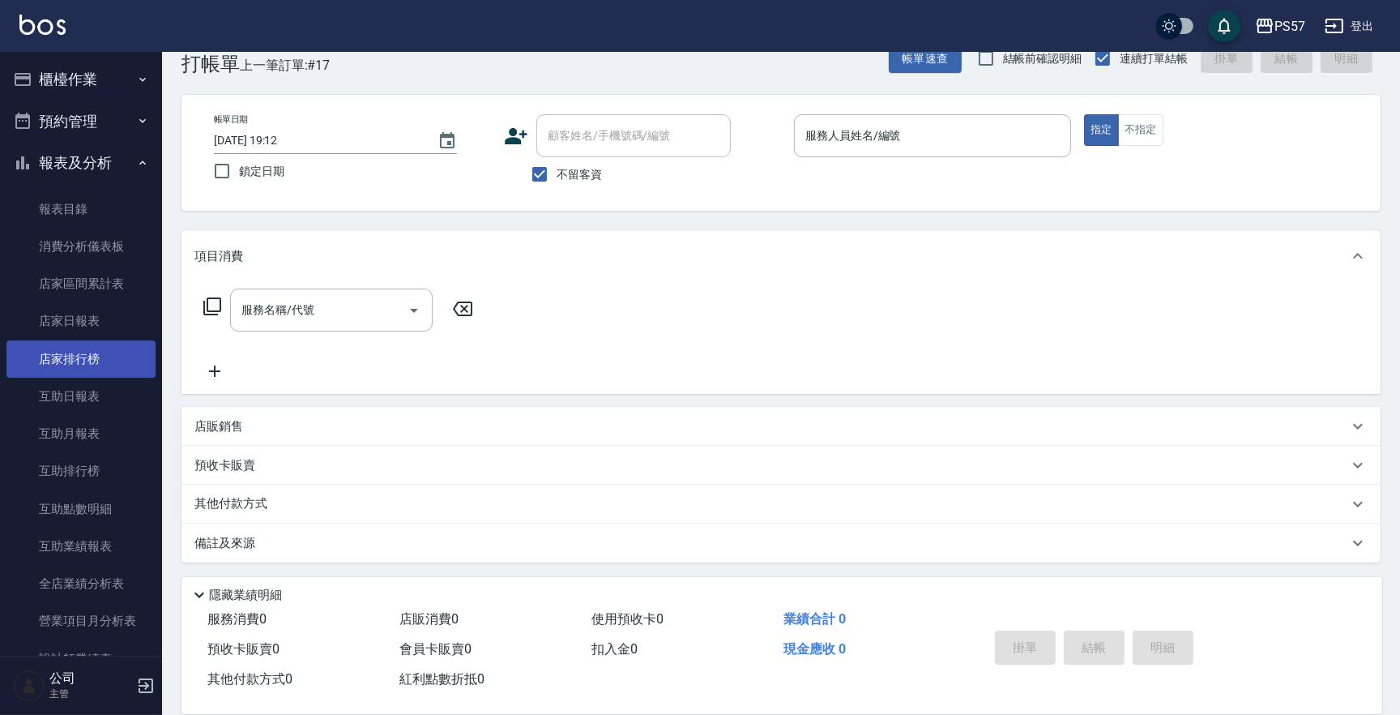
click at [108, 346] on link "店家排行榜" at bounding box center [80, 358] width 149 height 37
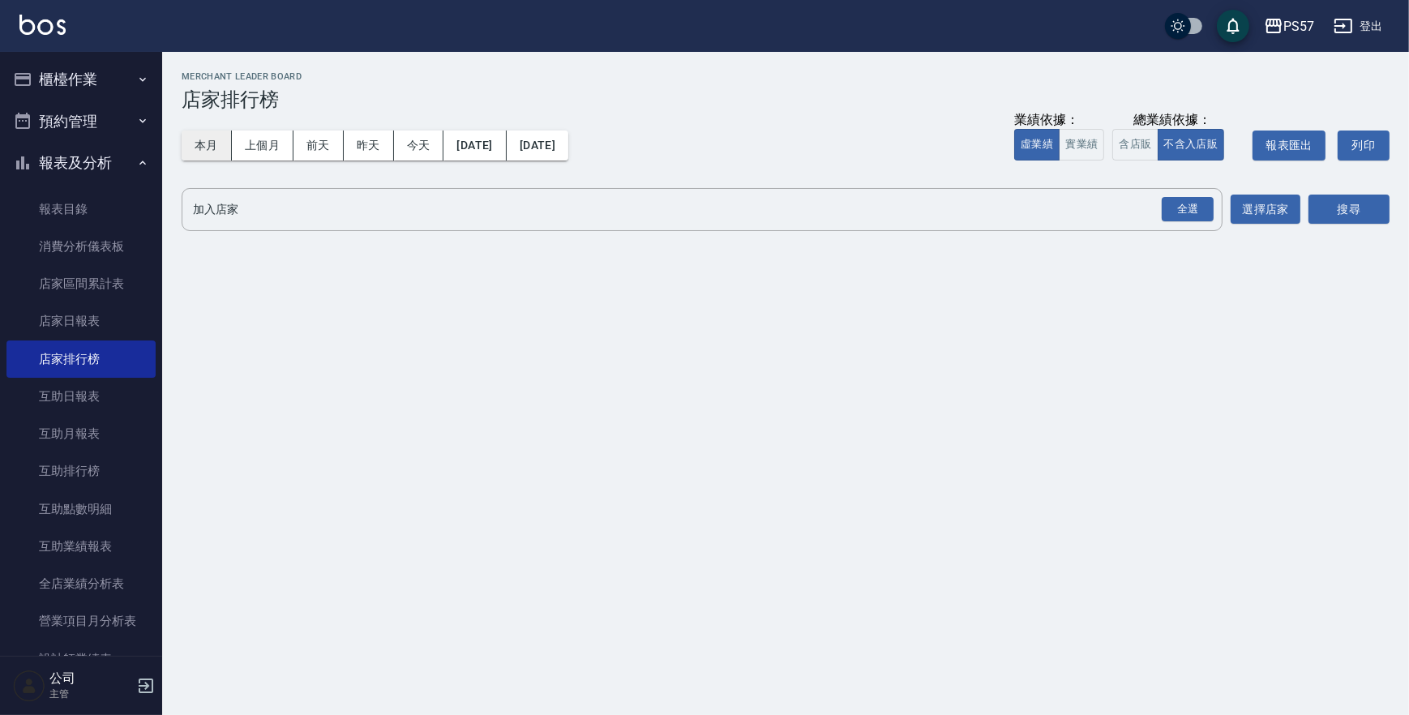
click at [209, 143] on button "本月" at bounding box center [207, 145] width 50 height 30
click at [1033, 148] on button "實業績" at bounding box center [1080, 145] width 45 height 32
click at [1033, 211] on button "選擇店家" at bounding box center [1265, 210] width 70 height 30
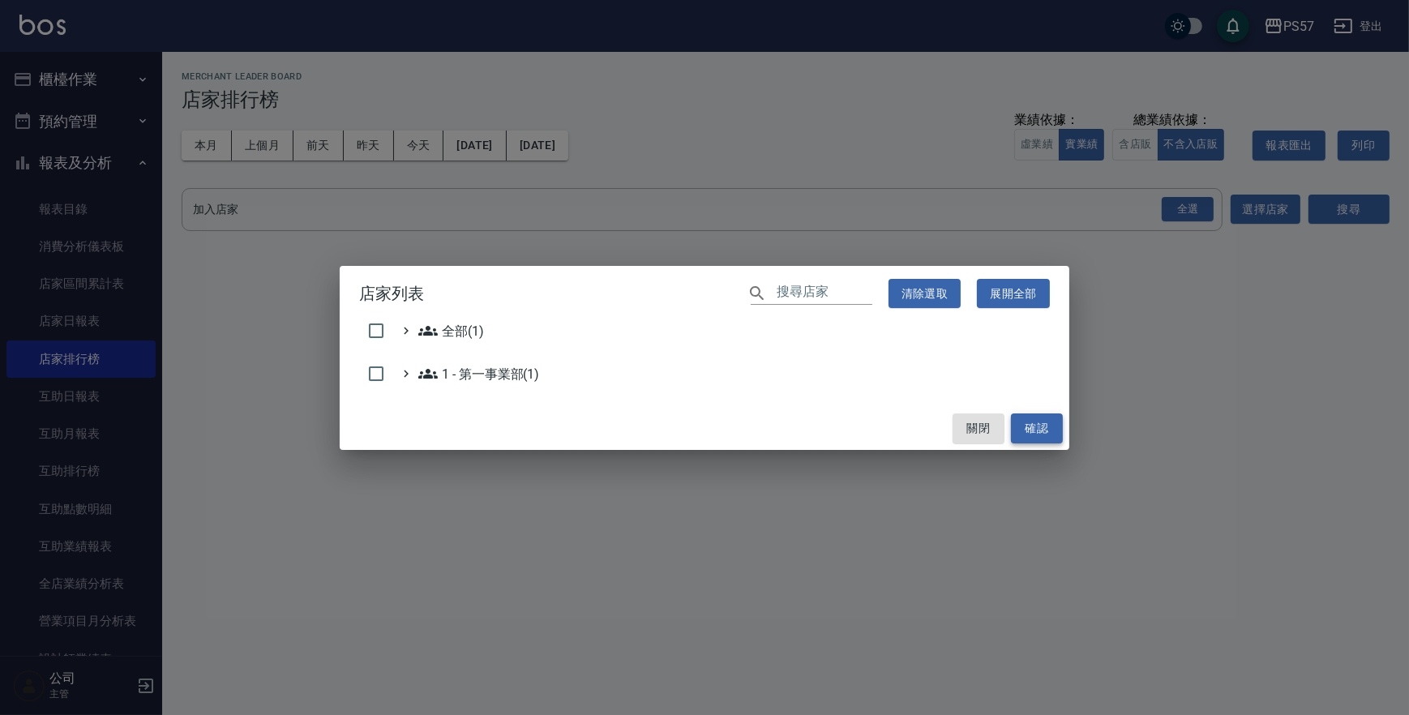
click at [1033, 426] on button "確認" at bounding box center [1037, 428] width 52 height 30
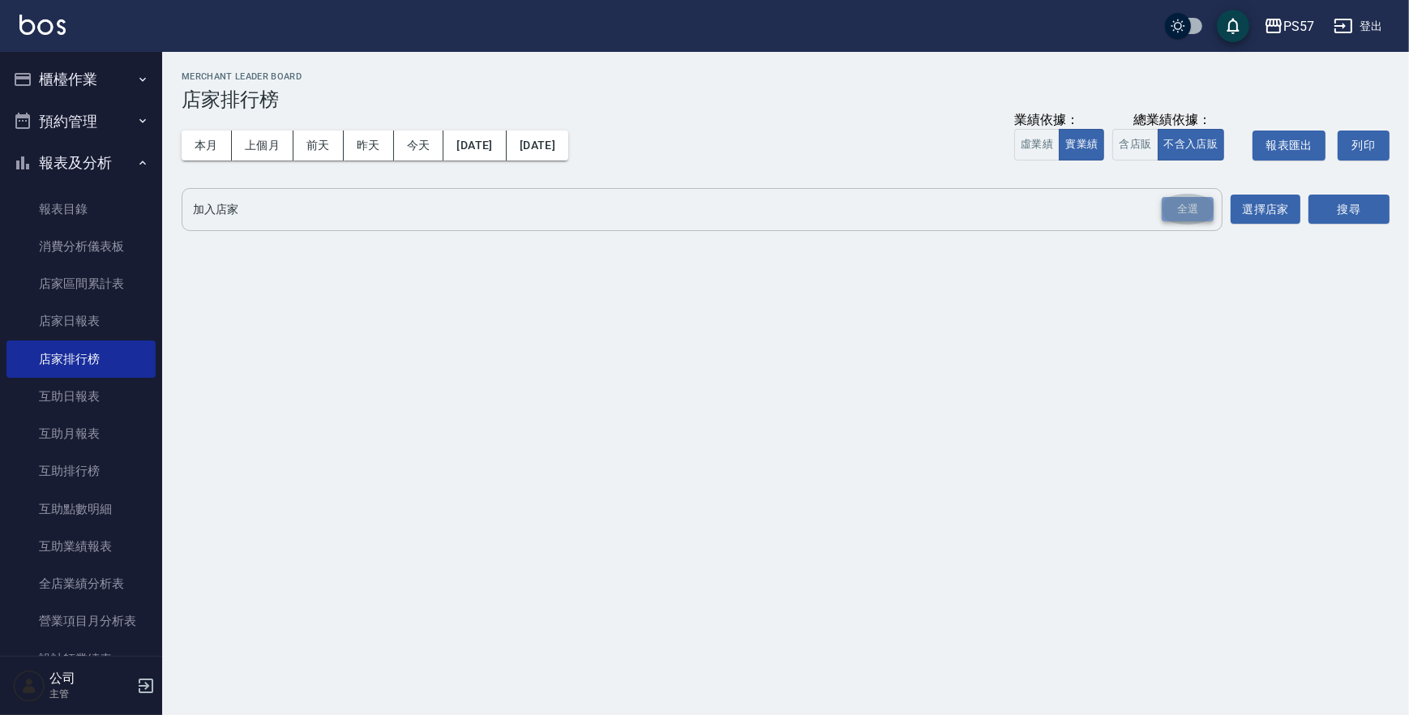
click at [1033, 203] on div "全選" at bounding box center [1187, 209] width 52 height 25
click at [1033, 217] on button "搜尋" at bounding box center [1348, 210] width 81 height 30
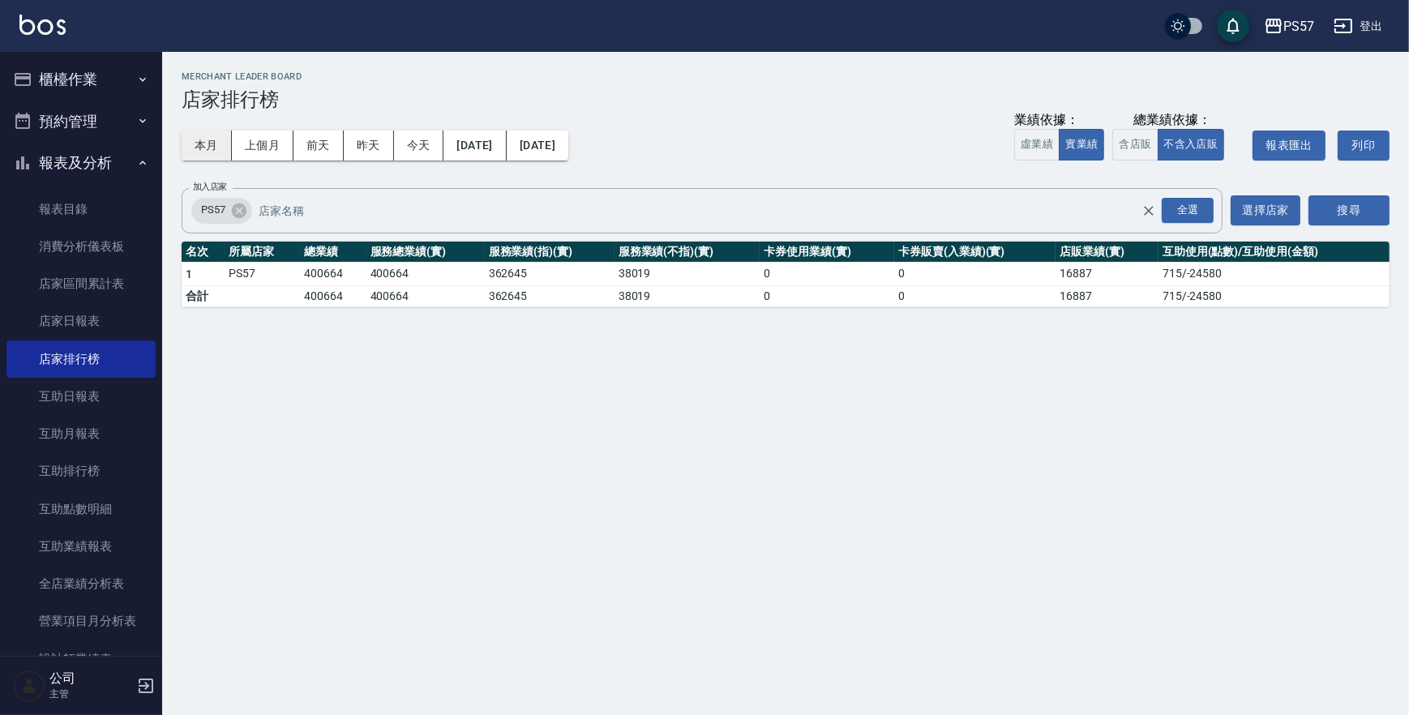
click at [203, 141] on button "本月" at bounding box center [207, 145] width 50 height 30
click at [81, 194] on link "報表目錄" at bounding box center [80, 208] width 149 height 37
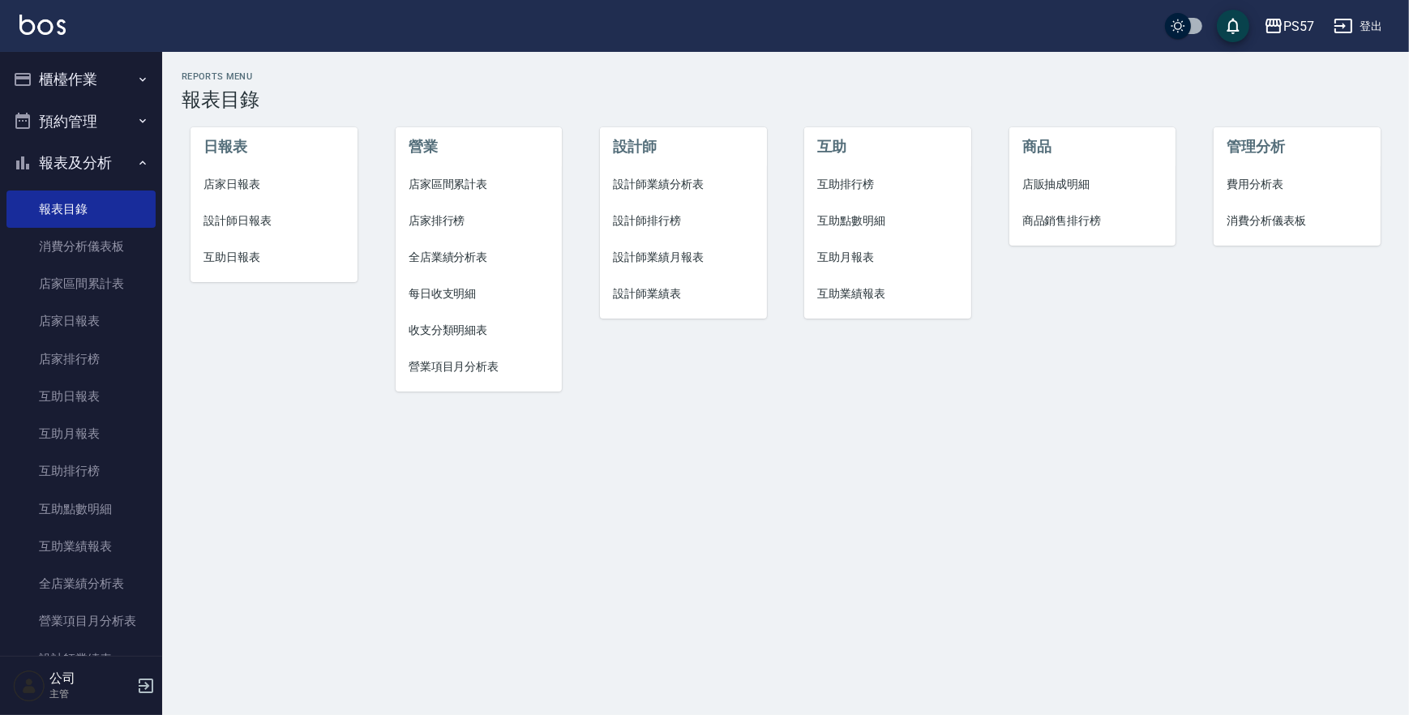
click at [257, 182] on span "店家日報表" at bounding box center [273, 184] width 140 height 17
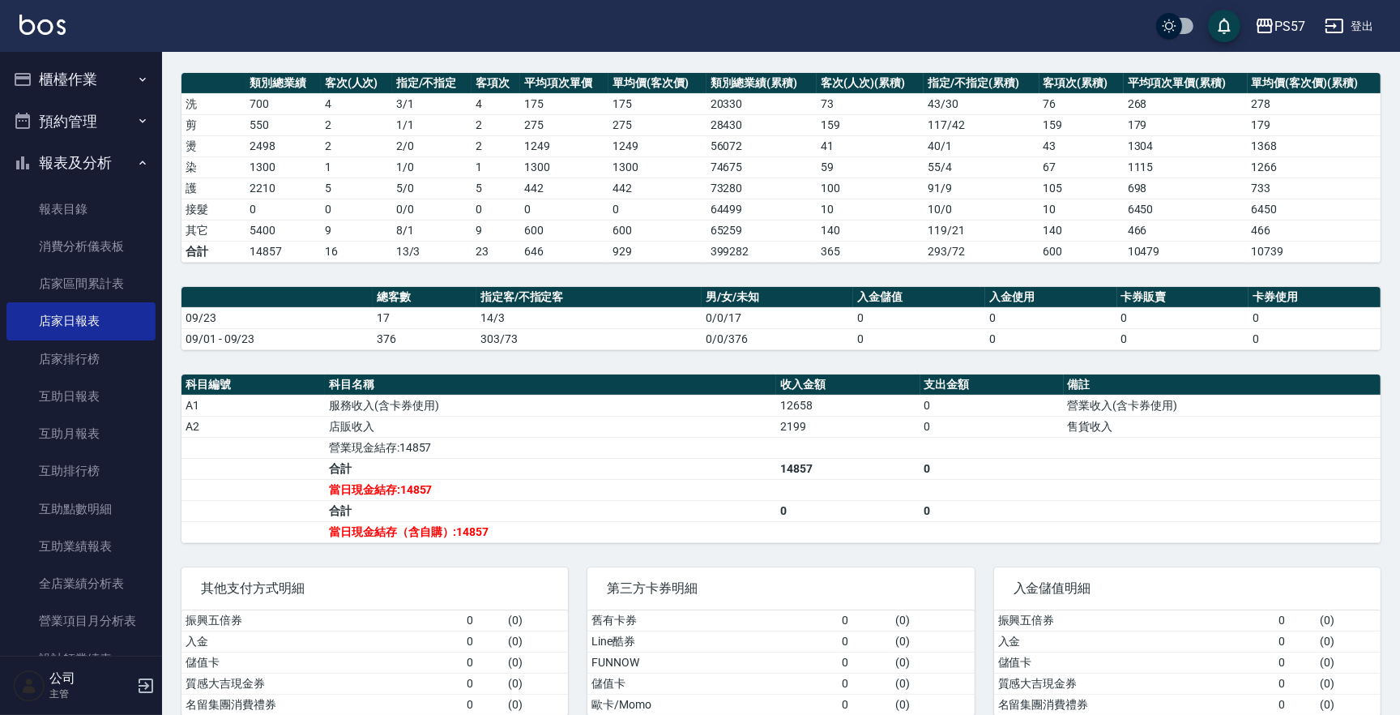
scroll to position [220, 0]
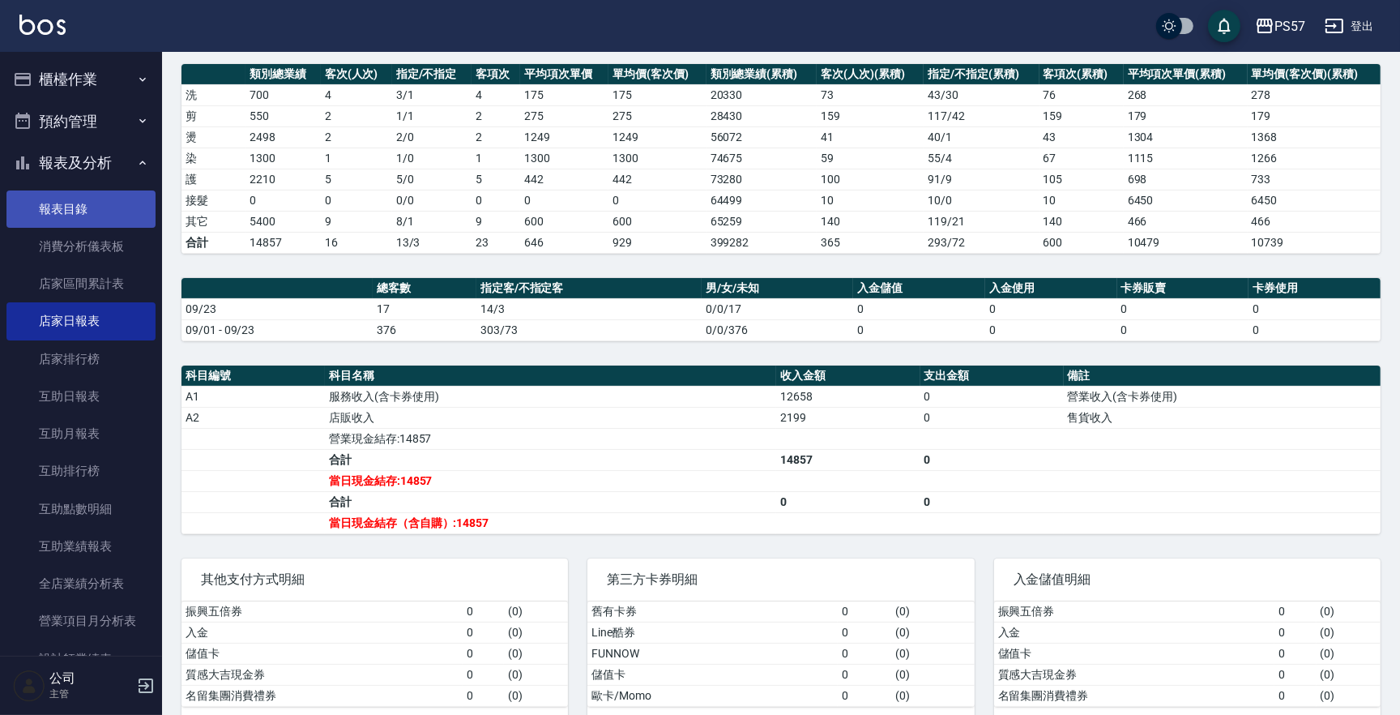
click at [97, 218] on link "報表目錄" at bounding box center [80, 208] width 149 height 37
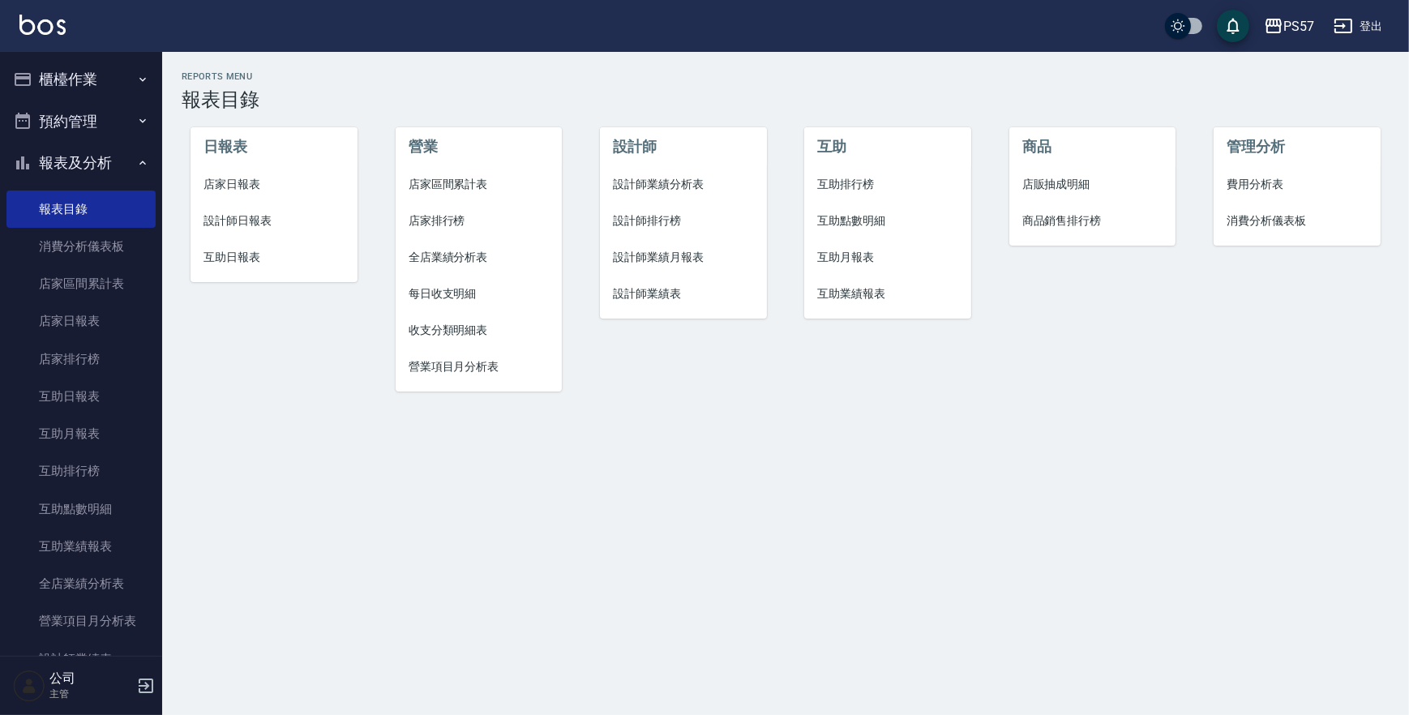
click at [261, 216] on span "設計師日報表" at bounding box center [273, 220] width 140 height 17
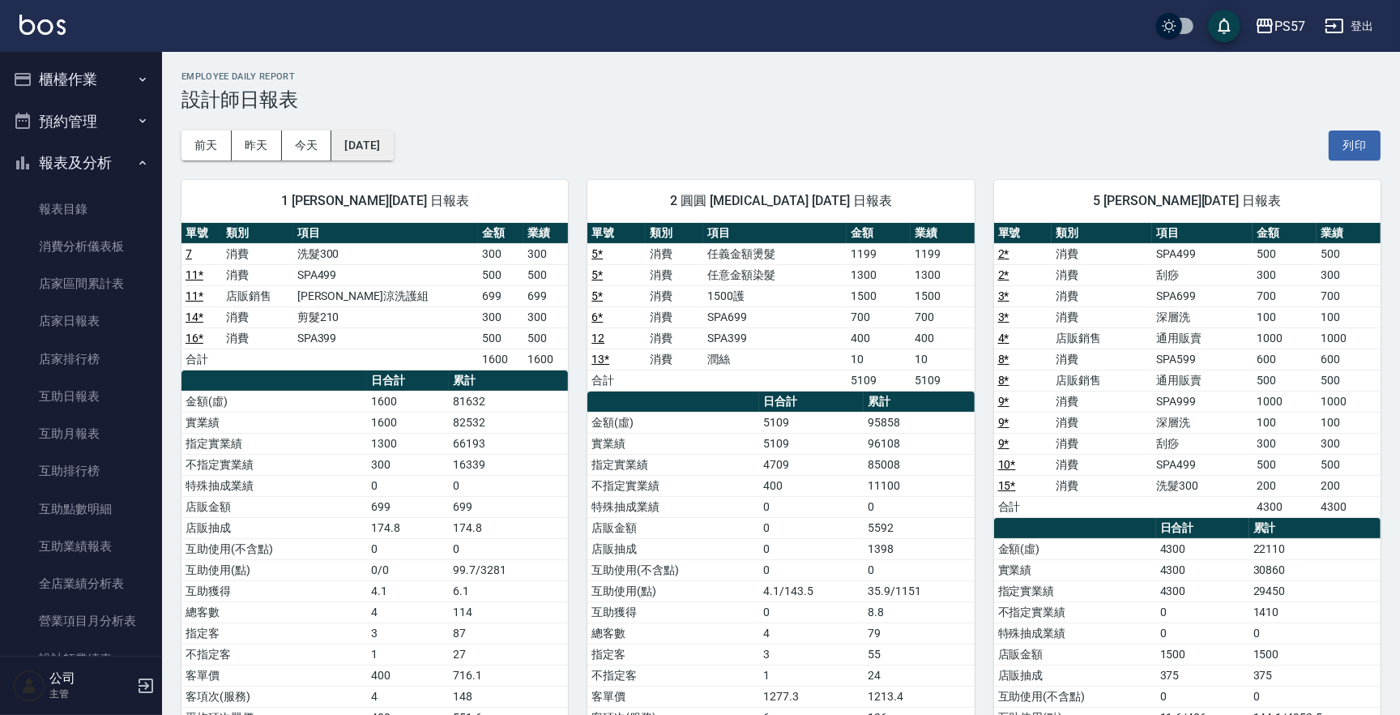
click at [393, 139] on button "[DATE]" at bounding box center [362, 145] width 62 height 30
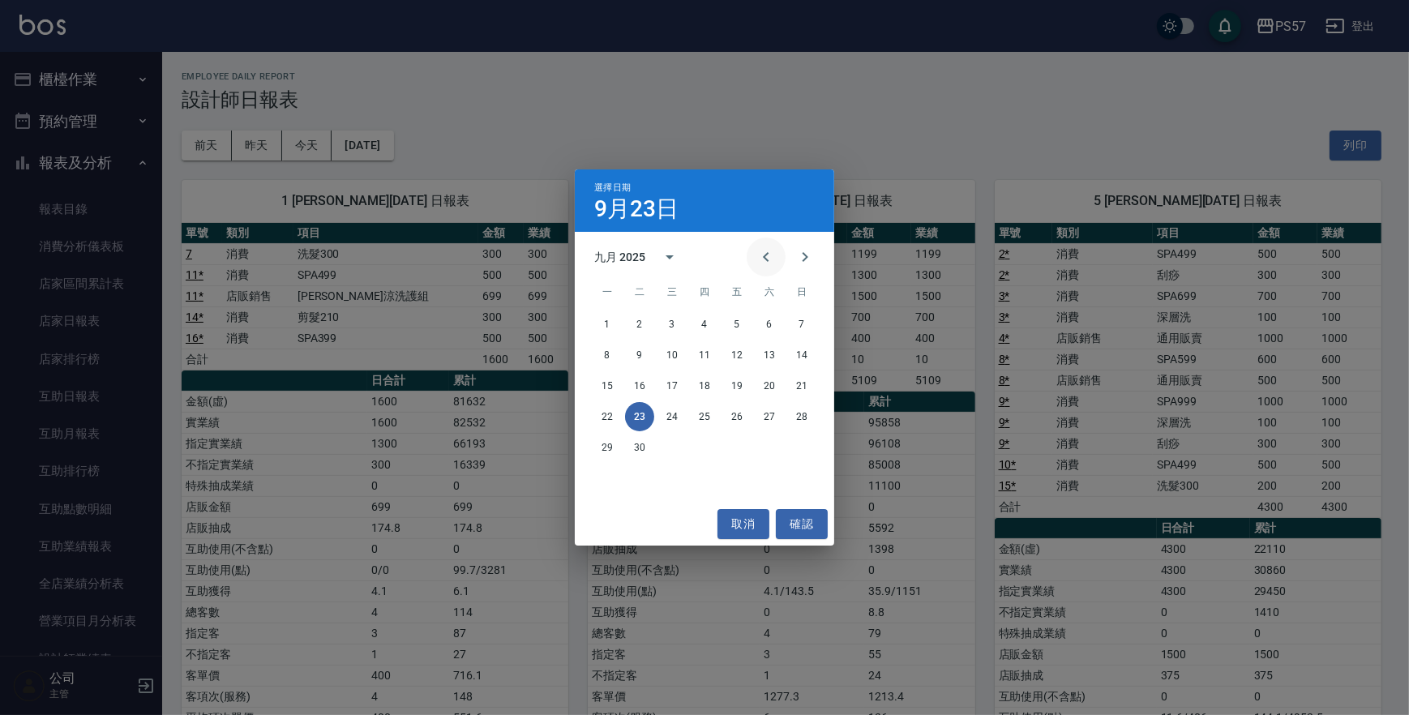
click at [767, 254] on icon "Previous month" at bounding box center [765, 256] width 19 height 19
click at [765, 416] on button "23" at bounding box center [769, 416] width 29 height 29
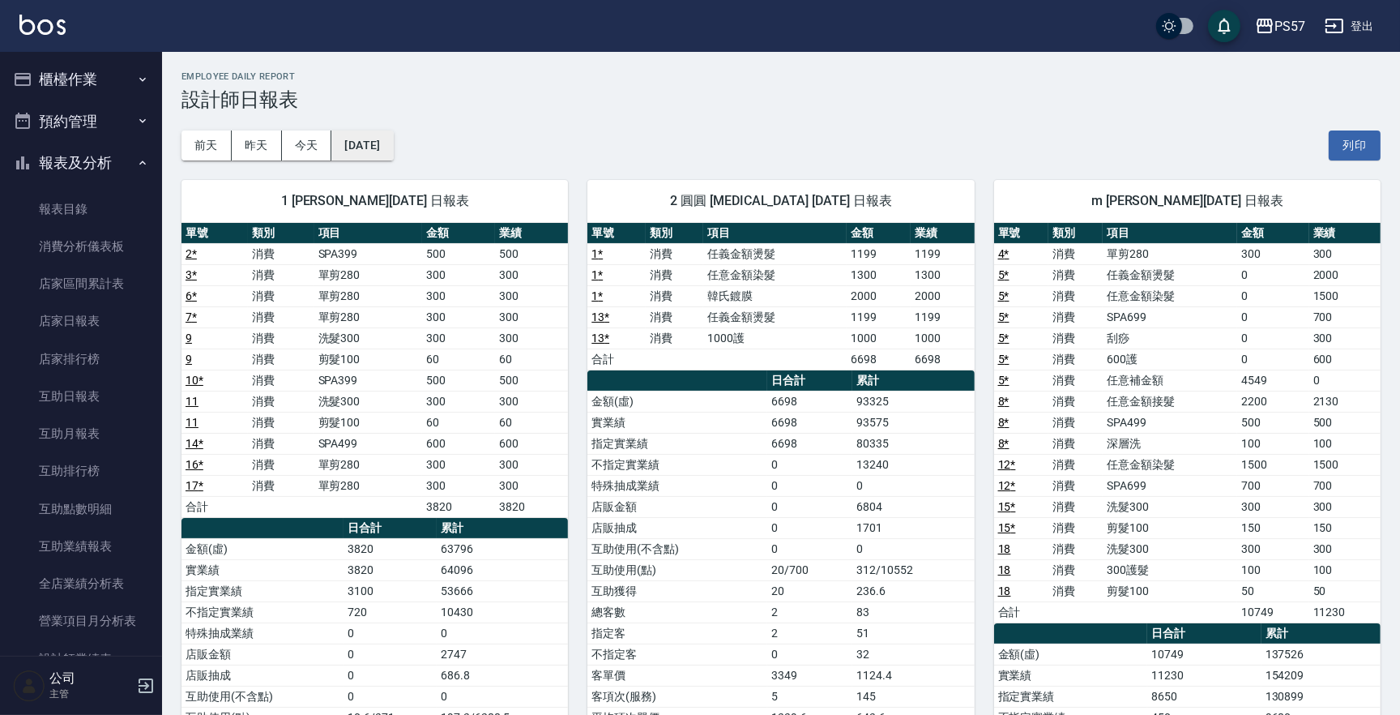
click at [385, 145] on button "[DATE]" at bounding box center [362, 145] width 62 height 30
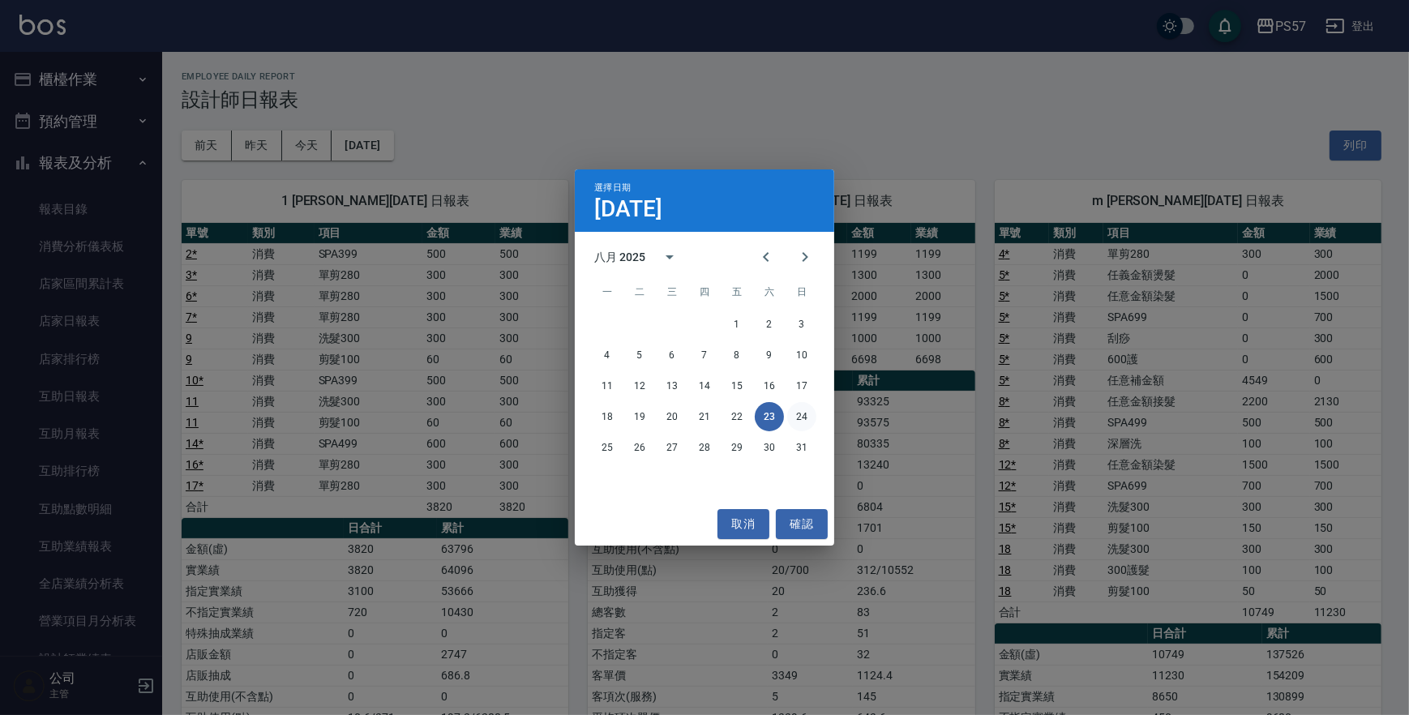
click at [802, 420] on button "24" at bounding box center [801, 416] width 29 height 29
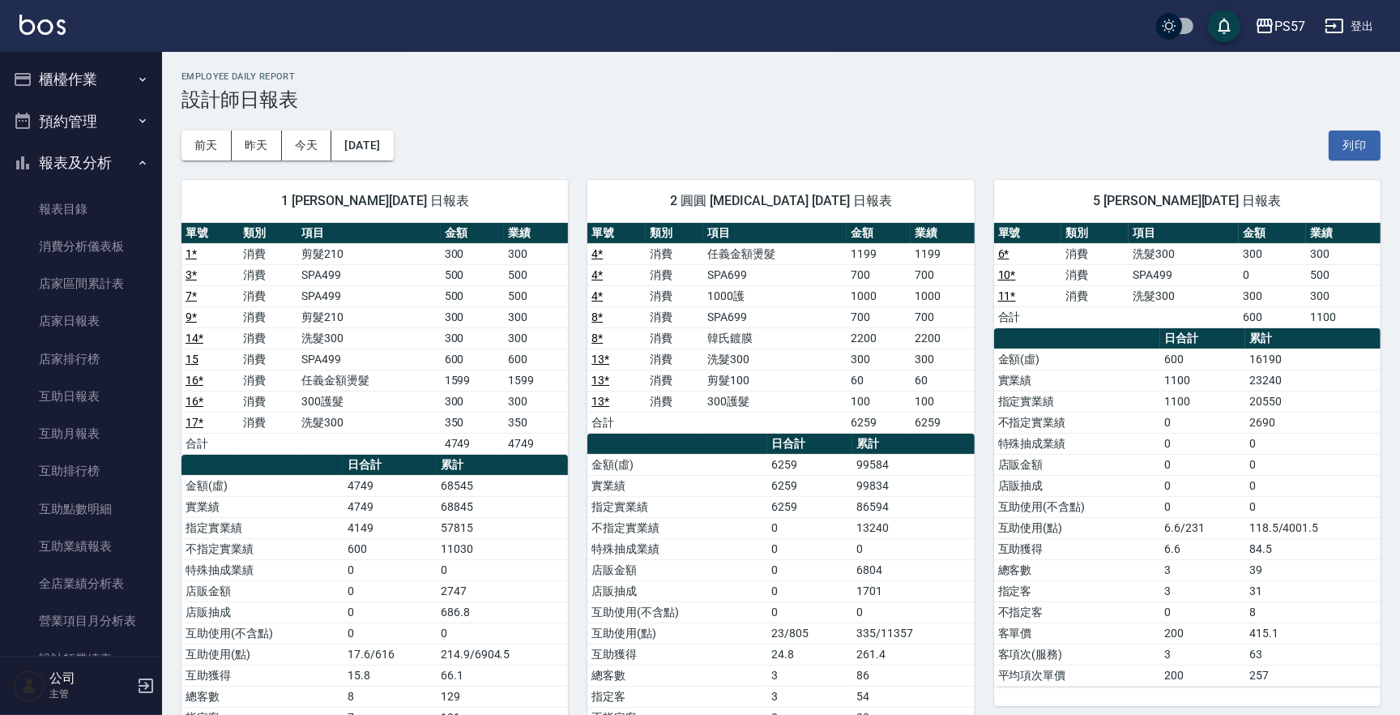
click at [397, 160] on div "1 Akin [PERSON_NAME][DATE] 日報表 單號 類別 項目 金額 業績 1 * 消費 剪髮210 300 300 3 * 消費 SPA49…" at bounding box center [365, 496] width 406 height 672
click at [393, 149] on button "[DATE]" at bounding box center [362, 145] width 62 height 30
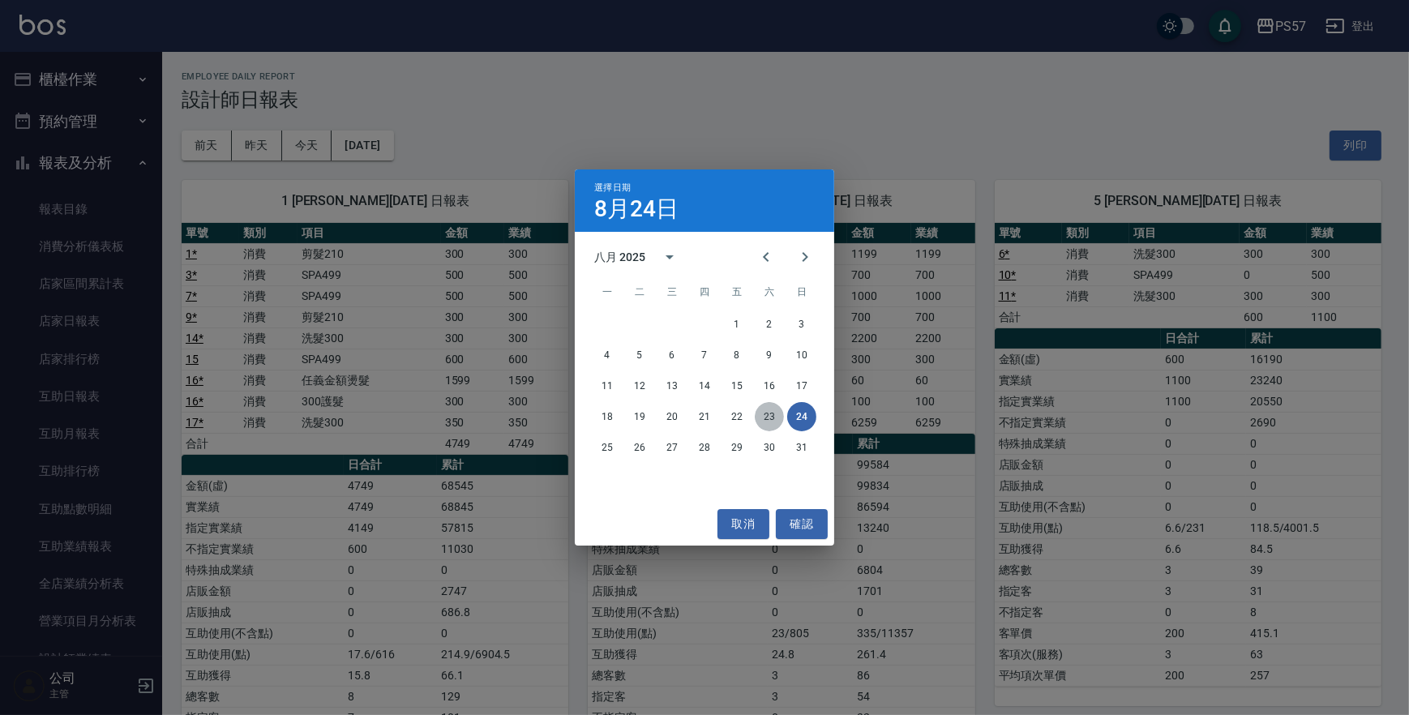
click at [774, 417] on button "23" at bounding box center [769, 416] width 29 height 29
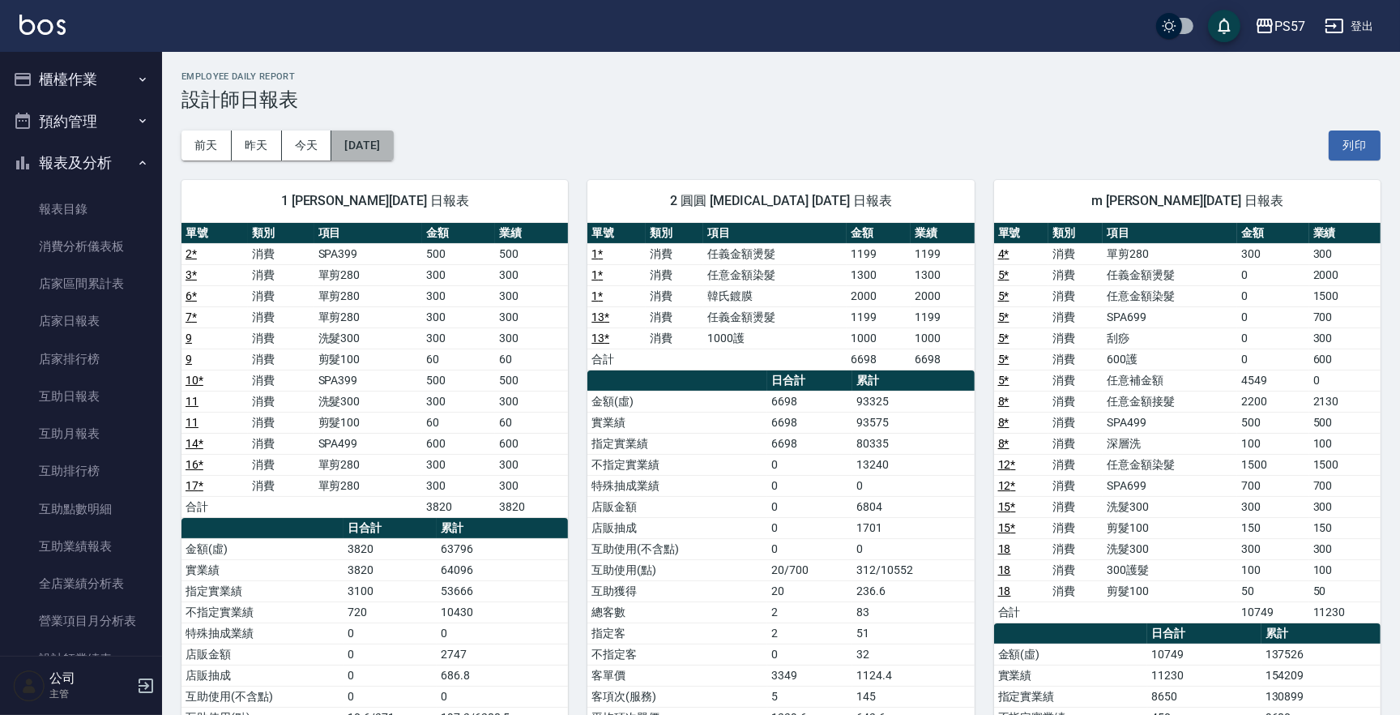
click at [380, 154] on button "[DATE]" at bounding box center [362, 145] width 62 height 30
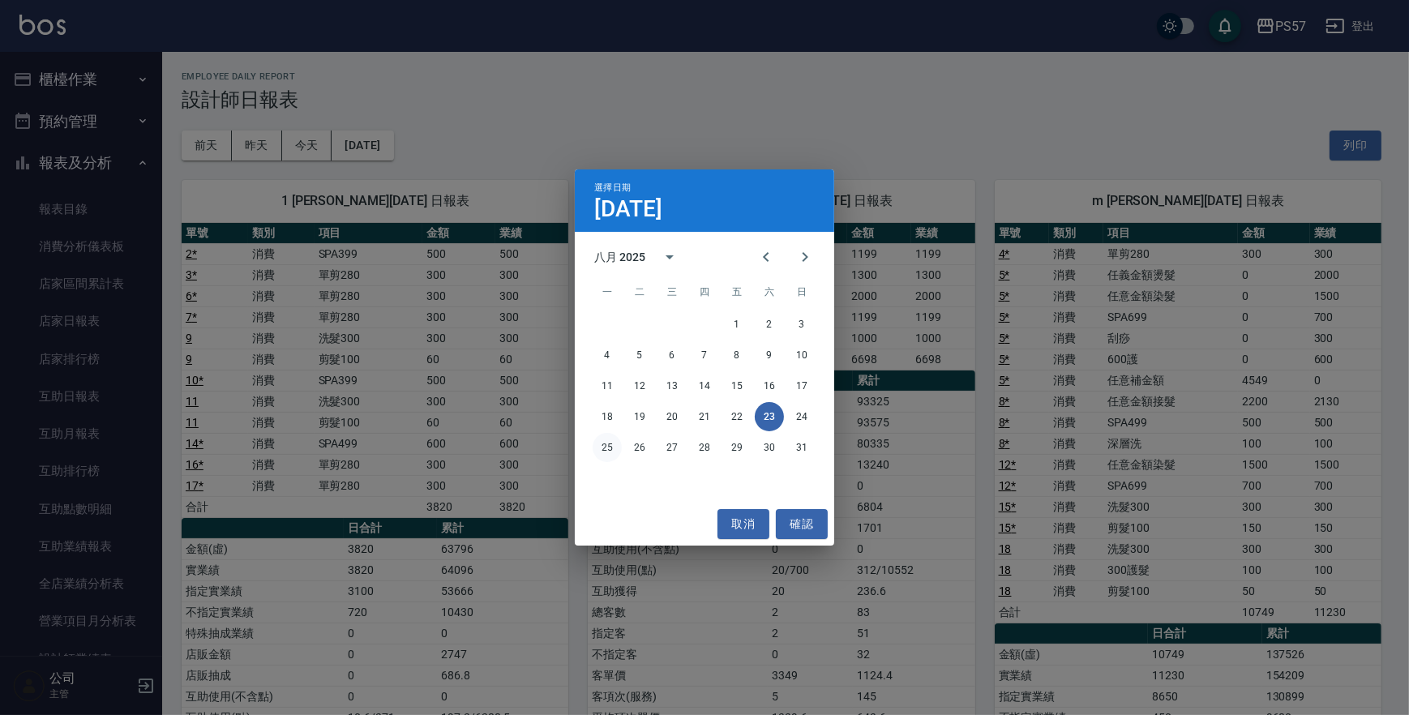
click at [600, 445] on button "25" at bounding box center [606, 447] width 29 height 29
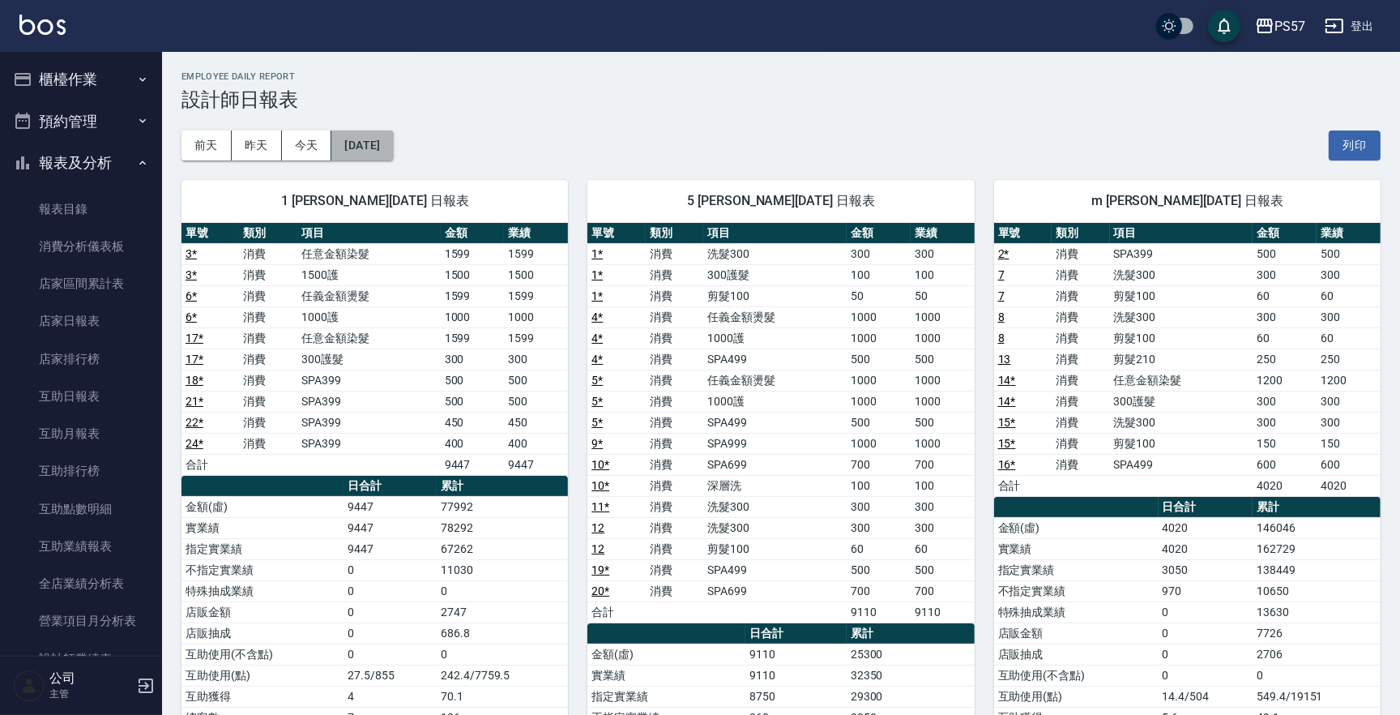
click at [364, 143] on button "[DATE]" at bounding box center [362, 145] width 62 height 30
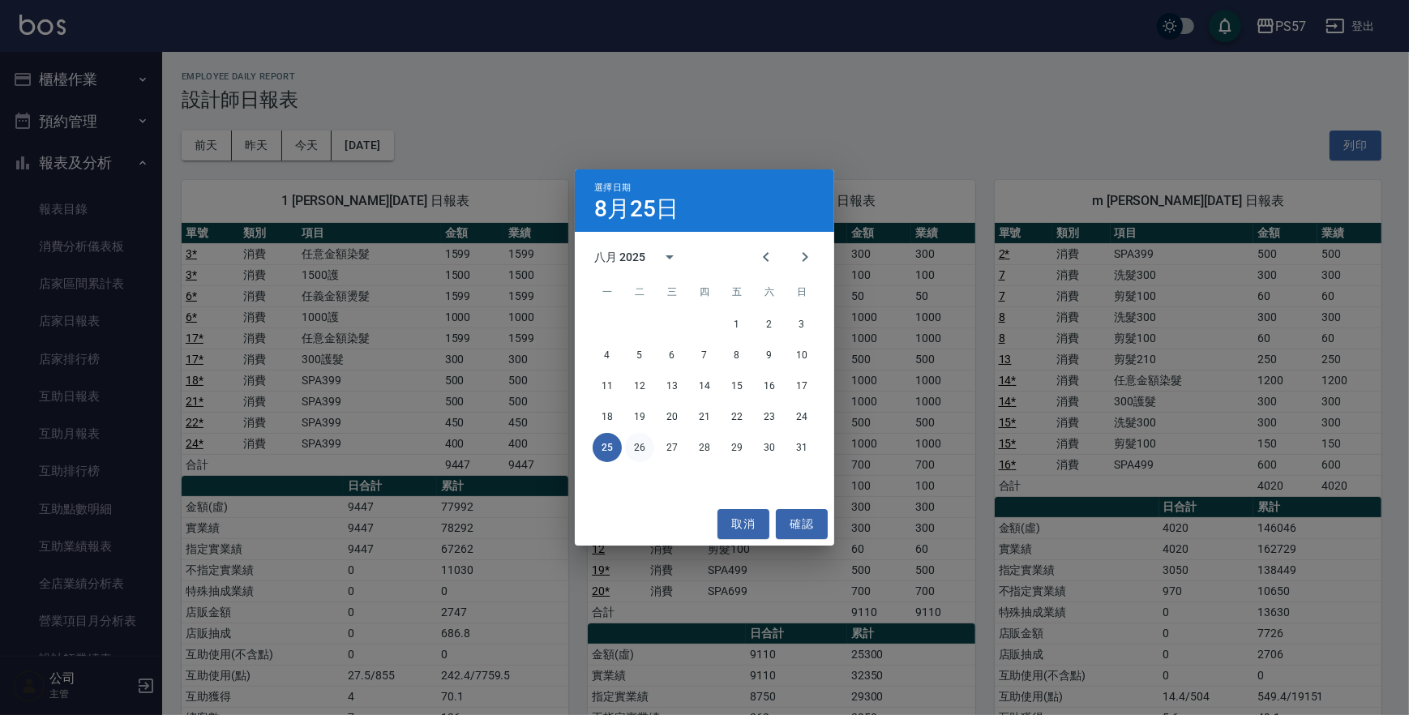
click at [633, 446] on button "26" at bounding box center [639, 447] width 29 height 29
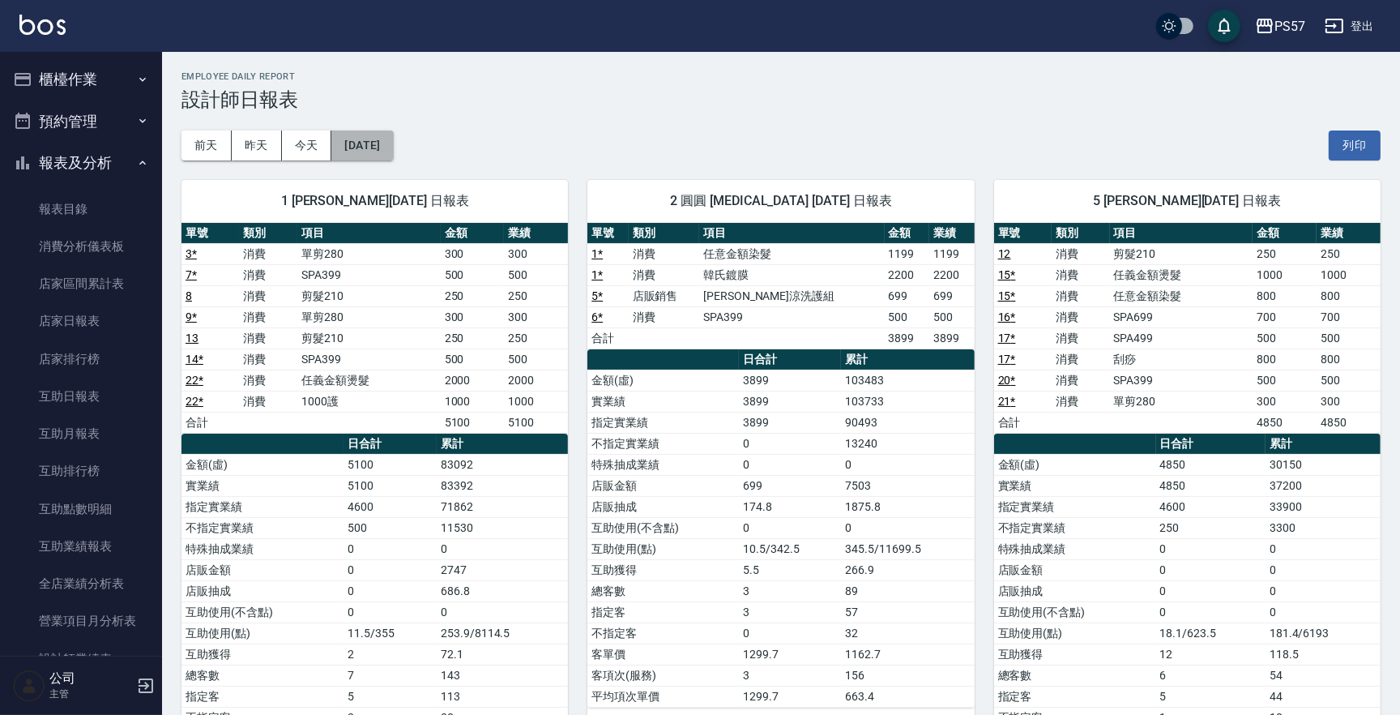
click at [370, 152] on button "[DATE]" at bounding box center [362, 145] width 62 height 30
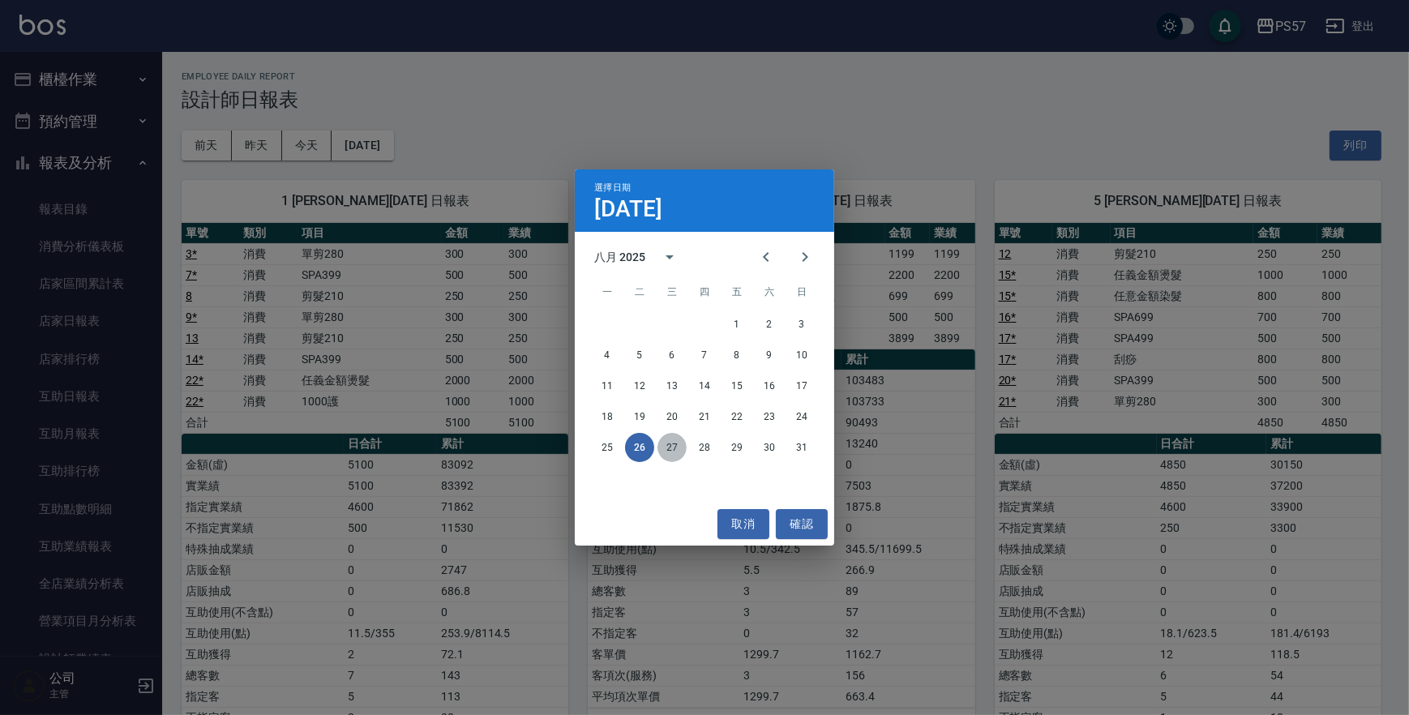
click at [682, 447] on button "27" at bounding box center [671, 447] width 29 height 29
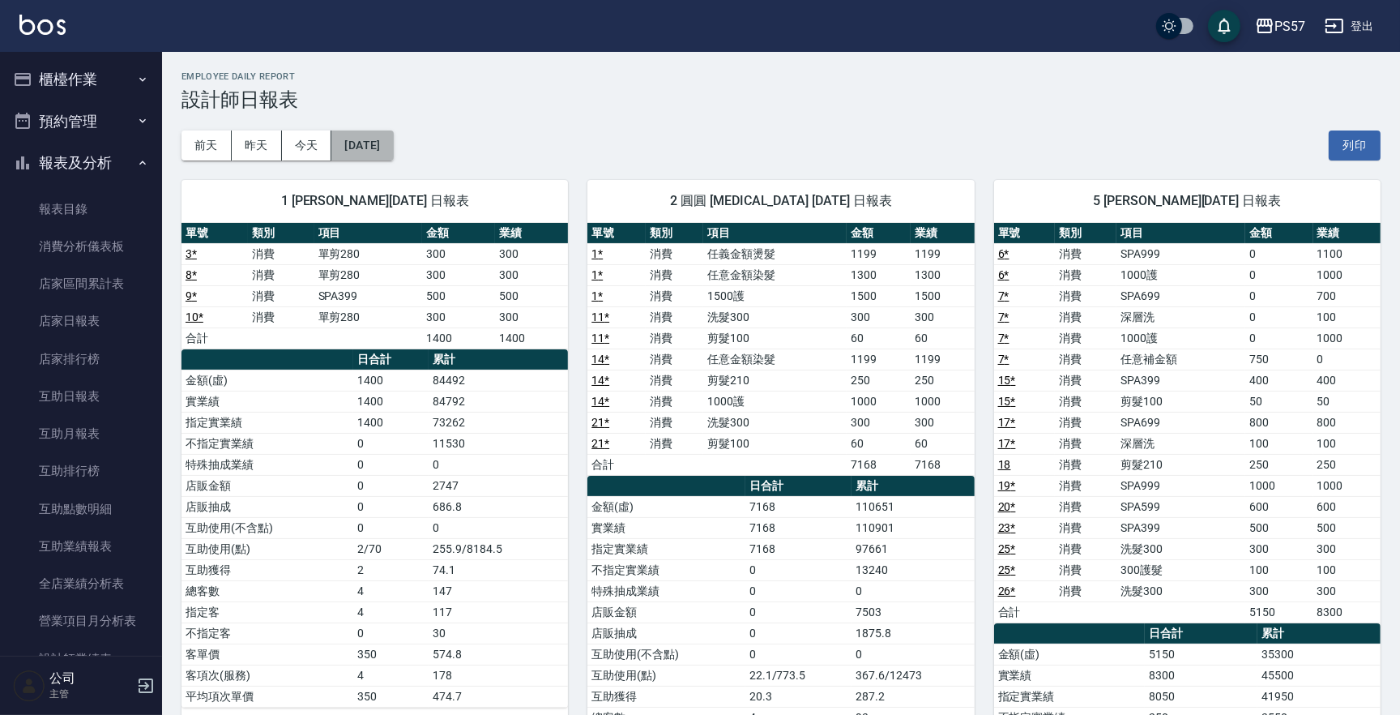
click at [393, 156] on button "[DATE]" at bounding box center [362, 145] width 62 height 30
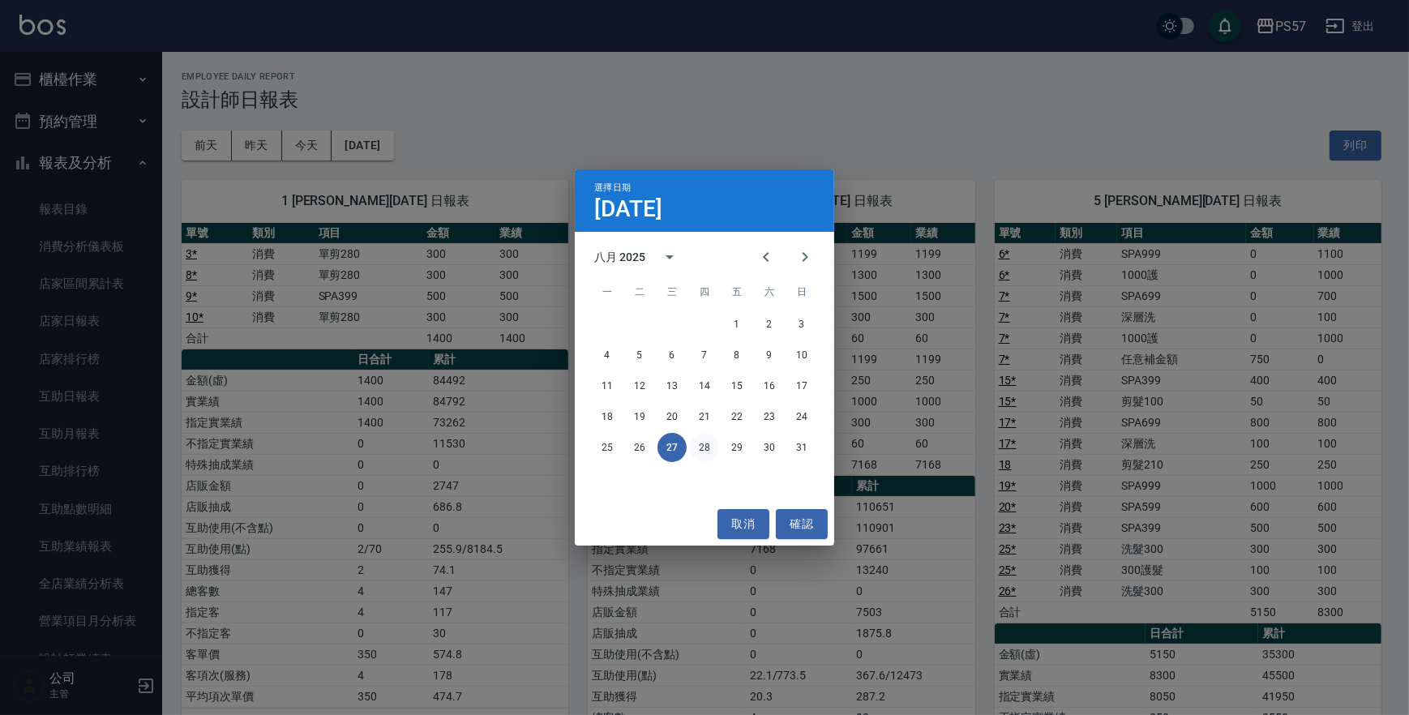
click at [717, 449] on button "28" at bounding box center [704, 447] width 29 height 29
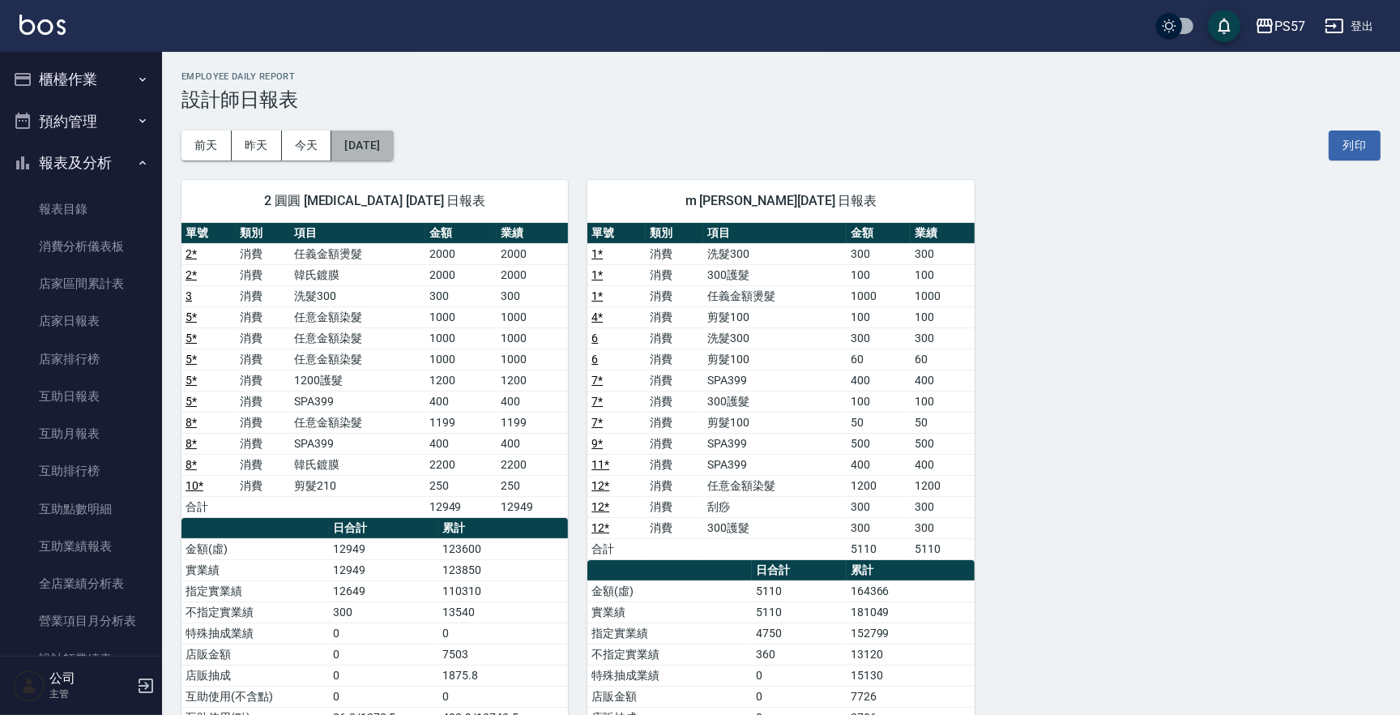
click at [382, 156] on button "[DATE]" at bounding box center [362, 145] width 62 height 30
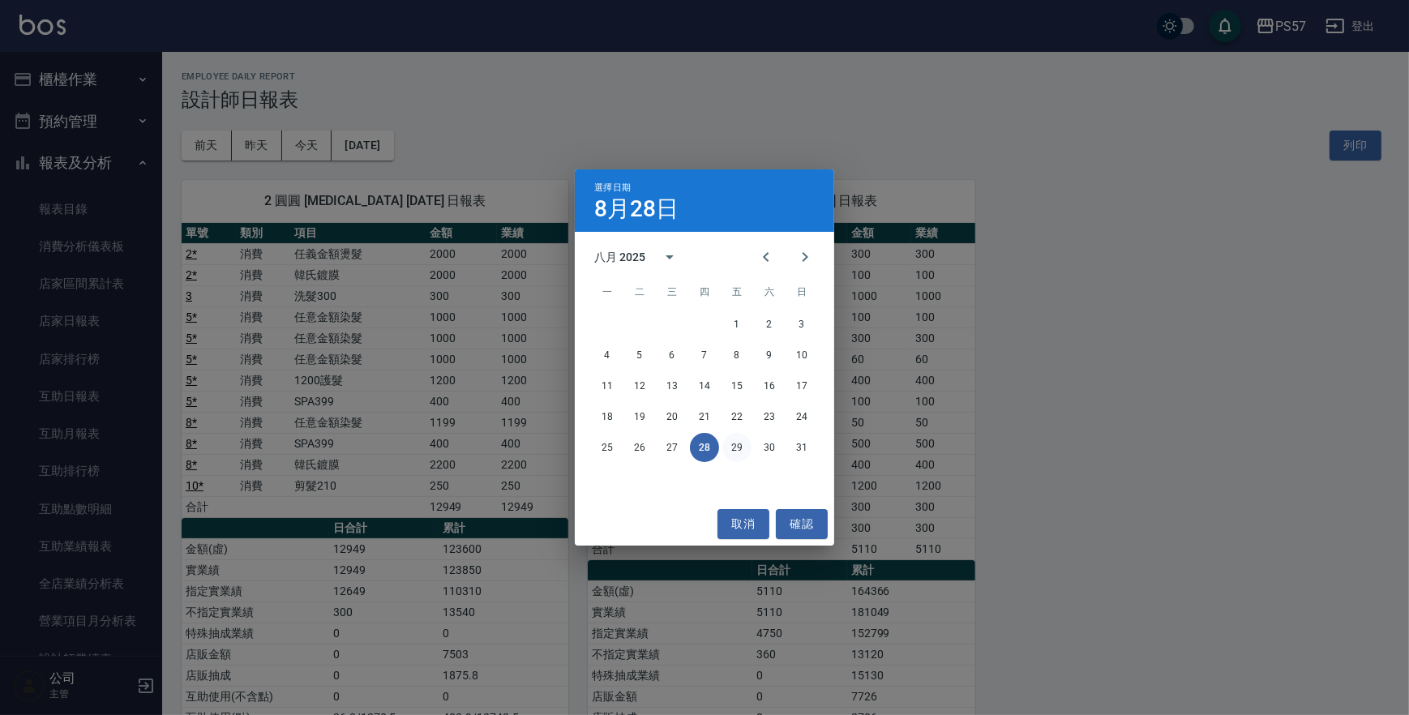
click at [729, 447] on button "29" at bounding box center [736, 447] width 29 height 29
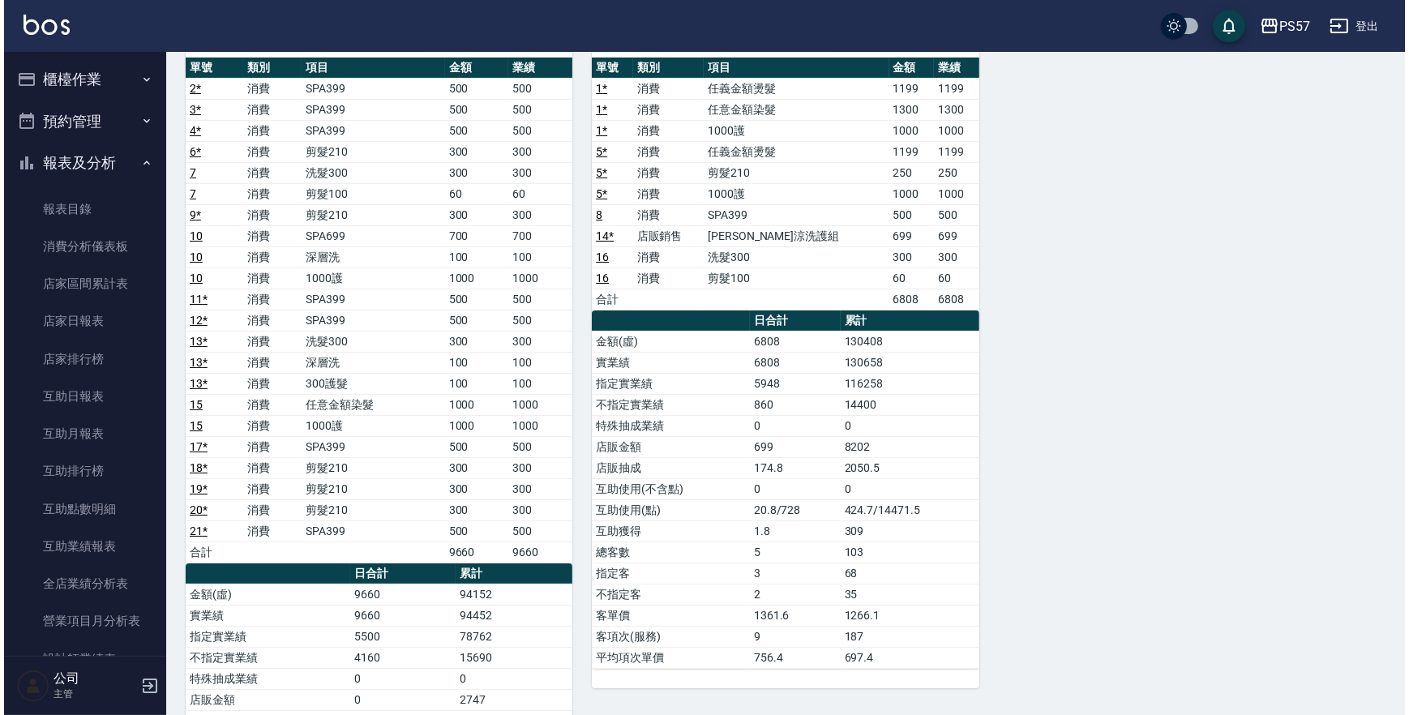
scroll to position [38, 0]
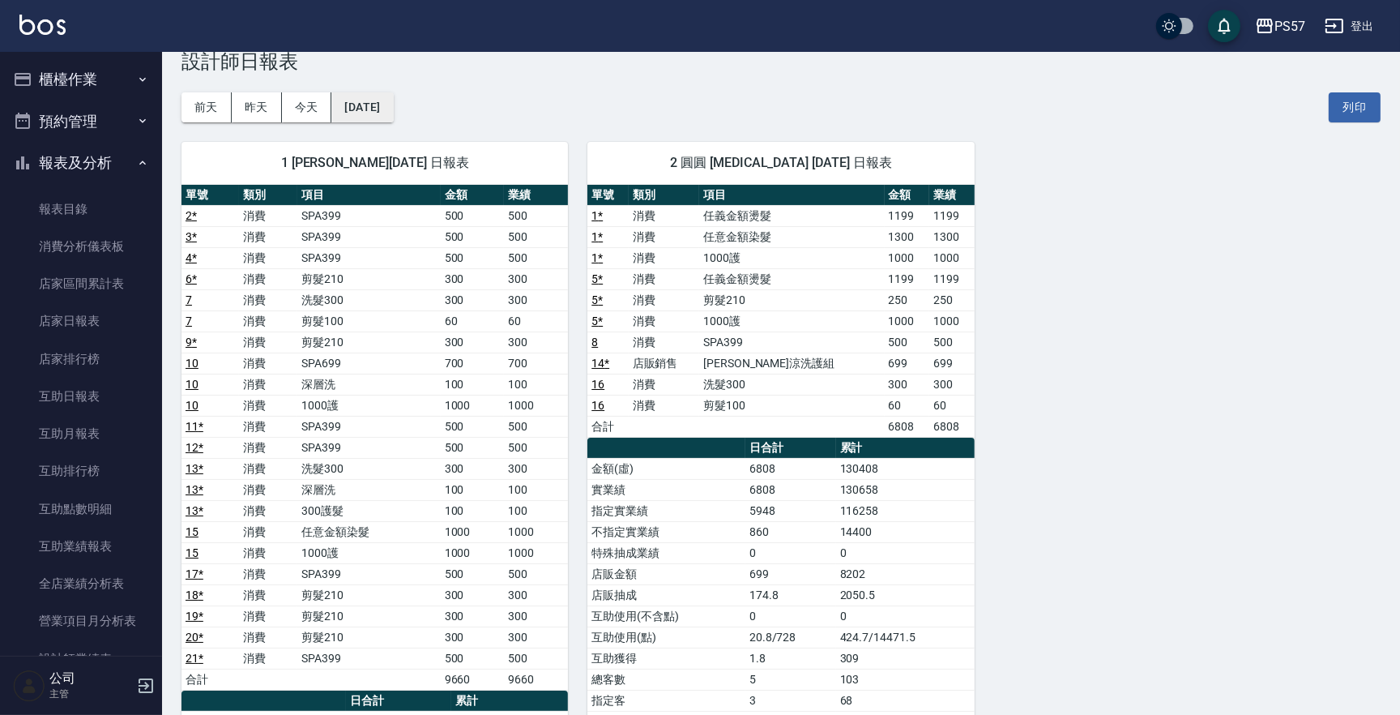
click at [380, 96] on button "[DATE]" at bounding box center [362, 107] width 62 height 30
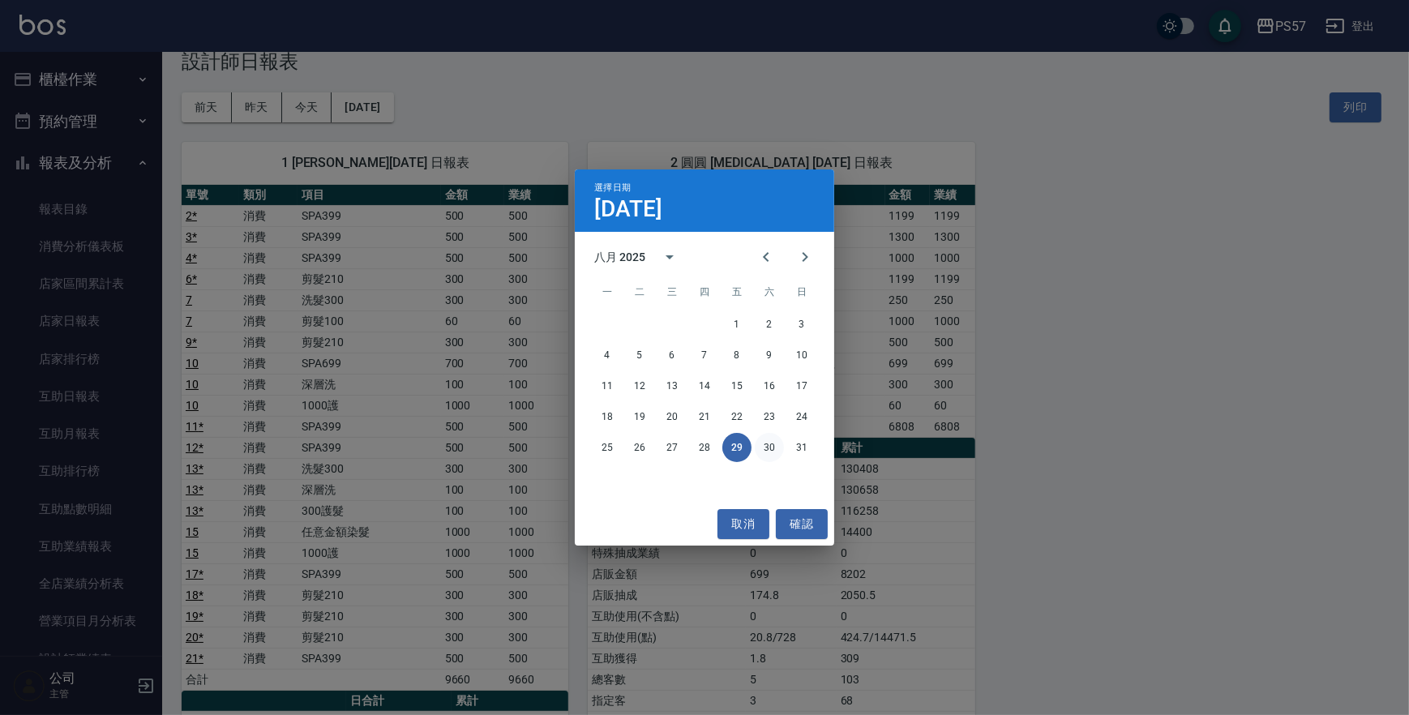
click at [772, 446] on button "30" at bounding box center [769, 447] width 29 height 29
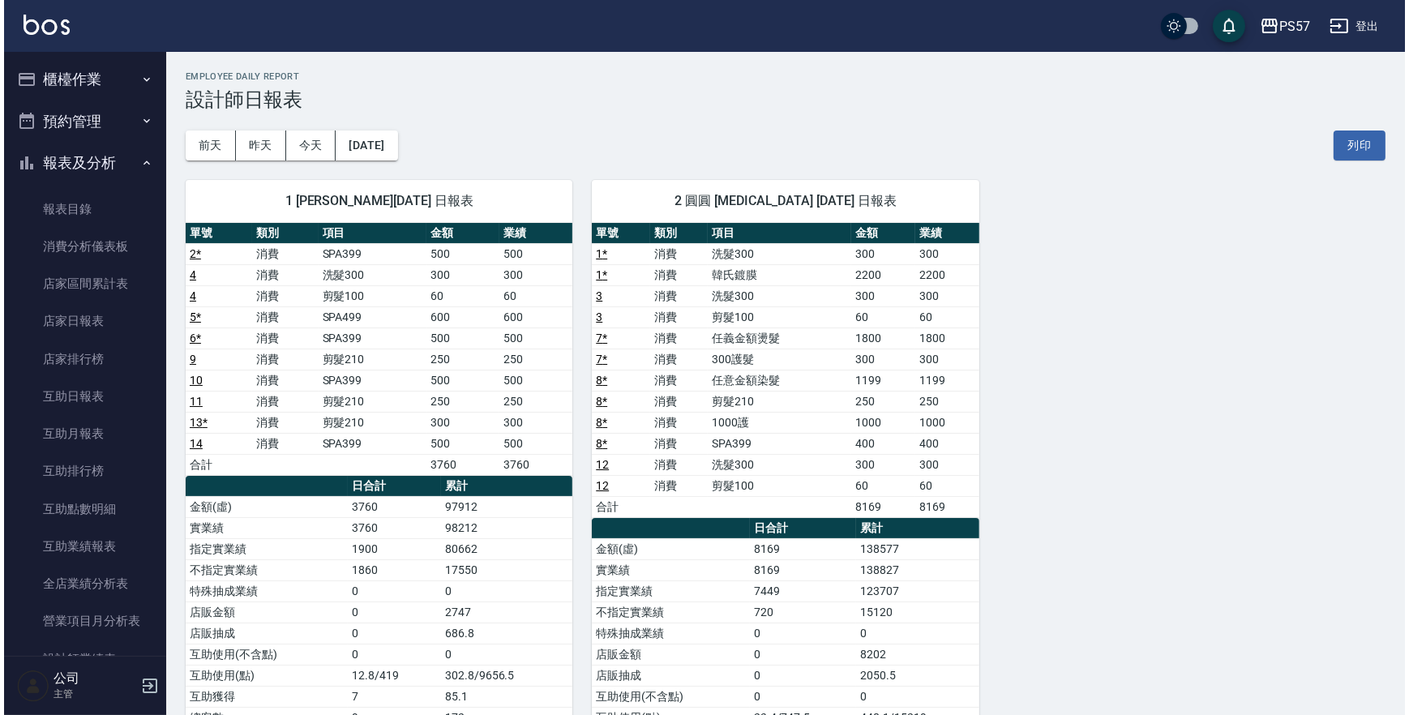
scroll to position [73, 0]
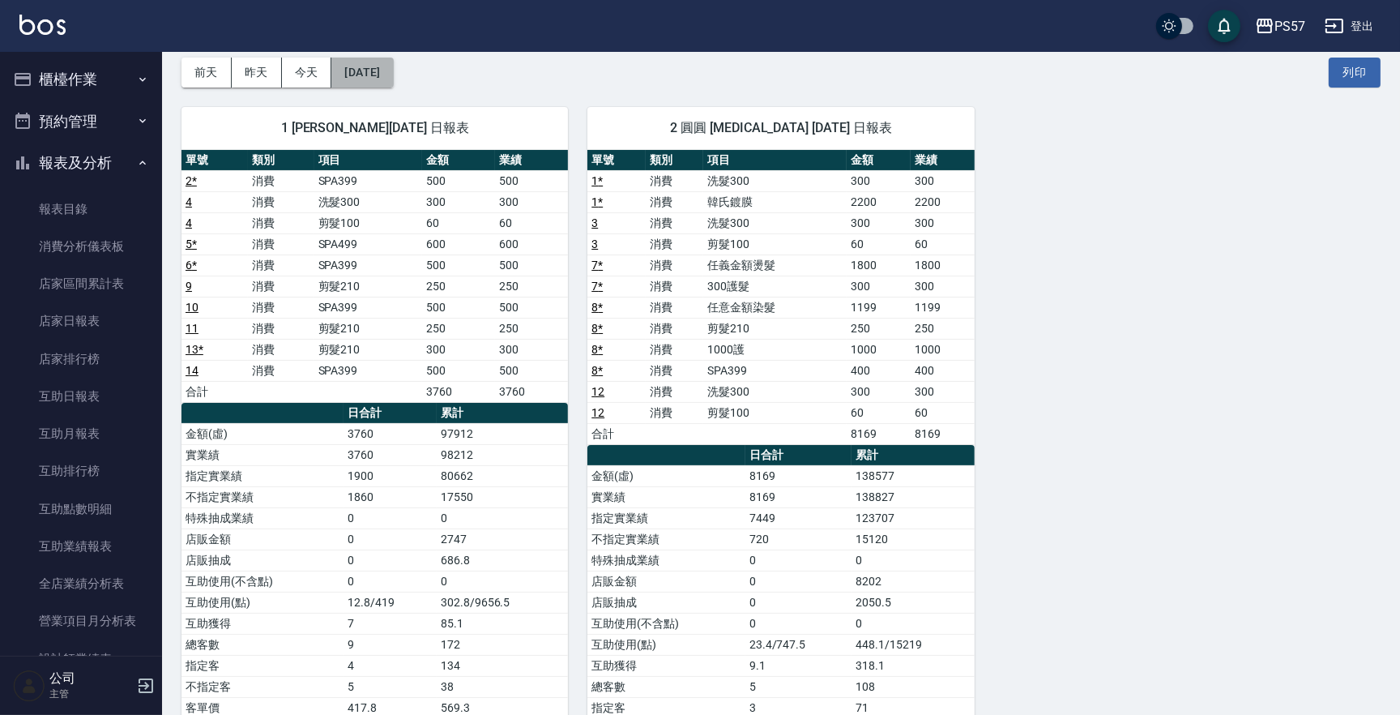
click at [378, 73] on button "[DATE]" at bounding box center [362, 73] width 62 height 30
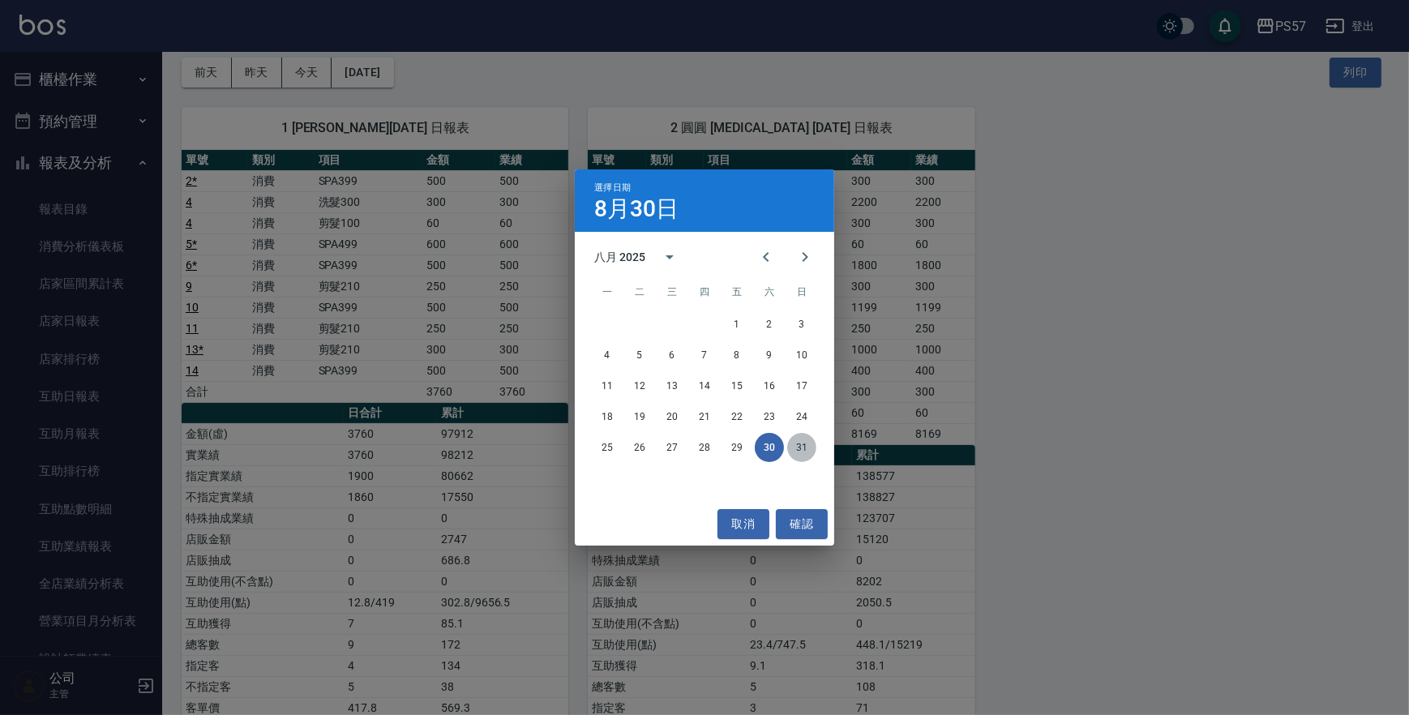
click at [797, 450] on button "31" at bounding box center [801, 447] width 29 height 29
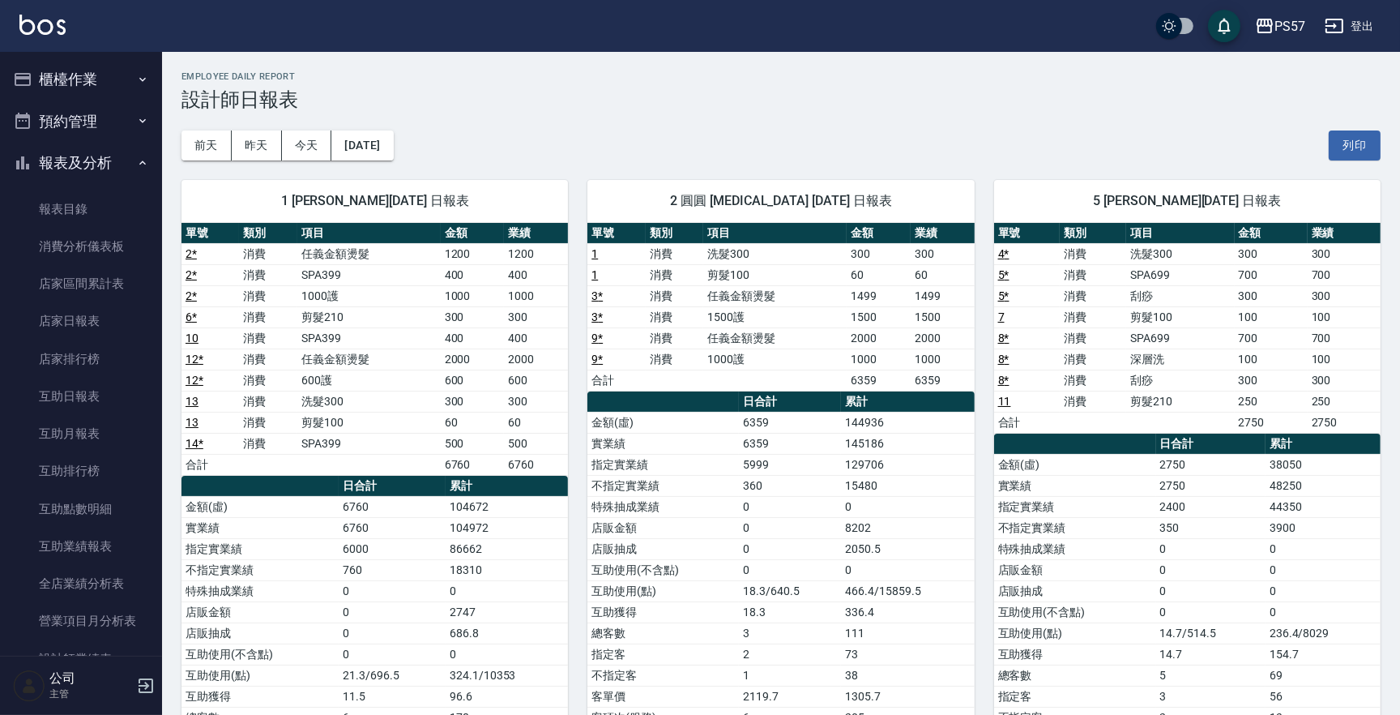
click at [306, 160] on div "1 Akin [PERSON_NAME][DATE] 日報表 單號 類別 項目 金額 業績 2 * 消費 任義金額燙髮 1200 1200 2 * 消費 SP…" at bounding box center [365, 506] width 406 height 693
click at [303, 138] on button "今天" at bounding box center [307, 145] width 50 height 30
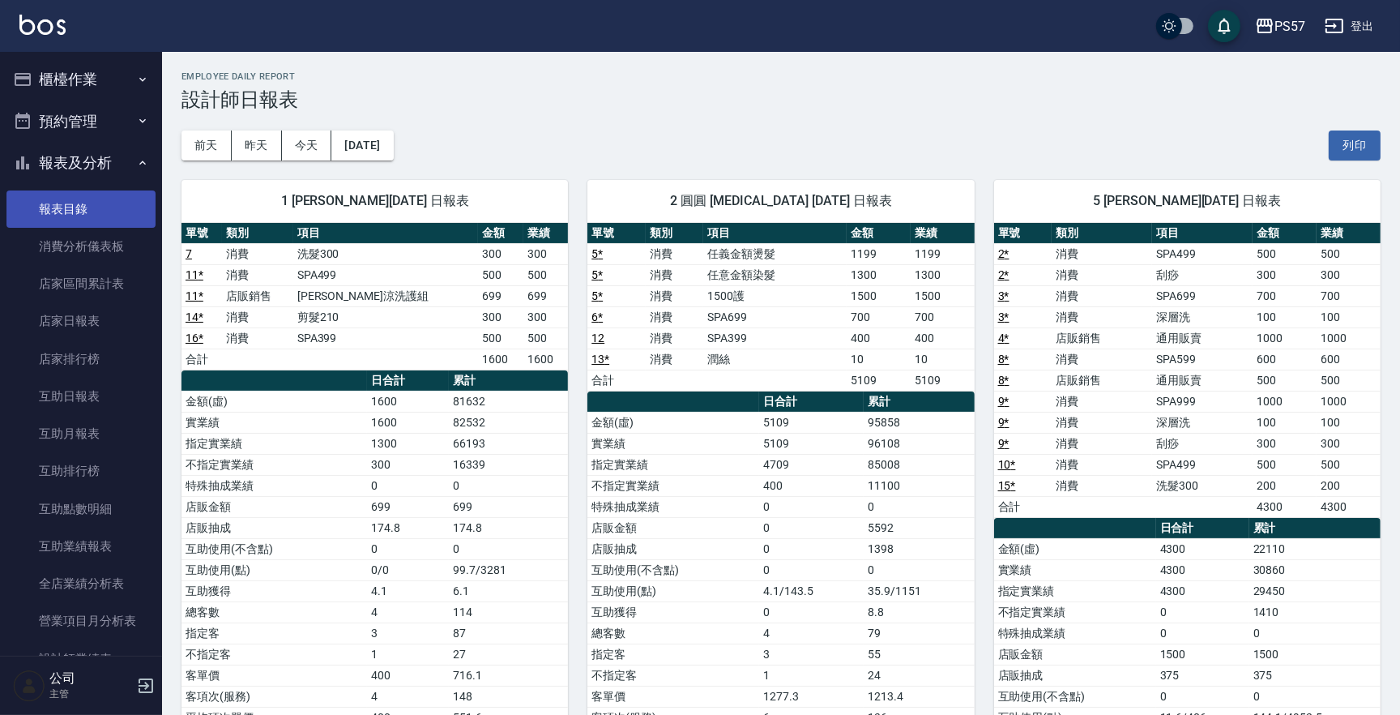
click at [62, 205] on link "報表目錄" at bounding box center [80, 208] width 149 height 37
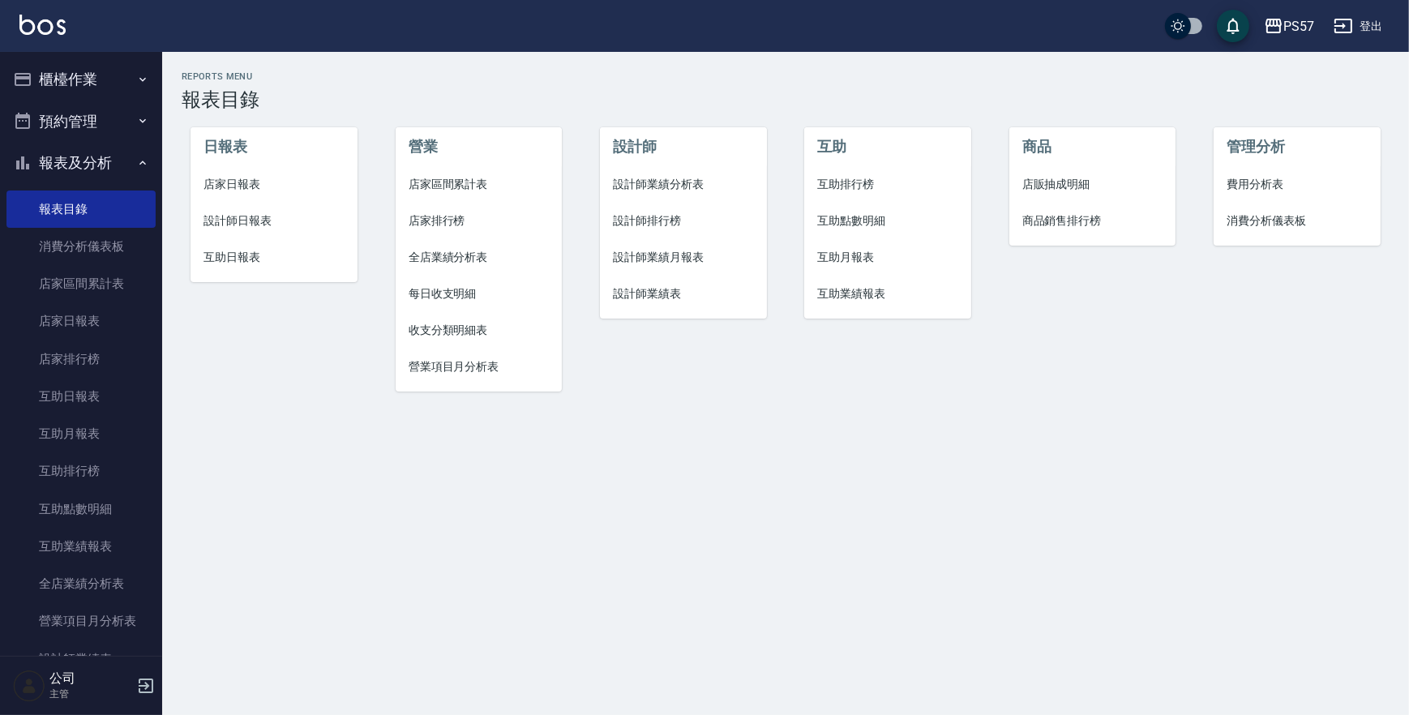
click at [249, 191] on span "店家日報表" at bounding box center [273, 184] width 140 height 17
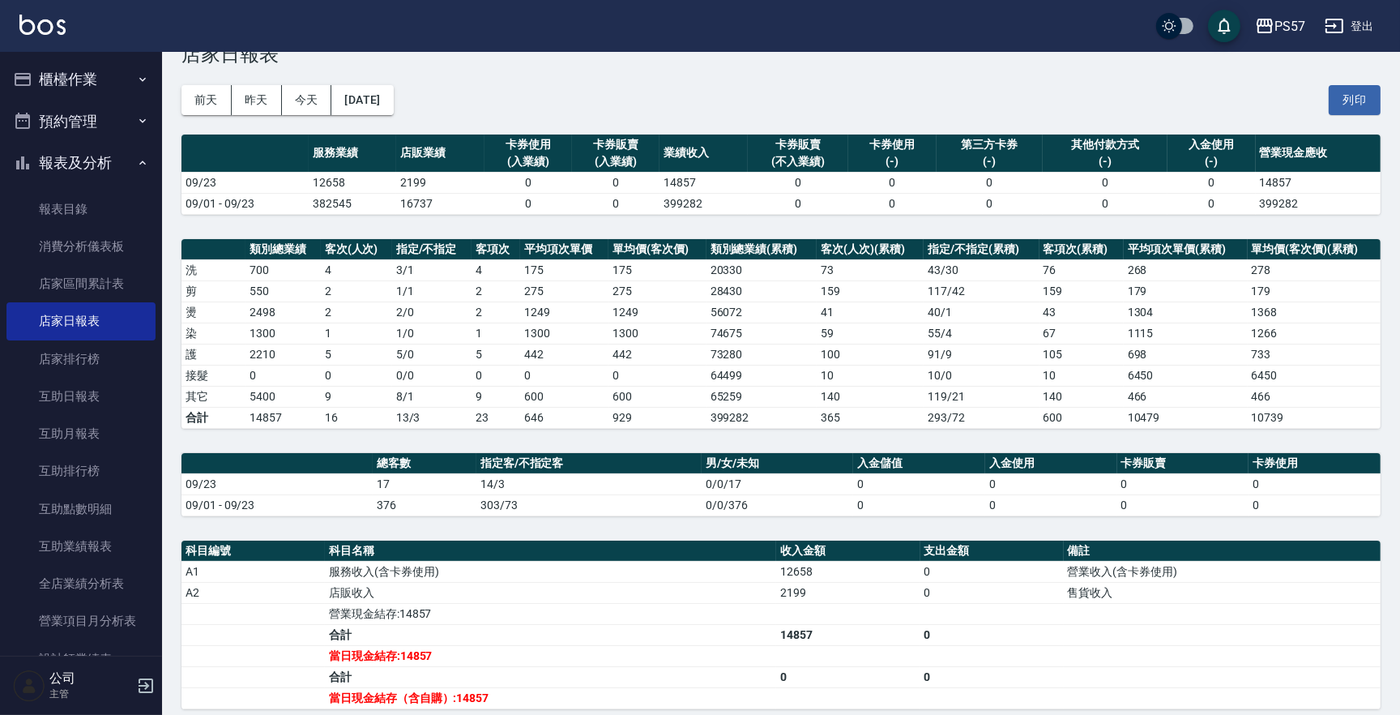
scroll to position [220, 0]
